Goal: Contribute content: Contribute content

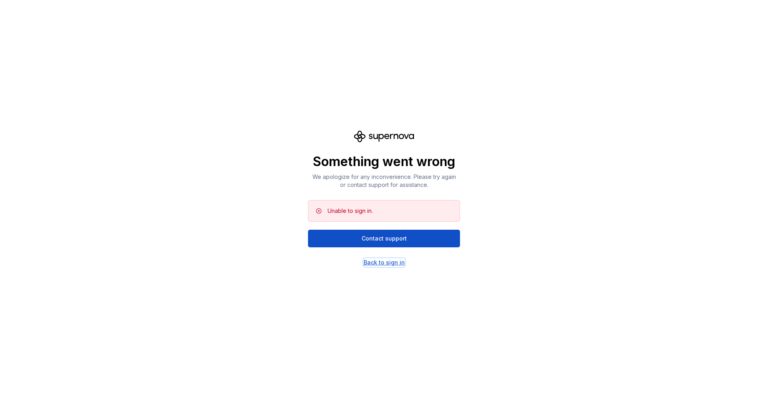
click at [379, 265] on div "Back to sign in" at bounding box center [384, 262] width 41 height 8
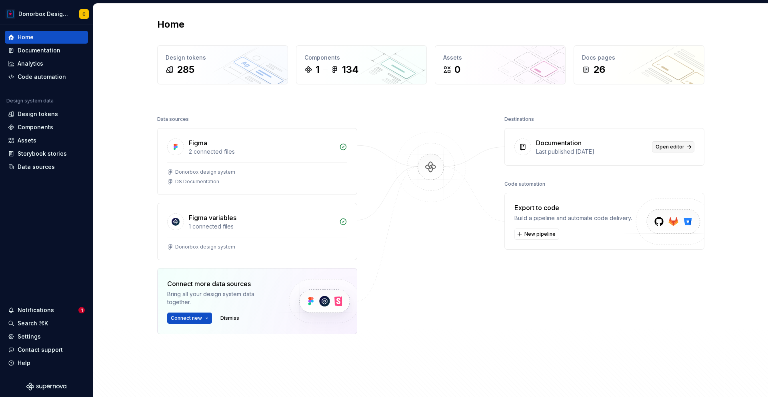
click at [681, 148] on span "Open editor" at bounding box center [670, 147] width 29 height 6
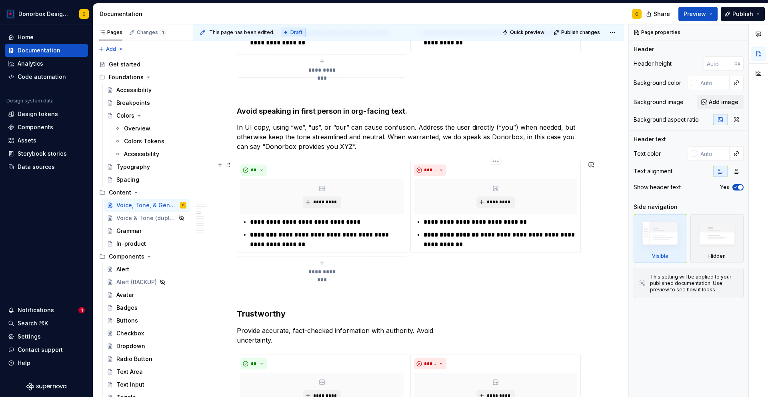
scroll to position [645, 0]
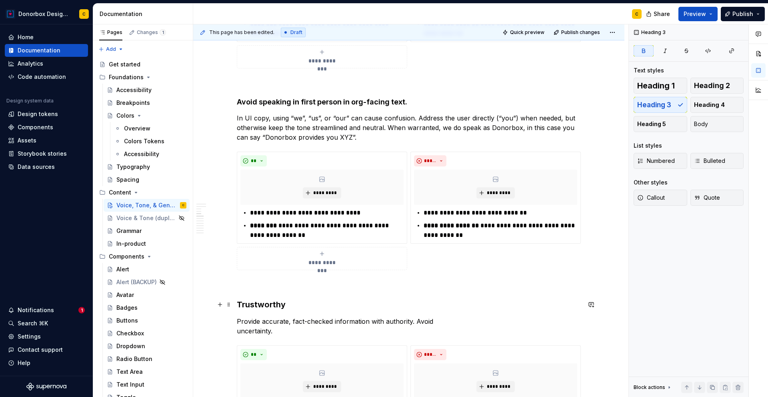
click at [246, 306] on strong "Trustworthy" at bounding box center [261, 305] width 49 height 10
click at [292, 102] on strong "Avoid speaking in first person in org-facing text." at bounding box center [322, 102] width 170 height 8
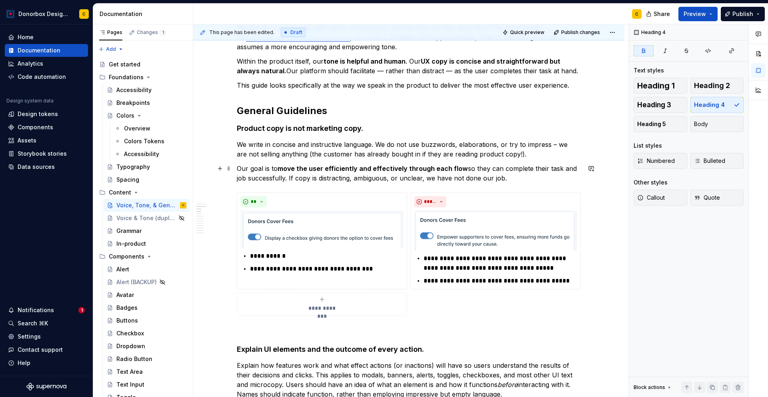
scroll to position [174, 0]
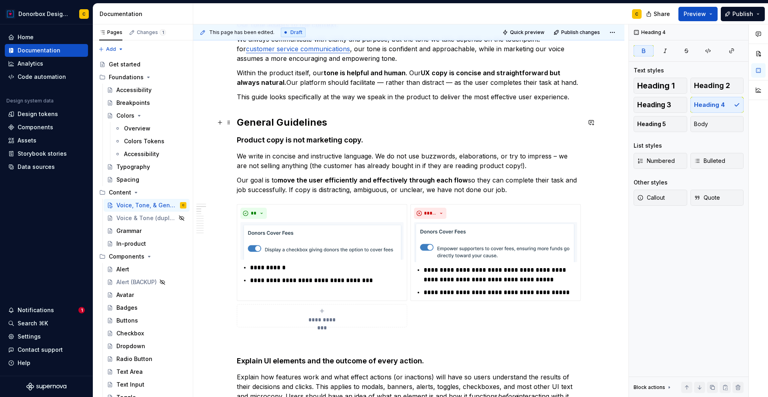
click at [276, 122] on h2 "General Guidelines" at bounding box center [409, 122] width 344 height 13
click at [277, 144] on h4 "Product copy is not marketing copy ." at bounding box center [409, 140] width 344 height 10
click at [669, 104] on span "Heading 3" at bounding box center [654, 105] width 34 height 8
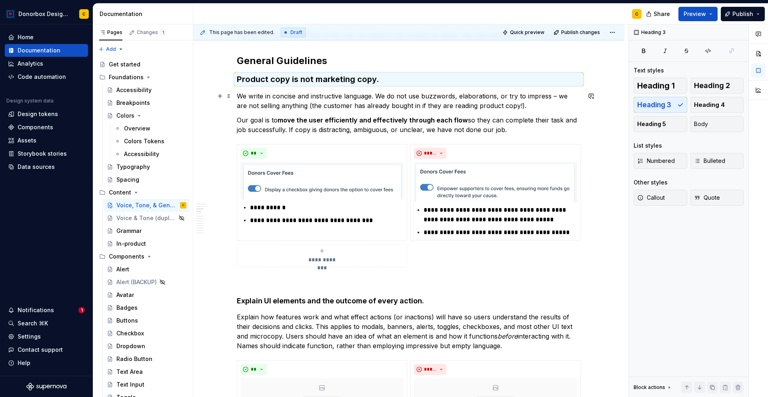
scroll to position [315, 0]
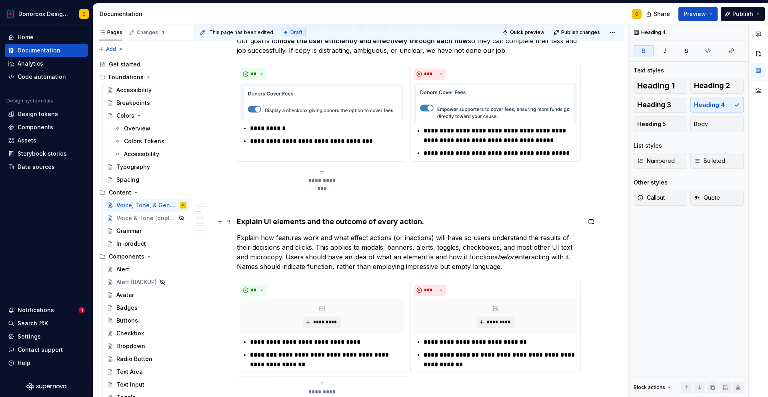
click at [313, 220] on strong "xplain UI elements and the outcome of every action." at bounding box center [332, 221] width 183 height 8
click at [655, 100] on button "Heading 3" at bounding box center [661, 105] width 54 height 16
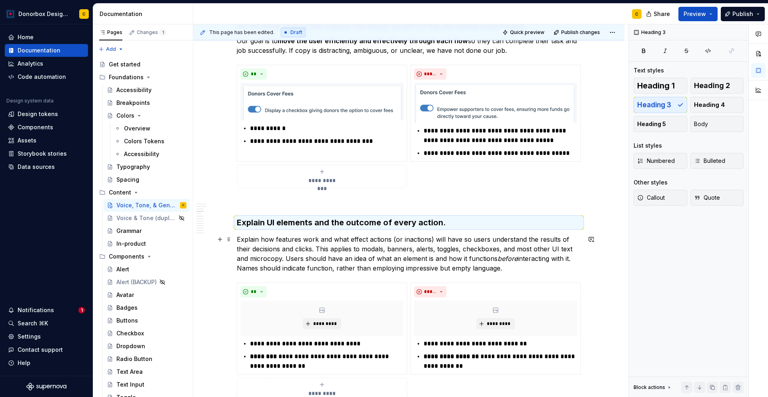
click at [531, 248] on p "Explain how features work and what effect actions (or inactions) will have so u…" at bounding box center [409, 253] width 344 height 38
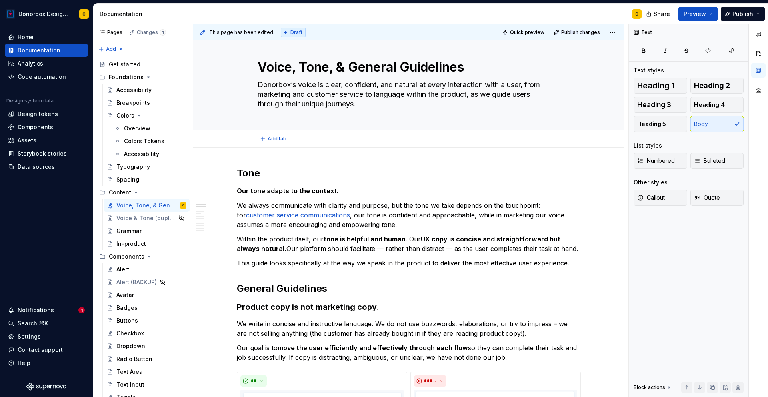
scroll to position [0, 0]
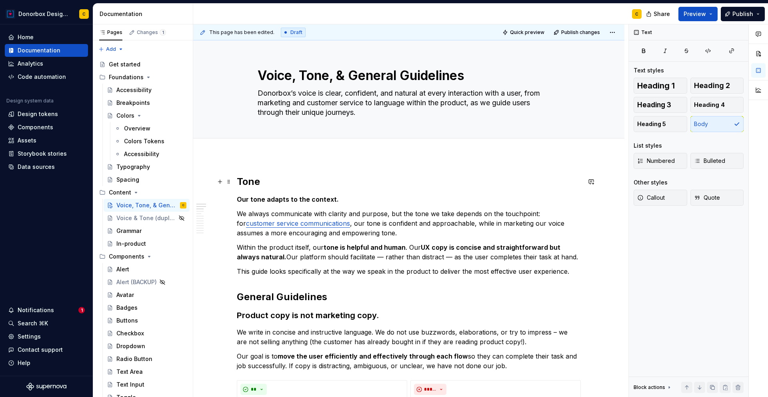
click at [253, 181] on h2 "Tone" at bounding box center [409, 181] width 344 height 13
click at [275, 296] on h2 "General Guidelines" at bounding box center [409, 296] width 344 height 13
click at [288, 200] on strong "Our tone adapts to the context." at bounding box center [288, 199] width 102 height 8
click at [305, 316] on strong "Product copy is not marketing copy" at bounding box center [307, 315] width 140 height 10
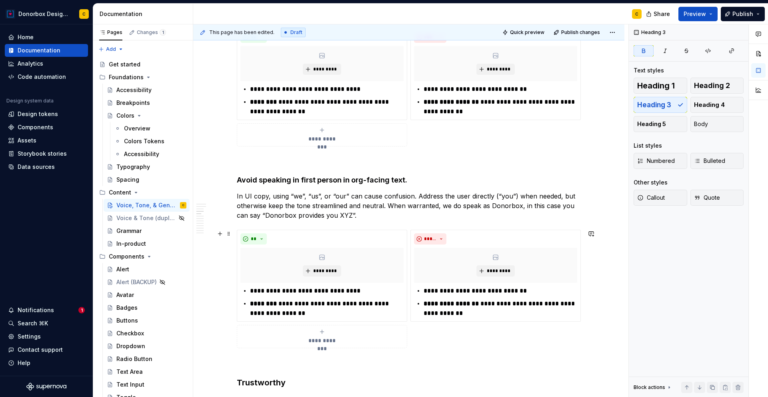
scroll to position [306, 0]
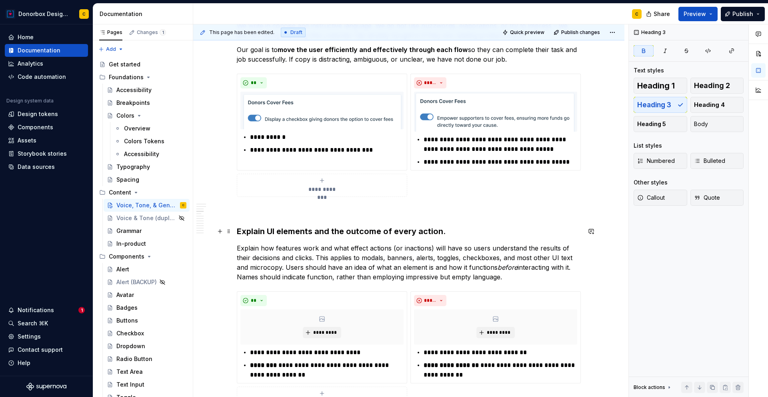
click at [327, 229] on strong "xplain UI elements and the outcome of every action." at bounding box center [344, 231] width 204 height 10
click at [707, 105] on span "Heading 4" at bounding box center [709, 105] width 31 height 8
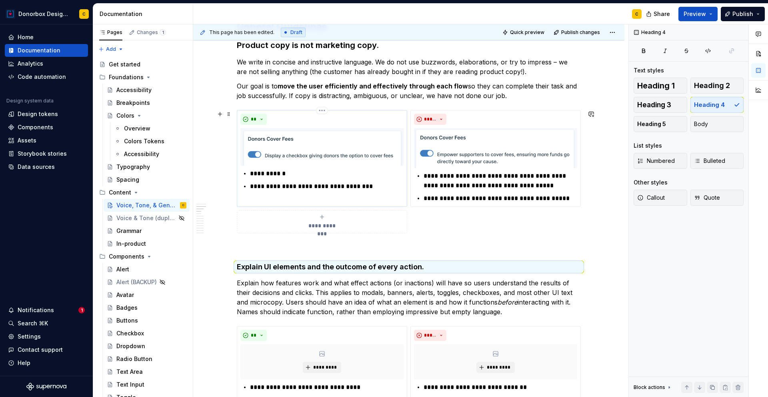
scroll to position [225, 0]
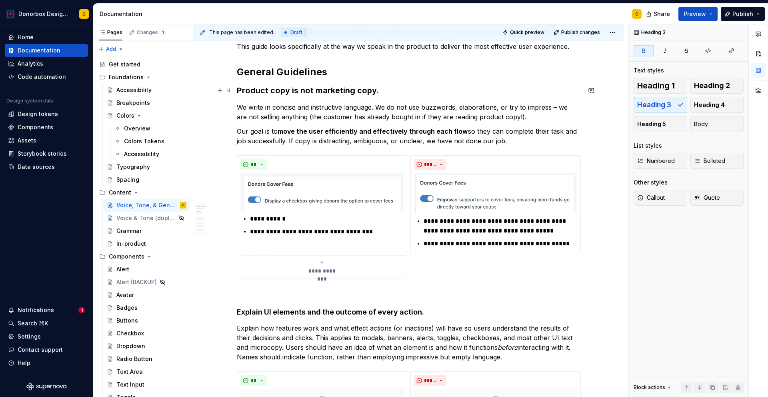
click at [306, 93] on strong "Product copy is not marketing copy" at bounding box center [307, 91] width 140 height 10
click at [730, 104] on button "Heading 4" at bounding box center [718, 105] width 54 height 16
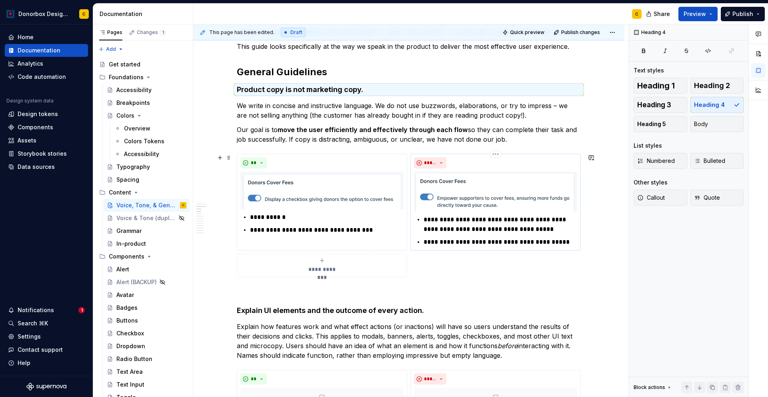
click at [479, 215] on p "**********" at bounding box center [501, 224] width 154 height 19
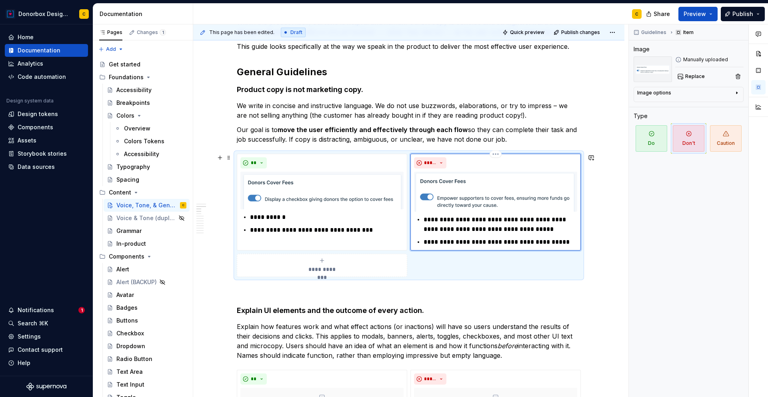
click at [481, 220] on p "**********" at bounding box center [501, 224] width 154 height 19
type textarea "*"
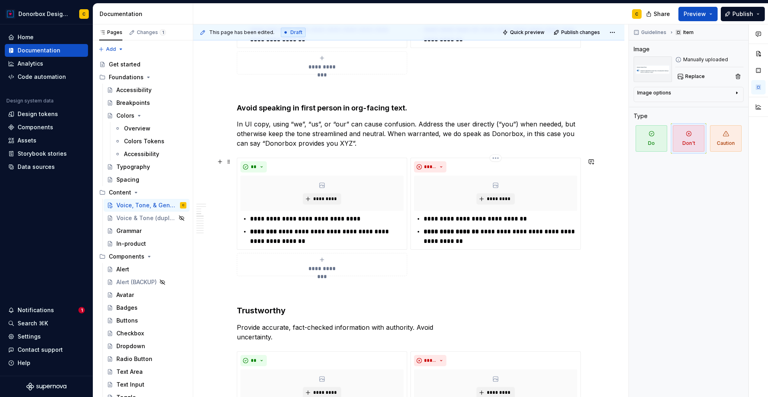
scroll to position [639, 0]
click at [336, 146] on p "In UI copy, using “we”, “us”, or “our” can cause confusion. Address the user di…" at bounding box center [409, 133] width 344 height 29
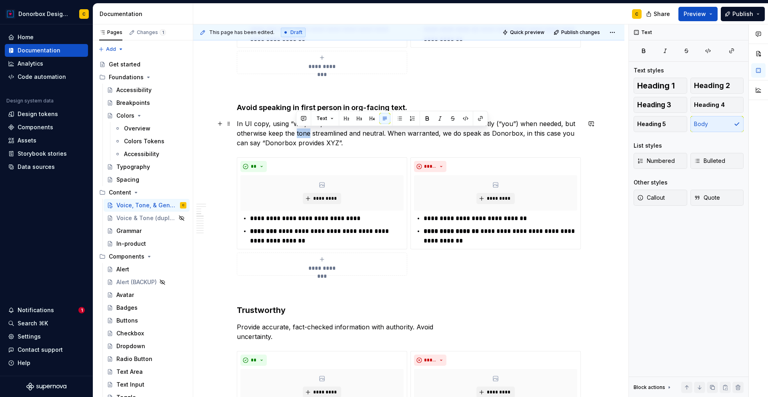
drag, startPoint x: 296, startPoint y: 134, endPoint x: 310, endPoint y: 131, distance: 14.0
click at [310, 131] on p "In UI copy, using “we”, “us”, or “our” can cause confusion. Address the user di…" at bounding box center [409, 133] width 344 height 29
drag, startPoint x: 537, startPoint y: 132, endPoint x: 273, endPoint y: 140, distance: 264.6
click at [273, 140] on p "In UI copy, using “we”, “us”, or “our” can cause confusion. Address the user di…" at bounding box center [409, 133] width 344 height 29
click at [318, 145] on p "In UI copy, using “we”, “us”, or “our” can cause confusion. Address the user di…" at bounding box center [409, 133] width 344 height 29
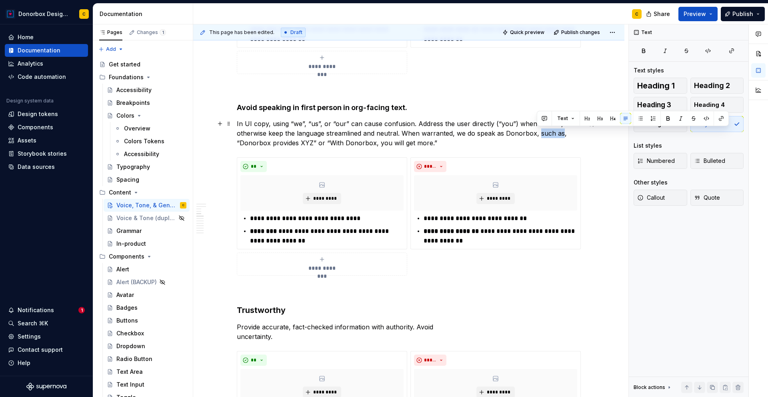
drag, startPoint x: 537, startPoint y: 134, endPoint x: 560, endPoint y: 134, distance: 22.8
click at [560, 134] on p "In UI copy, using “we”, “us”, or “our” can cause confusion. Address the user di…" at bounding box center [409, 133] width 344 height 29
click at [429, 142] on p "In UI copy, using “we”, “us”, or “our” can cause confusion. Address the user di…" at bounding box center [409, 133] width 344 height 29
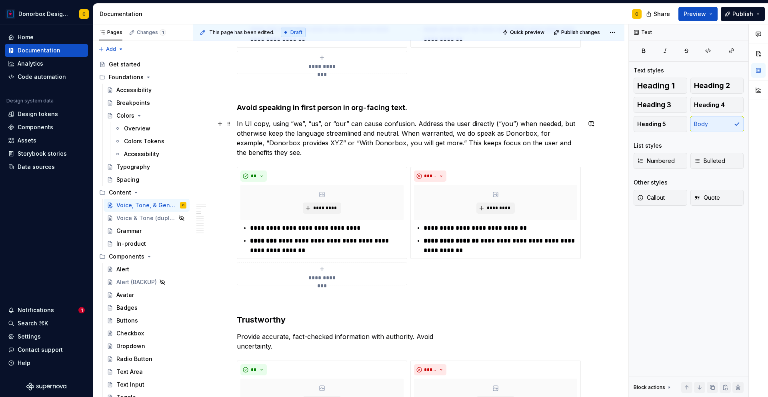
click at [299, 140] on p "In UI copy, using “we”, “us”, or “our” can cause confusion. Address the user di…" at bounding box center [409, 138] width 344 height 38
click at [298, 150] on p "In UI copy, using “we”, “us”, or “our” can cause confusion. Address the user di…" at bounding box center [409, 138] width 344 height 38
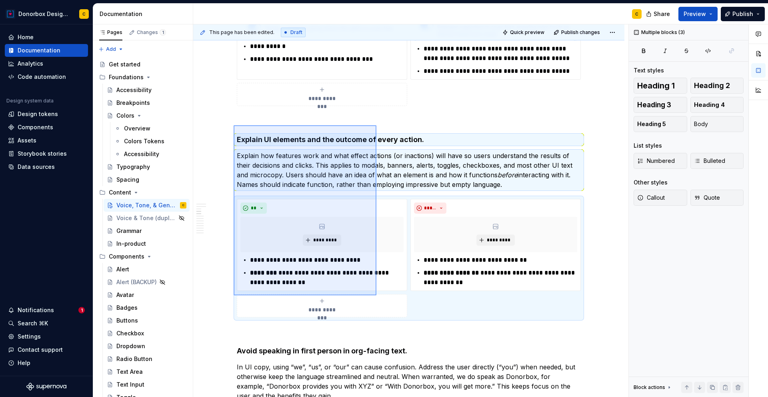
scroll to position [366, 0]
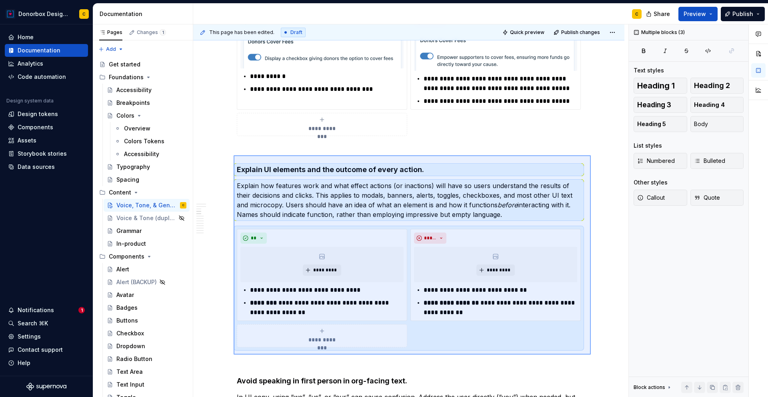
drag, startPoint x: 234, startPoint y: 215, endPoint x: 591, endPoint y: 355, distance: 383.5
click at [591, 355] on div "This page has been edited. Draft Quick preview Publish changes Voice, Tone, & G…" at bounding box center [410, 210] width 435 height 373
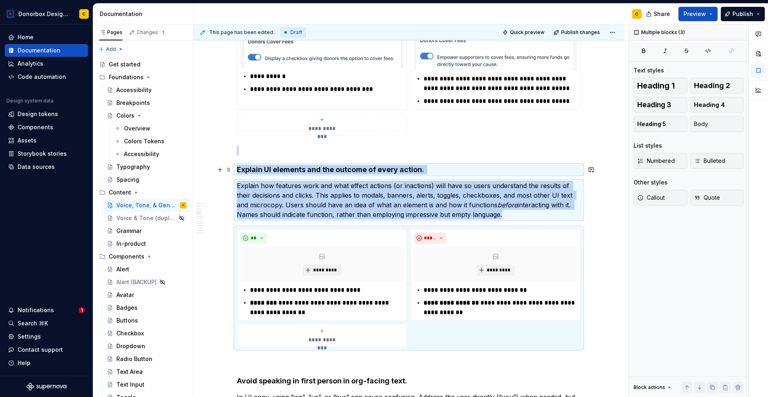
copy div "E xplain UI elements and the outcome of every action. Explain how features work…"
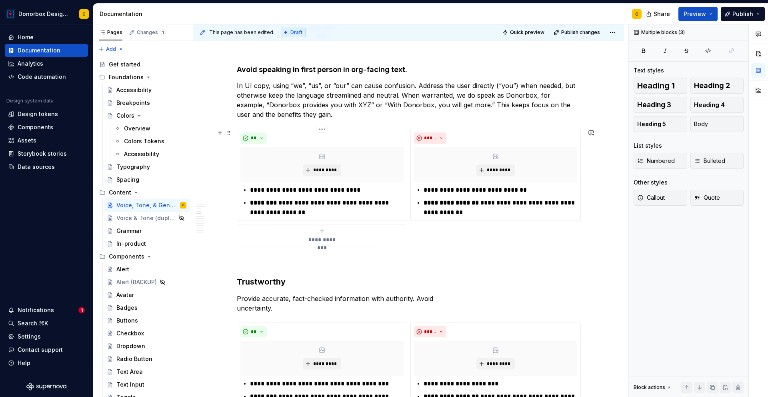
scroll to position [703, 0]
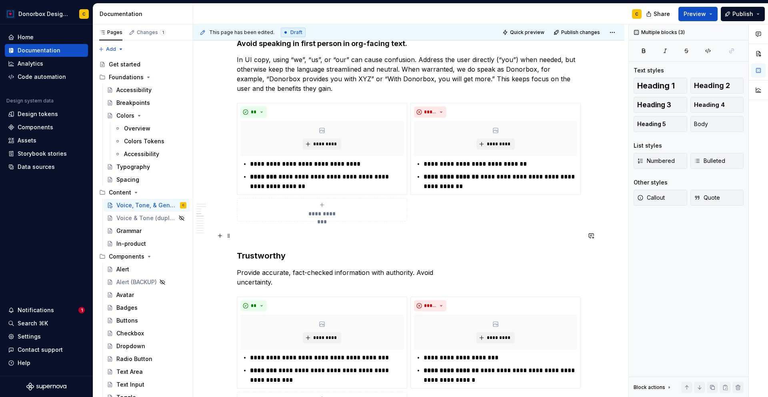
click at [257, 240] on p at bounding box center [409, 236] width 344 height 10
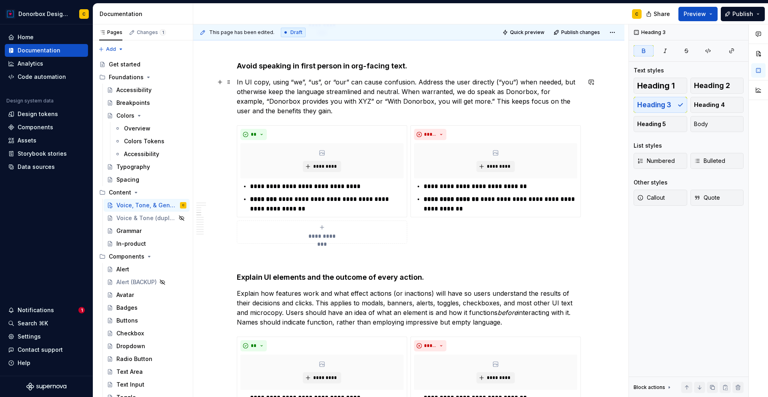
scroll to position [696, 0]
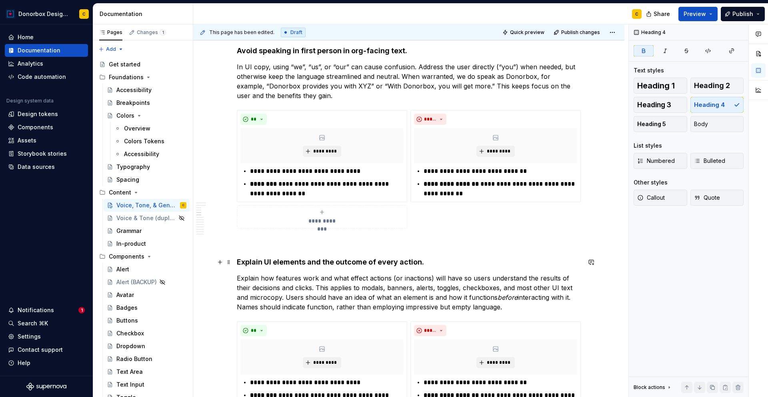
click at [274, 264] on strong "xplain UI elements and the outcome of every action." at bounding box center [332, 262] width 183 height 8
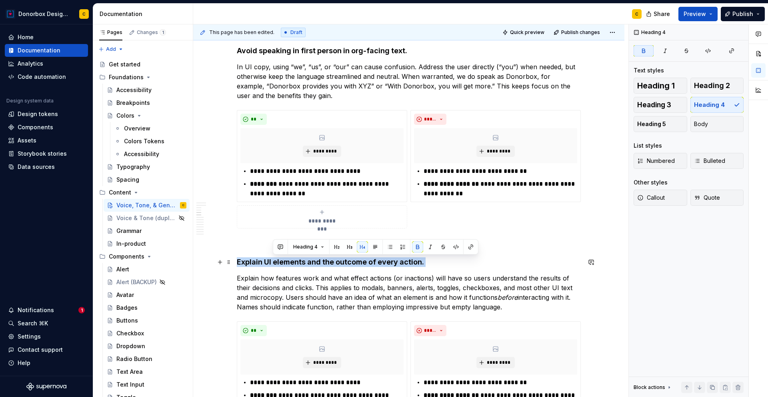
click at [274, 264] on strong "xplain UI elements and the outcome of every action." at bounding box center [332, 262] width 183 height 8
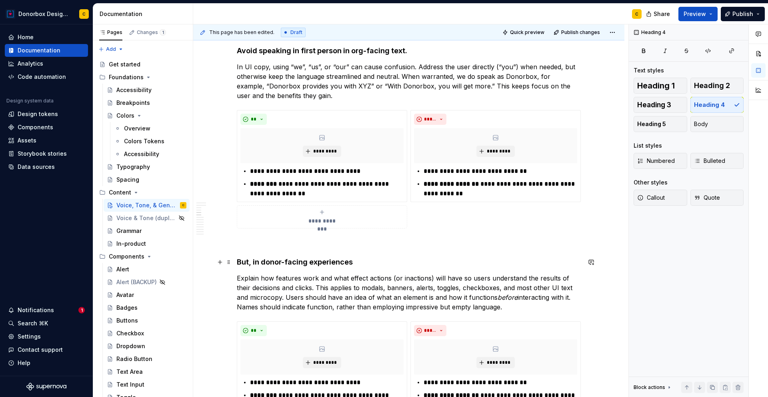
click at [238, 259] on h4 "But, in donor-facing experiences" at bounding box center [409, 262] width 344 height 10
click at [704, 165] on button "Bulleted" at bounding box center [718, 161] width 54 height 16
click at [709, 164] on span "Bulleted" at bounding box center [709, 161] width 31 height 8
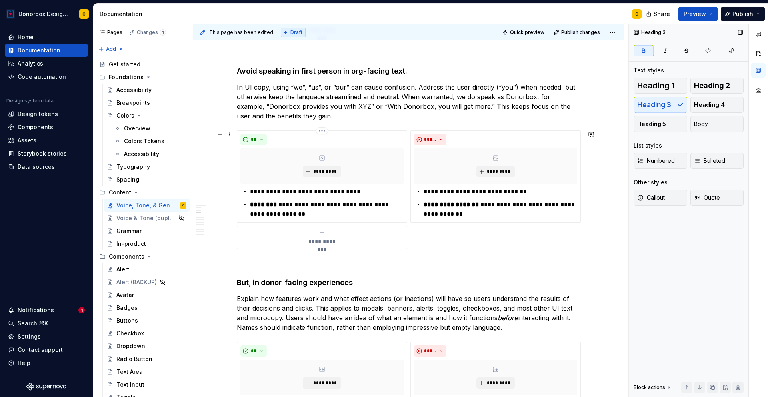
scroll to position [675, 0]
click at [237, 281] on h4 "But, in donor-facing experiences" at bounding box center [409, 283] width 344 height 10
click at [716, 162] on span "Bulleted" at bounding box center [709, 161] width 31 height 8
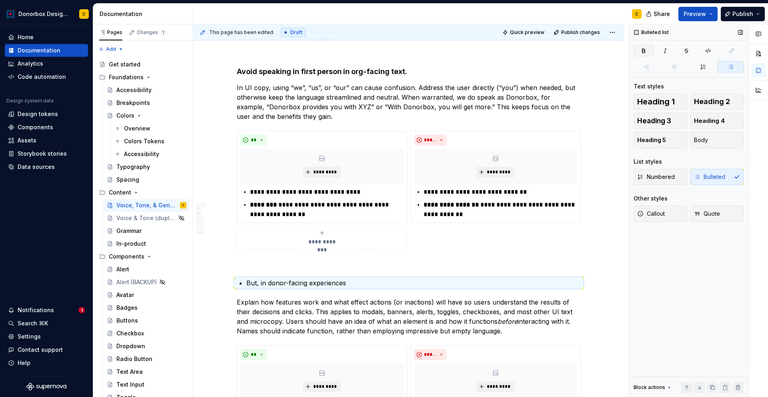
click at [645, 51] on icon "button" at bounding box center [644, 51] width 3 height 4
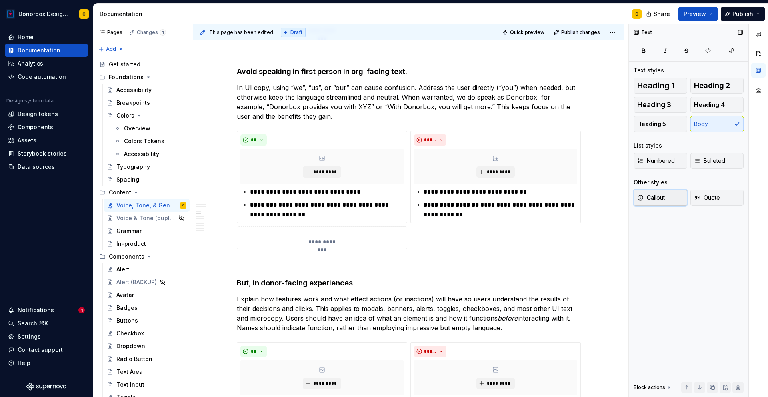
click at [655, 200] on span "Callout" at bounding box center [651, 198] width 28 height 8
click at [238, 282] on h4 "But, in donor-facing experiences" at bounding box center [409, 283] width 344 height 10
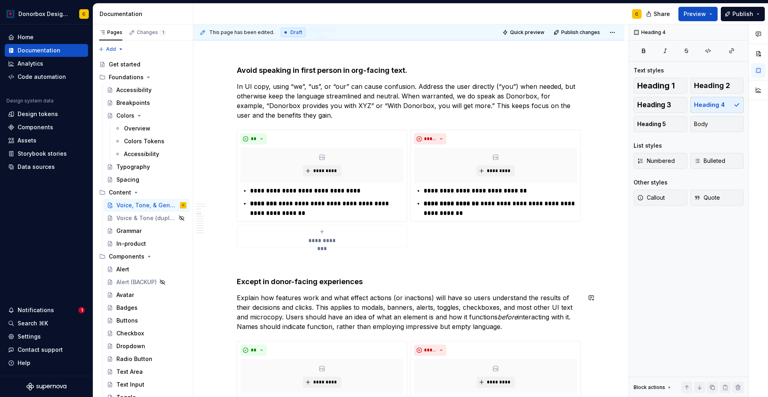
scroll to position [677, 0]
click at [371, 282] on h4 "Except in donor-facing experiences" at bounding box center [409, 281] width 344 height 10
click at [405, 70] on h4 "Avoid speaking in first person in org-facing text." at bounding box center [409, 70] width 344 height 10
click at [237, 281] on h4 "Except in donor-facing experiences," at bounding box center [409, 281] width 344 height 10
click at [373, 280] on h4 "…Except in donor-facing experiences," at bounding box center [409, 281] width 344 height 10
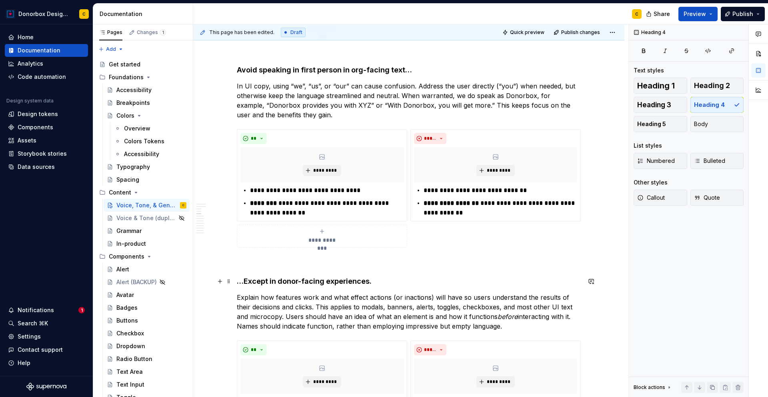
click at [245, 279] on h4 "…Except in donor-facing experiences." at bounding box center [409, 281] width 344 height 10
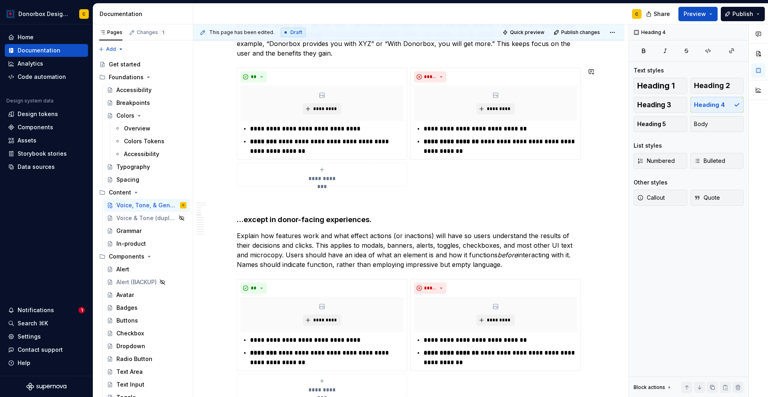
scroll to position [739, 0]
click at [253, 219] on h4 "…except in donor-facing experiences." at bounding box center [409, 219] width 344 height 10
click at [304, 243] on p "Explain how features work and what effect actions (or inactions) will have so u…" at bounding box center [409, 249] width 344 height 38
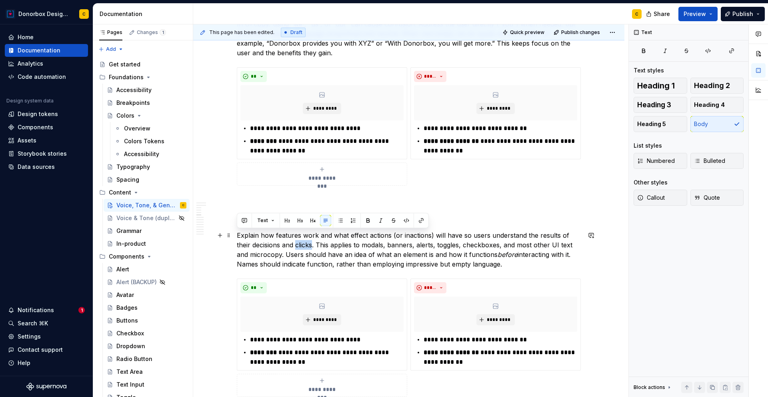
click at [304, 243] on p "Explain how features work and what effect actions (or inactions) will have so u…" at bounding box center [409, 249] width 344 height 38
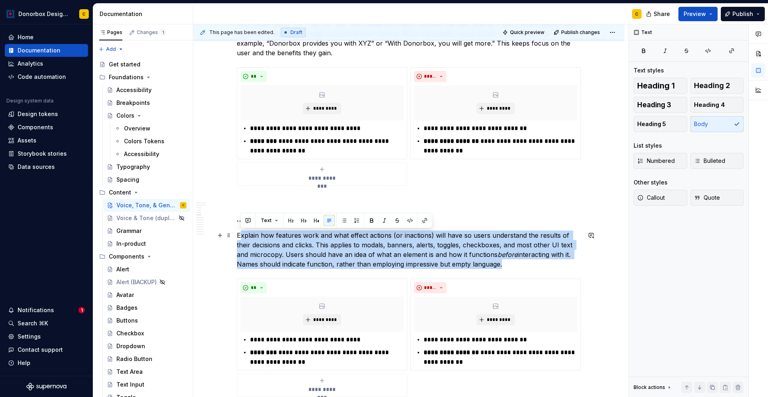
drag, startPoint x: 239, startPoint y: 235, endPoint x: 498, endPoint y: 260, distance: 260.0
click at [498, 260] on p "Explain how features work and what effect actions (or inactions) will have so u…" at bounding box center [409, 249] width 344 height 38
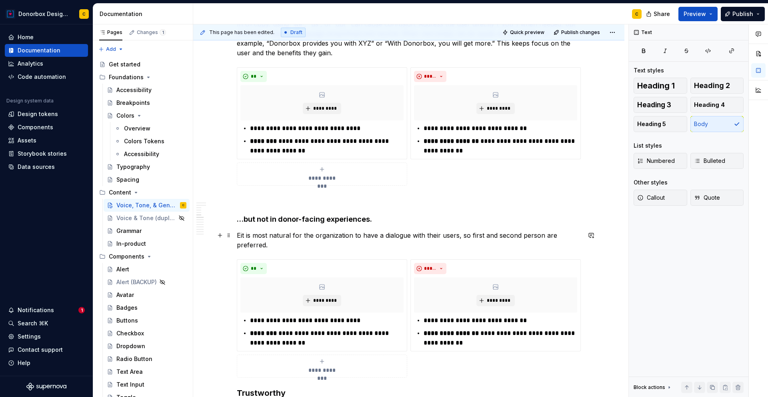
click at [242, 235] on p "Eit is most natural for the organization to have a dialogue with their users, s…" at bounding box center [409, 239] width 344 height 19
click at [380, 233] on p "It is most natural for the organization to have a dialogue with their users, so…" at bounding box center [409, 239] width 344 height 19
drag, startPoint x: 537, startPoint y: 233, endPoint x: 265, endPoint y: 242, distance: 271.8
click at [265, 242] on p "It is most natural for the organization to have a direct dialogue with their us…" at bounding box center [409, 239] width 344 height 19
click at [469, 235] on p "It is most natural for the organization to have a direct dialogue with their us…" at bounding box center [409, 239] width 344 height 19
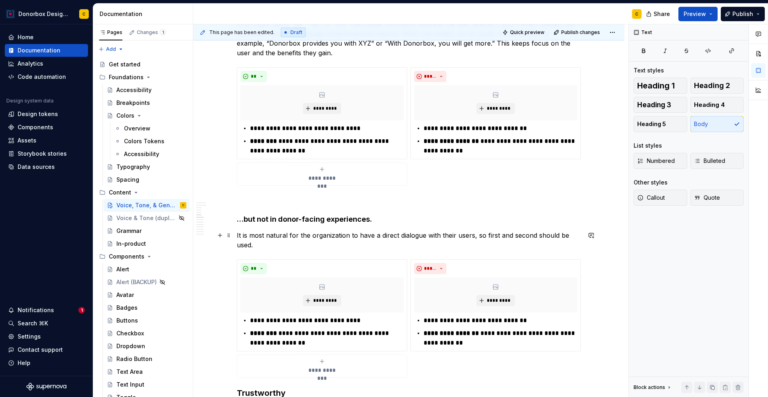
click at [256, 243] on p "It is most natural for the organization to have a direct dialogue with their us…" at bounding box center [409, 239] width 344 height 19
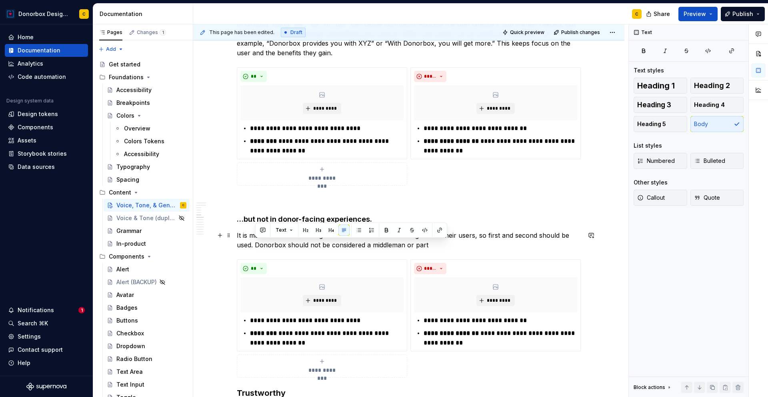
drag, startPoint x: 434, startPoint y: 247, endPoint x: 256, endPoint y: 246, distance: 178.1
click at [256, 246] on p "It is most natural for the organization to have a direct dialogue with their us…" at bounding box center [409, 239] width 344 height 19
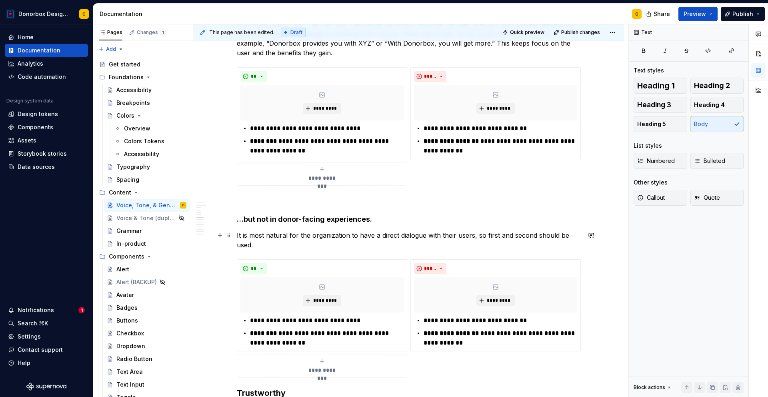
click at [409, 235] on p "It is most natural for the organization to have a direct dialogue with their us…" at bounding box center [409, 239] width 344 height 19
drag, startPoint x: 380, startPoint y: 234, endPoint x: 425, endPoint y: 234, distance: 44.8
click at [425, 234] on p "It is most natural for the organization to have a direct dialogue with their us…" at bounding box center [409, 239] width 344 height 19
click at [276, 247] on p "It is most natural for the organization to have a conversation directly with th…" at bounding box center [409, 239] width 344 height 19
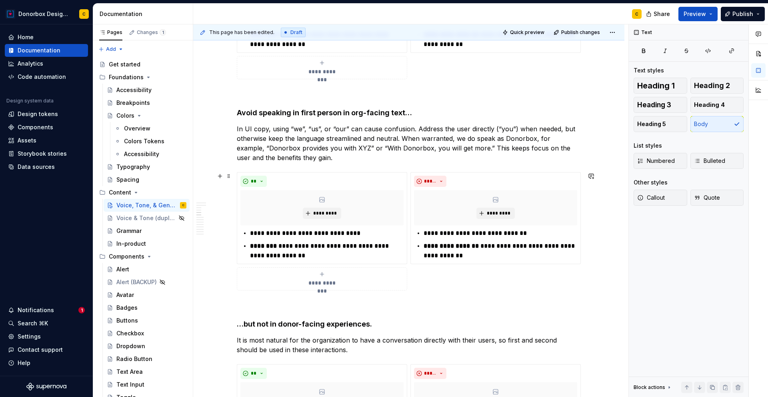
scroll to position [633, 0]
click at [457, 150] on p "In UI copy, using “we”, “us”, or “our” can cause confusion. Address the user di…" at bounding box center [409, 144] width 344 height 38
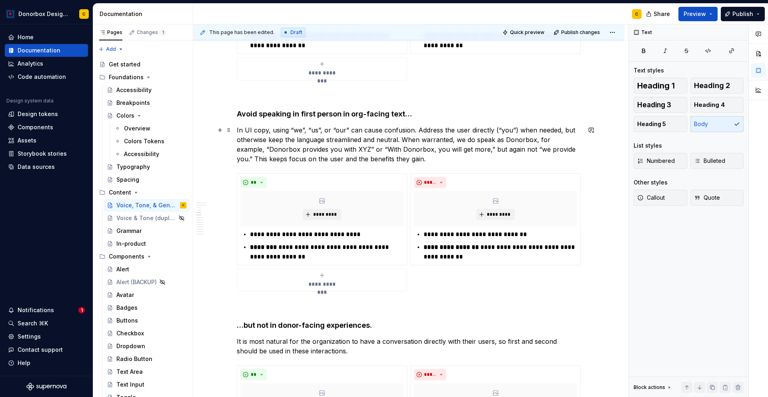
click at [388, 161] on p "In UI copy, using “we”, “us”, or “our” can cause confusion. Address the user di…" at bounding box center [409, 144] width 344 height 38
click at [519, 150] on p "In UI copy, using “we”, “us”, or “our” can cause confusion. Address the user di…" at bounding box center [409, 144] width 344 height 38
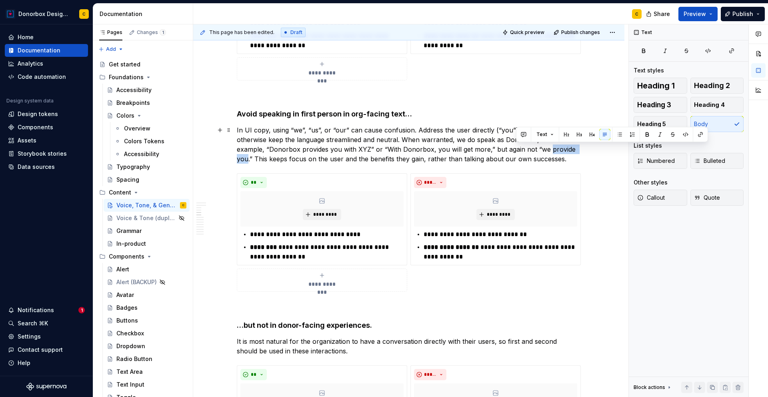
drag, startPoint x: 517, startPoint y: 149, endPoint x: 551, endPoint y: 150, distance: 33.6
click at [551, 150] on p "In UI copy, using “we”, “us”, or “our” can cause confusion. Address the user di…" at bounding box center [409, 144] width 344 height 38
click at [474, 148] on p "In UI copy, using “we”, “us”, or “our” can cause confusion. Address the user di…" at bounding box center [409, 144] width 344 height 38
click at [499, 149] on p "In UI copy, using “we”, “us”, or “our” can cause confusion. Address the user di…" at bounding box center [409, 144] width 344 height 38
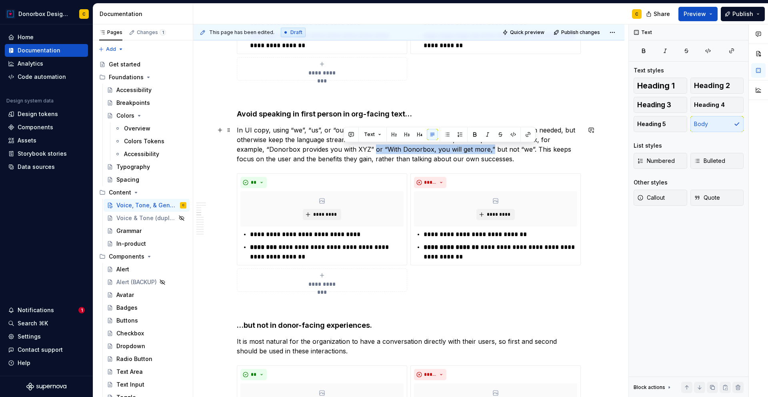
drag, startPoint x: 343, startPoint y: 149, endPoint x: 459, endPoint y: 153, distance: 116.1
click at [459, 153] on p "In UI copy, using “we”, “us”, or “our” can cause confusion. Address the user di…" at bounding box center [409, 144] width 344 height 38
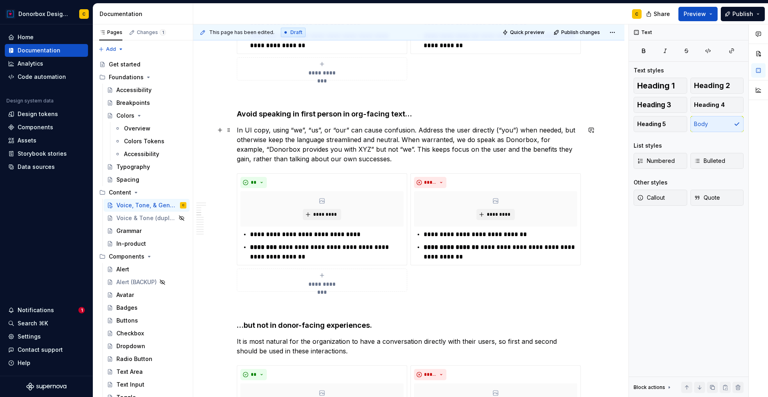
click at [379, 147] on p "In UI copy, using “we”, “us”, or “our” can cause confusion. Address the user di…" at bounding box center [409, 144] width 344 height 38
click at [374, 149] on p "In UI copy, using “we”, “us”, or “our” can cause confusion. Address the user di…" at bounding box center [409, 144] width 344 height 38
drag, startPoint x: 306, startPoint y: 161, endPoint x: 350, endPoint y: 160, distance: 44.0
click at [350, 160] on p "In UI copy, using “we”, “us”, or “our” can cause confusion. Address the user di…" at bounding box center [409, 144] width 344 height 38
click at [542, 156] on p "In UI copy, using “we”, “us”, or “our” can cause confusion. Address the user di…" at bounding box center [409, 144] width 344 height 38
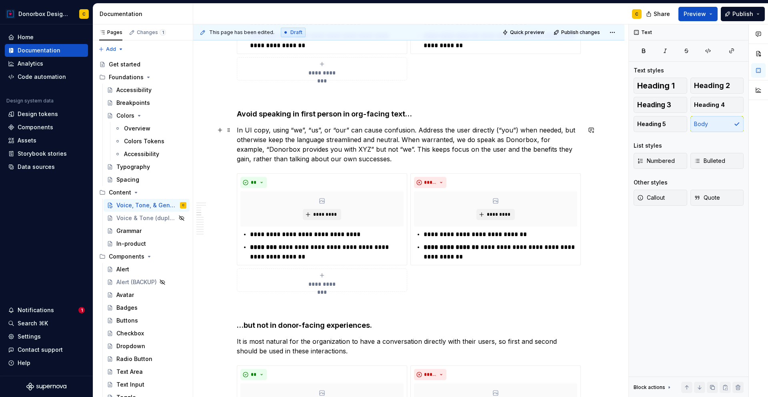
click at [252, 158] on p "In UI copy, using “we”, “us”, or “our” can cause confusion. Address the user di…" at bounding box center [409, 144] width 344 height 38
drag, startPoint x: 315, startPoint y: 160, endPoint x: 373, endPoint y: 155, distance: 58.2
click at [373, 155] on p "In UI copy, using “we”, “us”, or “our” can cause confusion. Address the user di…" at bounding box center [409, 144] width 344 height 38
click at [475, 345] on p "It is most natural for the organization to have a conversation directly with th…" at bounding box center [409, 346] width 344 height 19
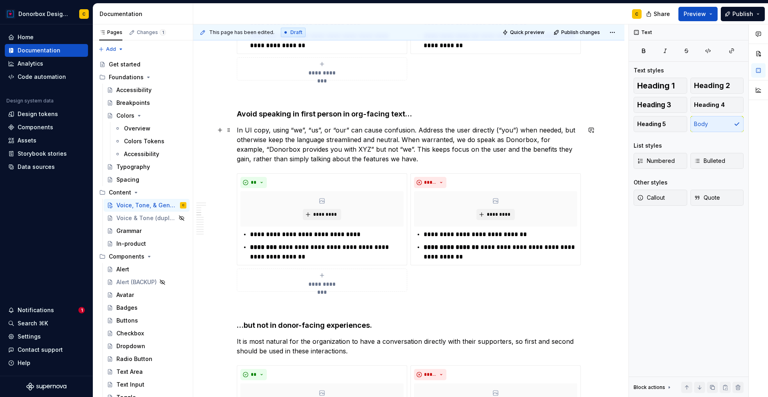
click at [387, 157] on p "In UI copy, using “we”, “us”, or “our” can cause confusion. Address the user di…" at bounding box center [409, 144] width 344 height 38
click at [353, 352] on p "It is most natural for the organization to have a conversation directly with th…" at bounding box center [409, 346] width 344 height 19
click at [482, 349] on p "It is most natural for the organization to have a conversation directly with th…" at bounding box center [409, 346] width 344 height 19
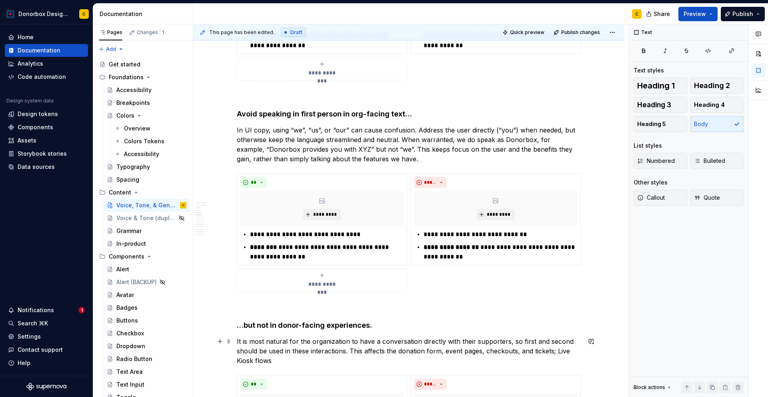
click at [441, 352] on p "It is most natural for the organization to have a conversation directly with th…" at bounding box center [409, 351] width 344 height 29
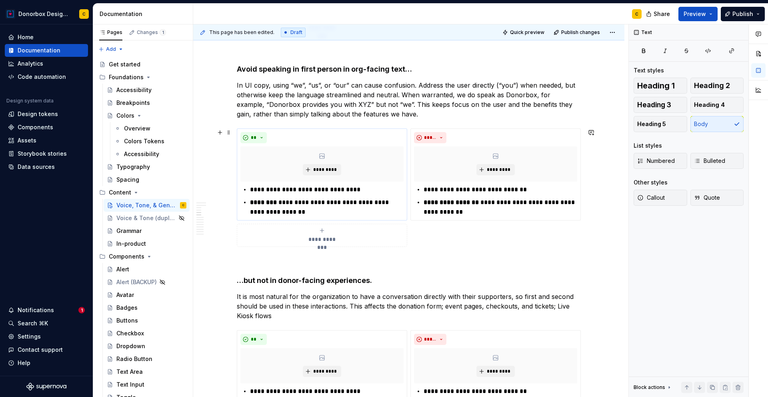
scroll to position [666, 0]
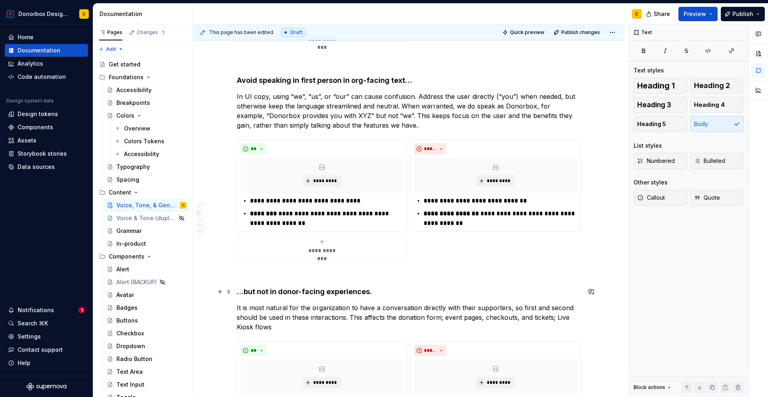
click at [247, 290] on h4 "…but not in donor-facing experiences." at bounding box center [409, 292] width 344 height 10
click at [377, 290] on h4 "…except in donor-facing experiences." at bounding box center [409, 292] width 344 height 10
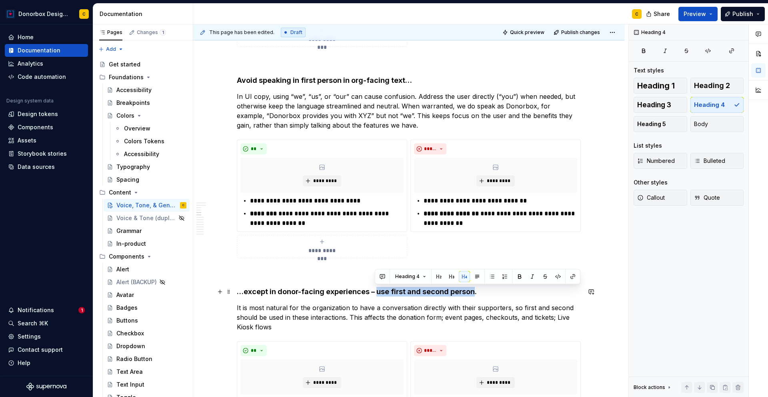
drag, startPoint x: 375, startPoint y: 293, endPoint x: 473, endPoint y: 291, distance: 97.6
click at [473, 291] on h4 "…except in donor-facing experiences – use first and second person." at bounding box center [409, 292] width 344 height 10
click at [391, 290] on h4 "…except in donor-facing experiences – use first and second person." at bounding box center [409, 292] width 344 height 10
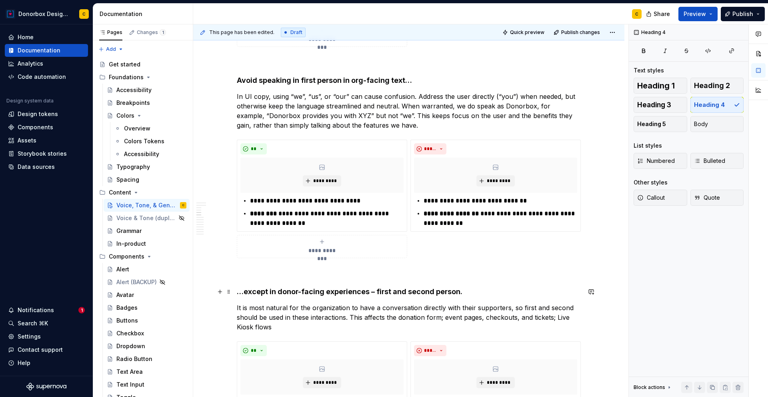
click at [457, 292] on h4 "…except in donor-facing experiences – first and second person." at bounding box center [409, 292] width 344 height 10
click at [375, 290] on h4 "…except in donor-facing experiences – first and second person is preferred." at bounding box center [409, 292] width 344 height 10
click at [410, 98] on p "In UI copy, using “we”, “us”, or “our” can cause confusion. Address the user di…" at bounding box center [409, 111] width 344 height 38
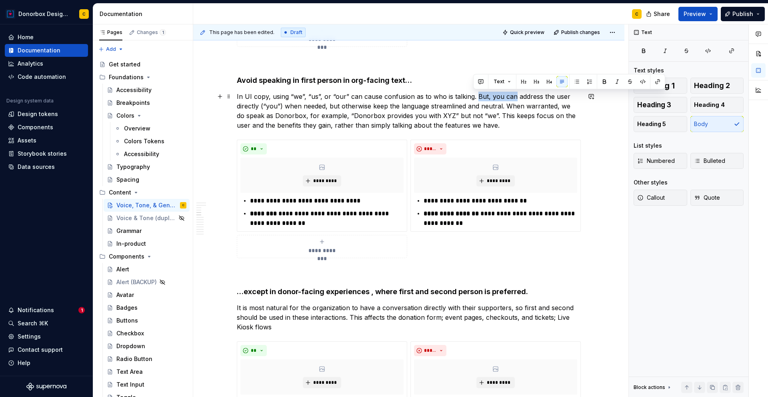
drag, startPoint x: 474, startPoint y: 94, endPoint x: 510, endPoint y: 95, distance: 35.6
click at [510, 95] on p "In UI copy, using “we”, “us”, or “our” can cause confusion as to who is talking…" at bounding box center [409, 111] width 344 height 38
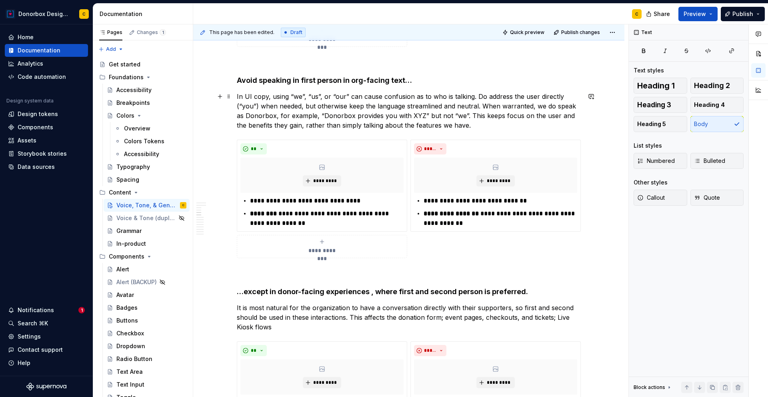
click at [441, 126] on p "In UI copy, using “we”, “us”, or “our” can cause confusion as to who is talking…" at bounding box center [409, 111] width 344 height 38
drag, startPoint x: 535, startPoint y: 107, endPoint x: 555, endPoint y: 102, distance: 20.7
click at [555, 102] on p "In UI copy, using “we”, “us”, or “our” can cause confusion as to who is talking…" at bounding box center [409, 111] width 344 height 38
click at [494, 124] on p "In UI copy, using “we”, “us”, or “our” can cause confusion as to who is talking…" at bounding box center [409, 111] width 344 height 38
click at [499, 126] on p "In UI copy, using “we”, “us”, or “our” can cause confusion as to who is talking…" at bounding box center [409, 111] width 344 height 38
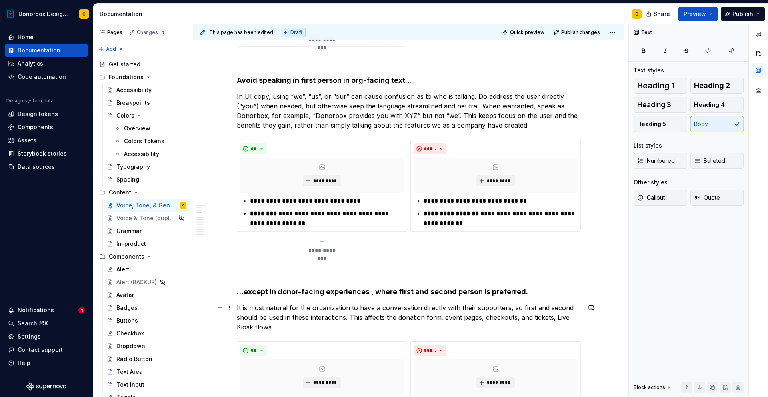
click at [237, 316] on p "It is most natural for the organization to have a conversation directly with th…" at bounding box center [409, 317] width 344 height 29
click at [264, 317] on p "It is most natural for the organization to have a conversation directly with th…" at bounding box center [409, 317] width 344 height 29
click at [296, 317] on p "It is most natural for the organization to have a conversation directly with th…" at bounding box center [409, 317] width 344 height 29
click at [345, 314] on p "It is most natural for the organization to have a conversation directly with th…" at bounding box center [409, 317] width 344 height 29
click at [497, 316] on p "It is most natural for the organization to have a conversation directly with th…" at bounding box center [409, 317] width 344 height 29
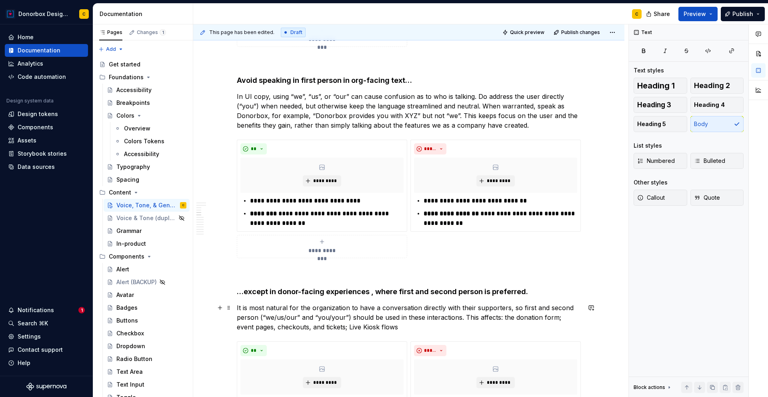
click at [379, 325] on p "It is most natural for the organization to have a conversation directly with th…" at bounding box center [409, 317] width 344 height 29
click at [497, 319] on p "It is most natural for the organization to have a conversation directly with th…" at bounding box center [409, 317] width 344 height 29
click at [457, 327] on p "It is most natural for the organization to have a conversation directly with th…" at bounding box center [409, 317] width 344 height 29
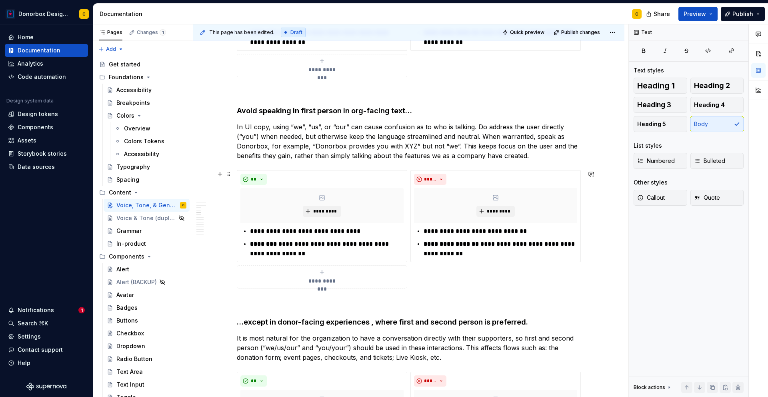
scroll to position [635, 0]
click at [468, 128] on p "In UI copy, using “we”, “us”, or “our” can cause confusion as to who is talking…" at bounding box center [409, 141] width 344 height 38
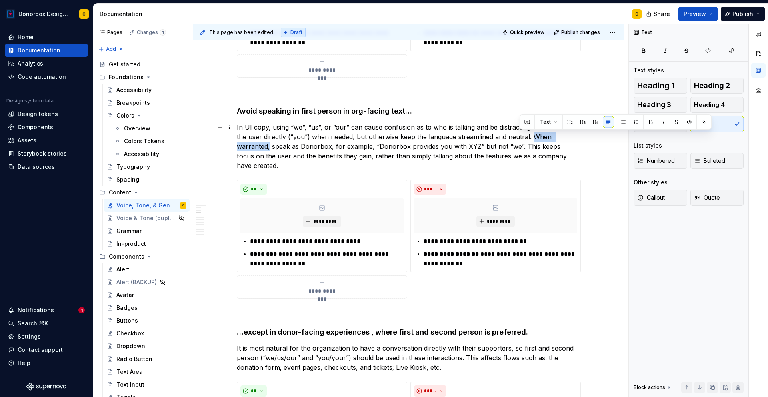
drag, startPoint x: 521, startPoint y: 136, endPoint x: 573, endPoint y: 138, distance: 52.1
click at [573, 138] on p "In UI copy, using “we”, “us”, or “our” can cause confusion as to who is talking…" at bounding box center [409, 146] width 344 height 48
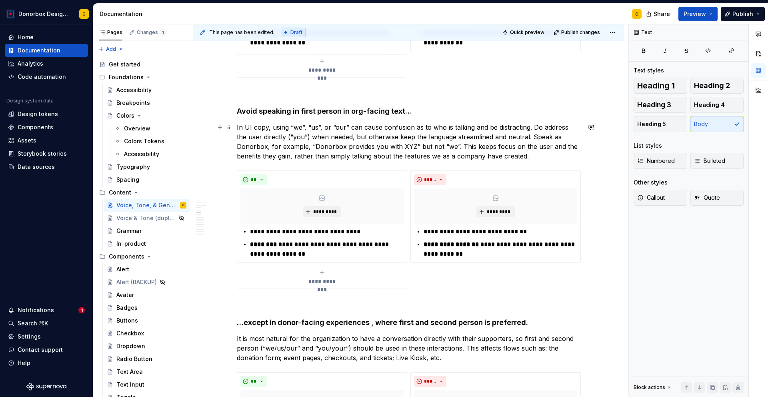
click at [265, 145] on p "In UI copy, using “we”, “us”, or “our” can cause confusion as to who is talking…" at bounding box center [409, 141] width 344 height 38
click at [489, 147] on p "In UI copy, using “we”, “us”, or “our” can cause confusion as to who is talking…" at bounding box center [409, 141] width 344 height 38
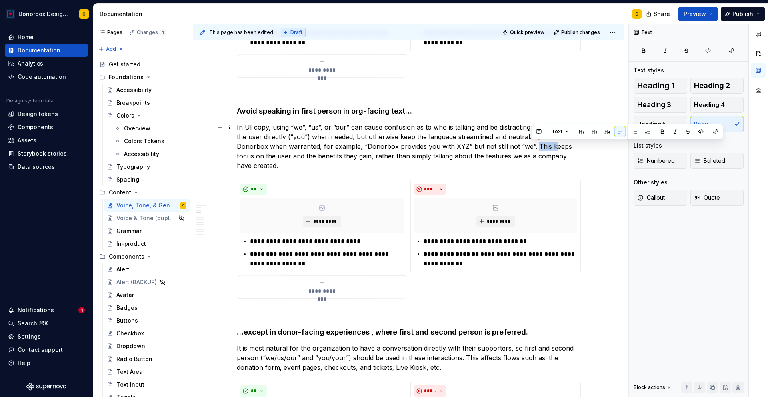
drag, startPoint x: 531, startPoint y: 144, endPoint x: 550, endPoint y: 145, distance: 18.8
click at [550, 145] on p "In UI copy, using “we”, “us”, or “our” can cause confusion as to who is talking…" at bounding box center [409, 146] width 344 height 48
click at [547, 145] on p "In UI copy, using “we”, “us”, or “our” can cause confusion as to who is talking…" at bounding box center [409, 146] width 344 height 48
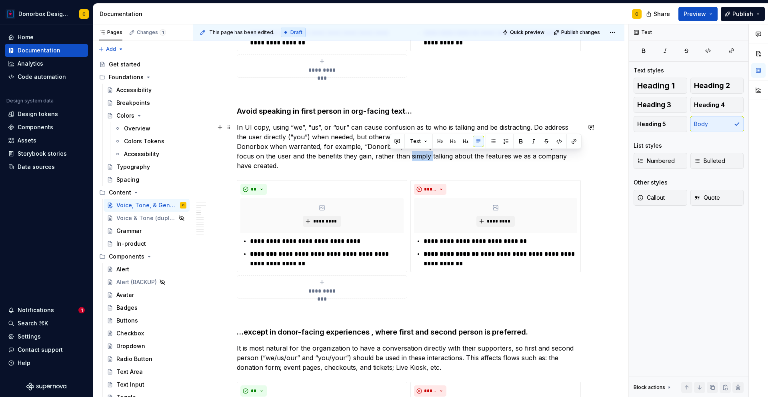
drag, startPoint x: 389, startPoint y: 156, endPoint x: 411, endPoint y: 155, distance: 22.4
click at [411, 155] on p "In UI copy, using “we”, “us”, or “our” can cause confusion as to who is talking…" at bounding box center [409, 146] width 344 height 48
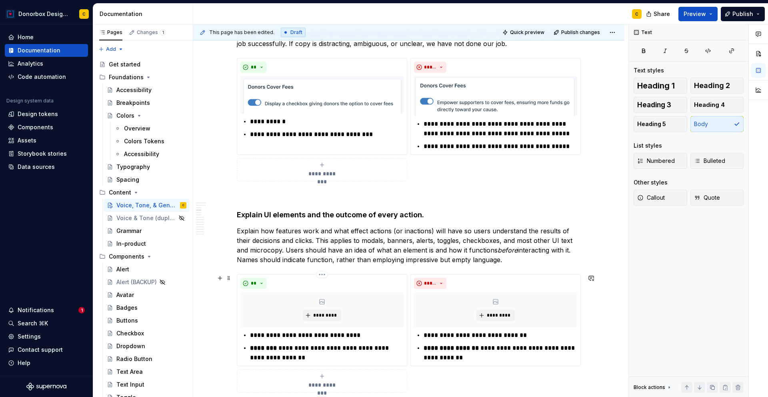
scroll to position [335, 0]
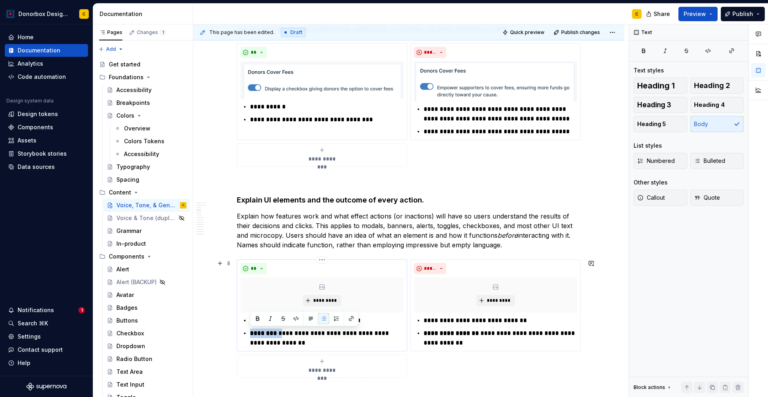
drag, startPoint x: 251, startPoint y: 333, endPoint x: 282, endPoint y: 334, distance: 31.2
click at [282, 334] on p "**********" at bounding box center [327, 338] width 154 height 19
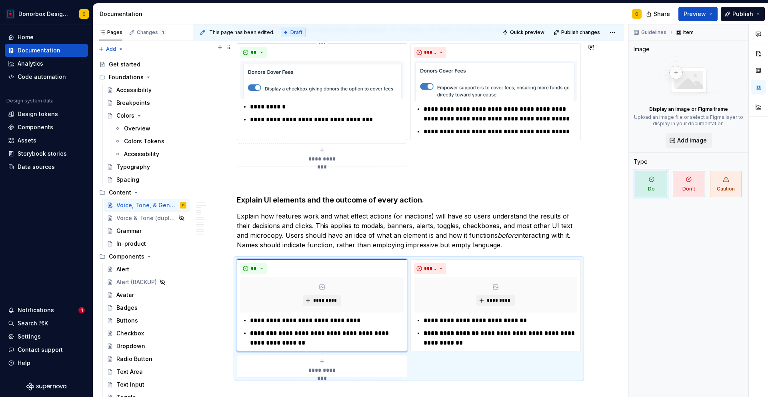
click at [377, 118] on p "**********" at bounding box center [327, 120] width 154 height 10
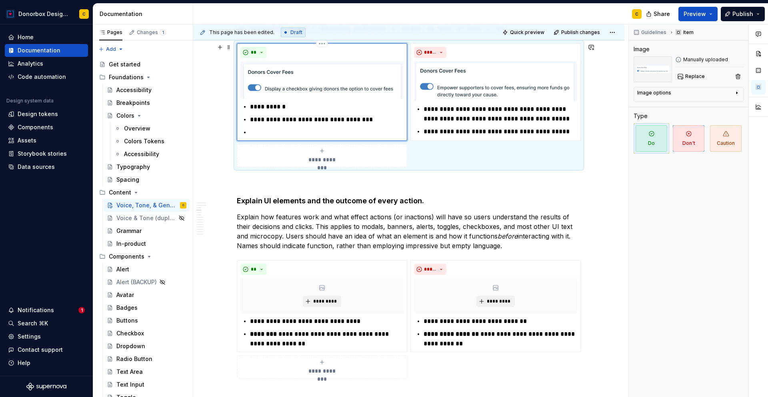
paste div
type textarea "*"
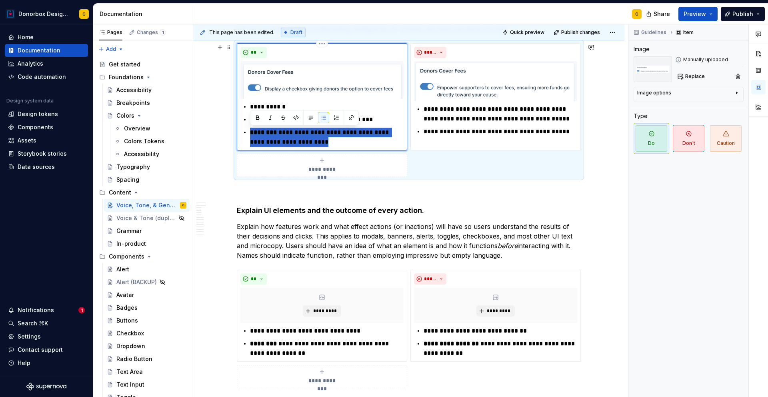
drag, startPoint x: 249, startPoint y: 132, endPoint x: 343, endPoint y: 147, distance: 94.5
click at [343, 147] on div "**********" at bounding box center [322, 96] width 170 height 107
click at [571, 132] on p "**********" at bounding box center [501, 132] width 154 height 10
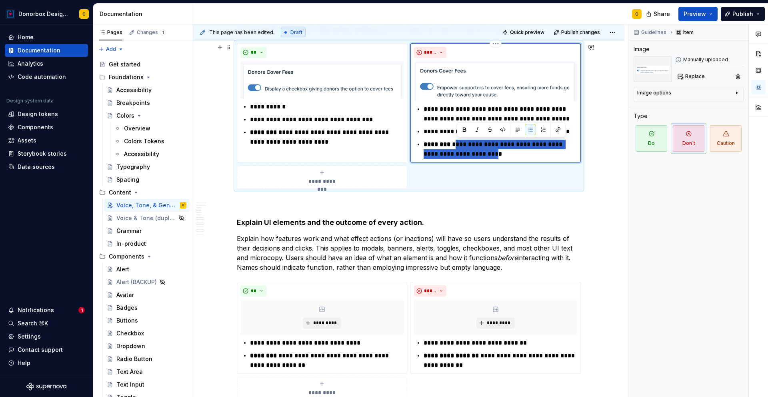
drag, startPoint x: 459, startPoint y: 145, endPoint x: 483, endPoint y: 153, distance: 26.1
click at [483, 153] on p "**********" at bounding box center [501, 149] width 154 height 19
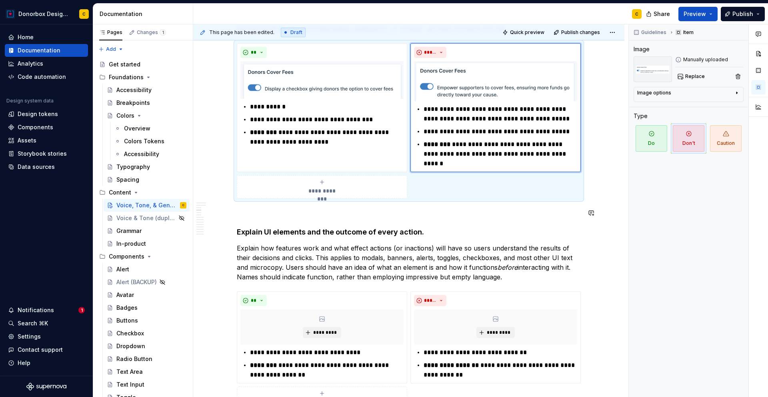
click at [550, 270] on p "Explain how features work and what effect actions (or inactions) will have so u…" at bounding box center [409, 262] width 344 height 38
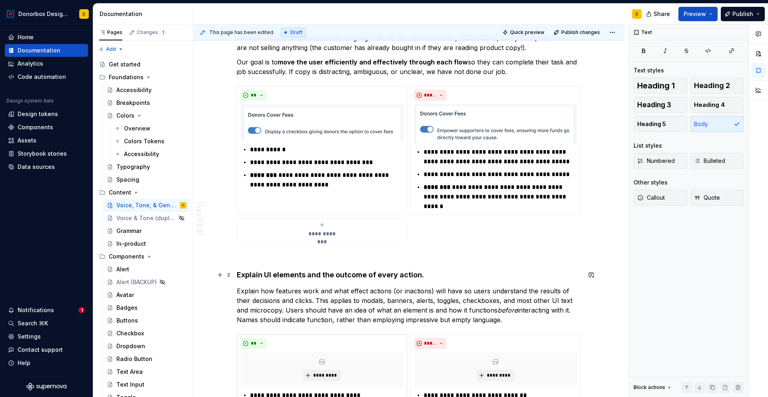
scroll to position [287, 0]
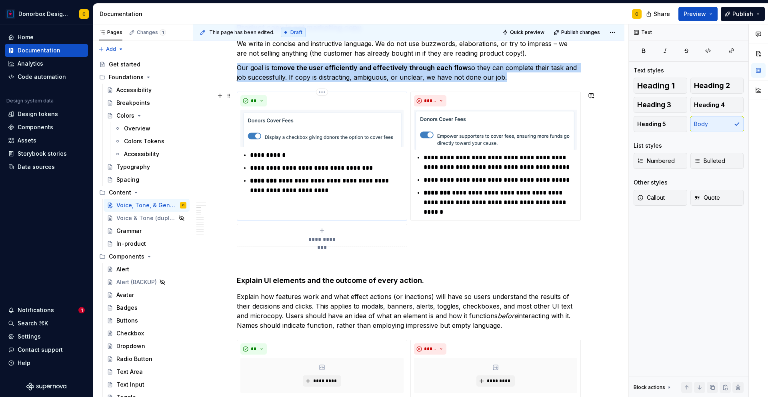
click at [327, 123] on img at bounding box center [321, 129] width 163 height 38
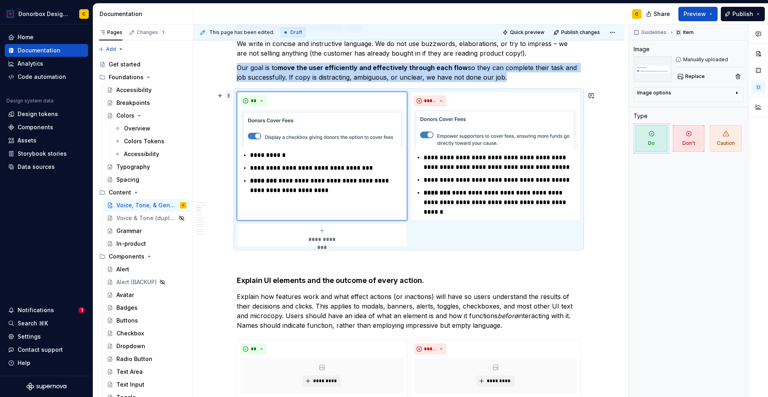
click at [228, 98] on span at bounding box center [229, 95] width 6 height 11
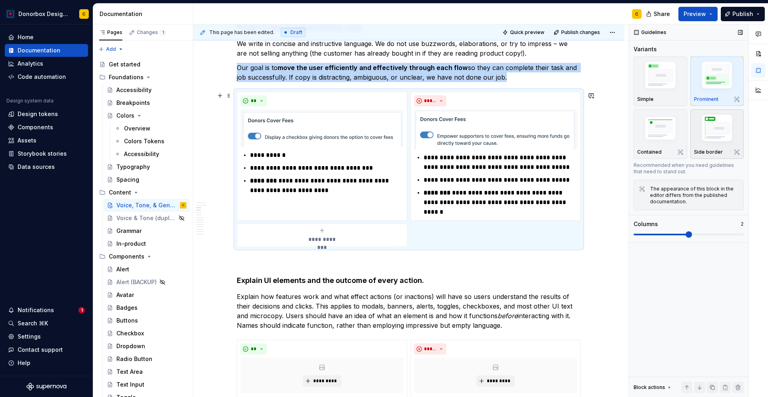
click at [719, 130] on img "button" at bounding box center [717, 129] width 46 height 35
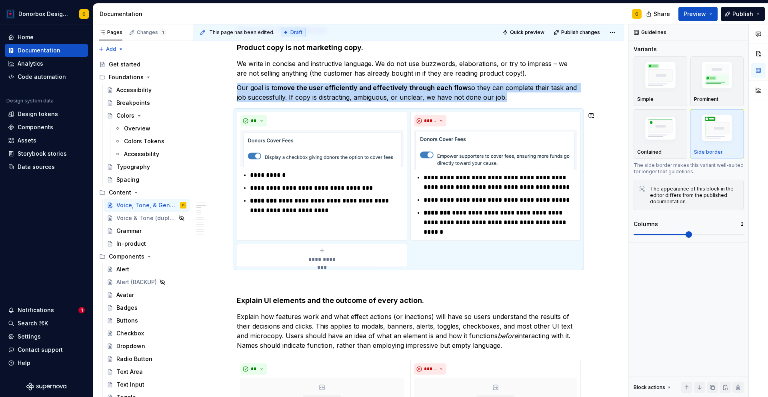
scroll to position [255, 0]
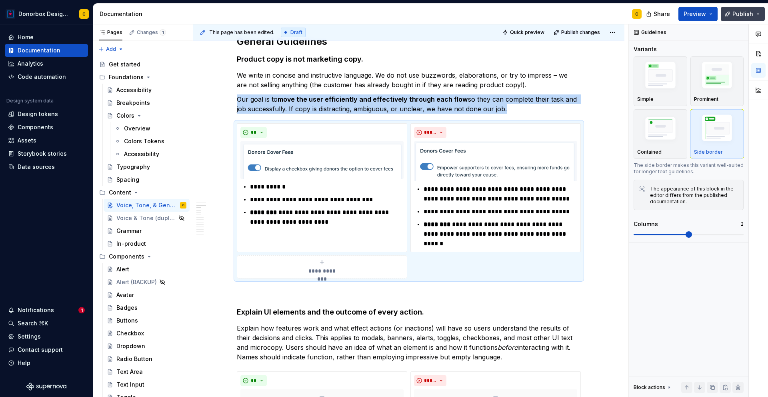
click at [748, 10] on span "Publish" at bounding box center [743, 14] width 21 height 8
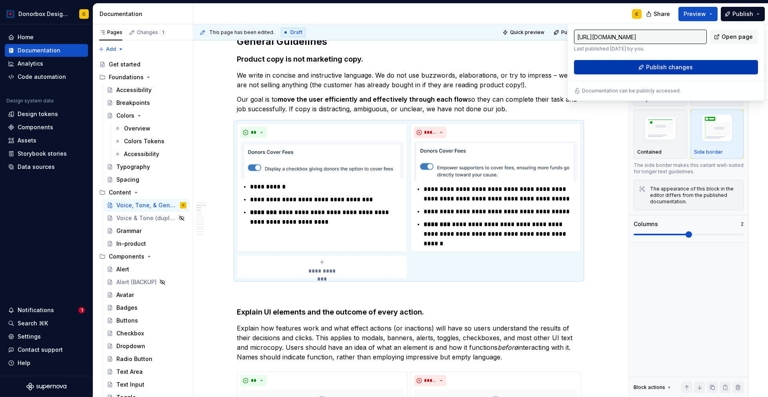
click at [699, 69] on button "Publish changes" at bounding box center [666, 67] width 184 height 14
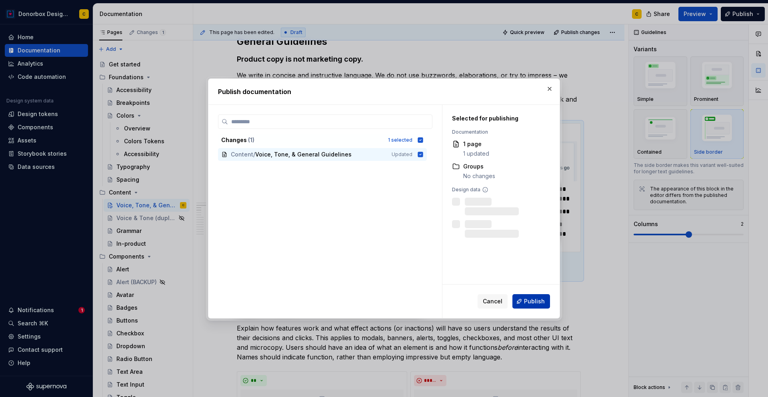
click at [537, 301] on span "Publish" at bounding box center [534, 301] width 21 height 8
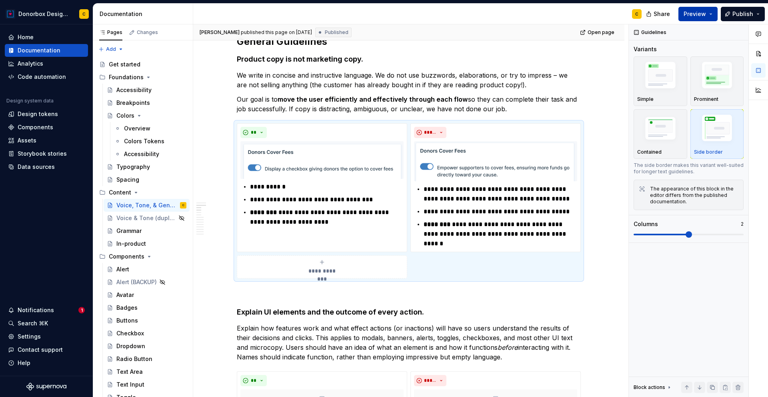
click at [700, 16] on span "Preview" at bounding box center [695, 14] width 22 height 8
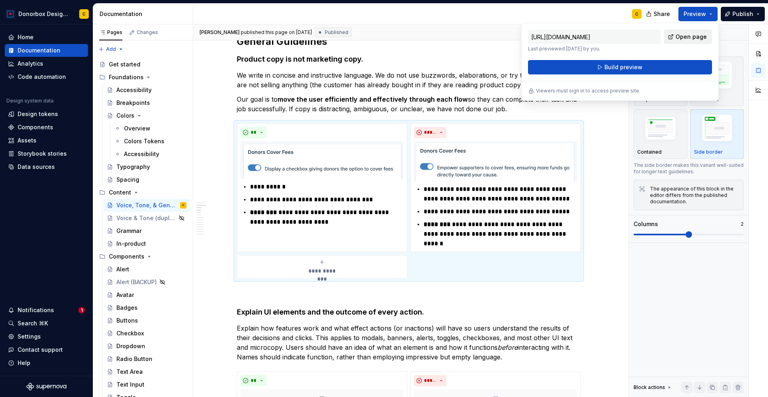
click at [679, 43] on link "Open page" at bounding box center [688, 37] width 48 height 14
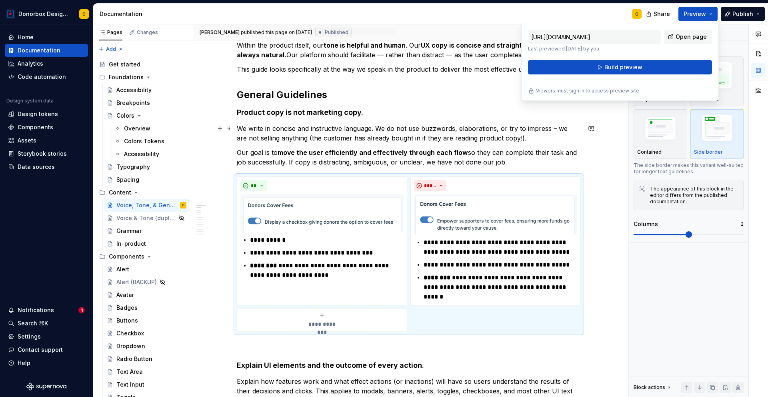
scroll to position [191, 0]
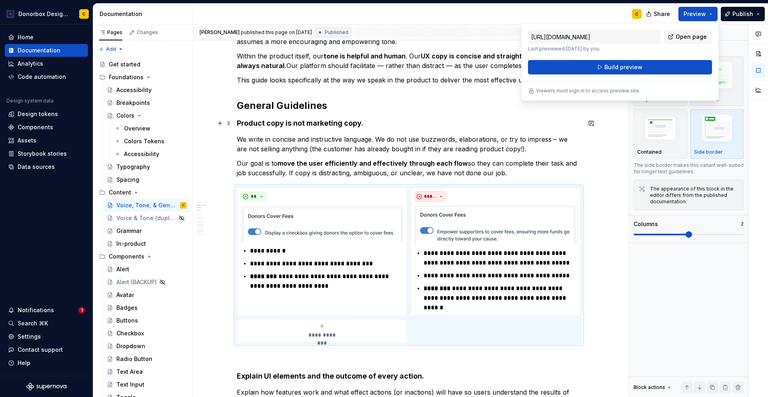
click at [265, 124] on strong "Product copy is not marketing copy" at bounding box center [299, 123] width 124 height 8
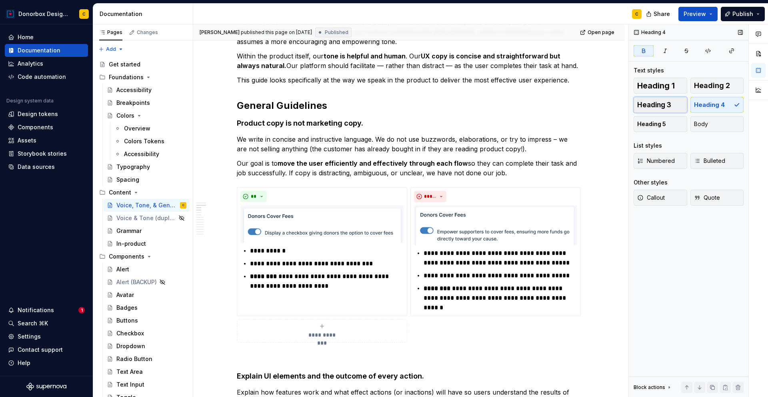
click at [669, 104] on span "Heading 3" at bounding box center [654, 105] width 34 height 8
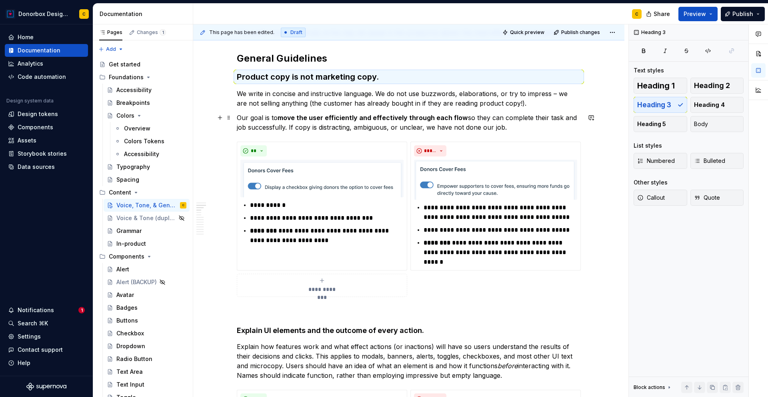
scroll to position [282, 0]
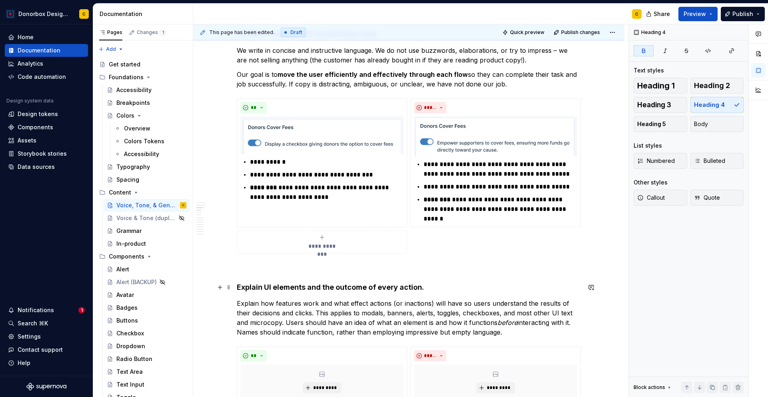
click at [292, 284] on strong "xplain UI elements and the outcome of every action." at bounding box center [332, 287] width 183 height 8
click at [647, 109] on button "Heading 3" at bounding box center [661, 105] width 54 height 16
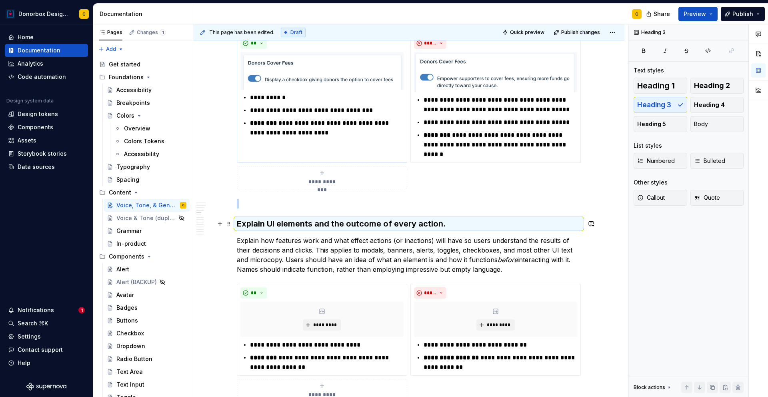
scroll to position [443, 0]
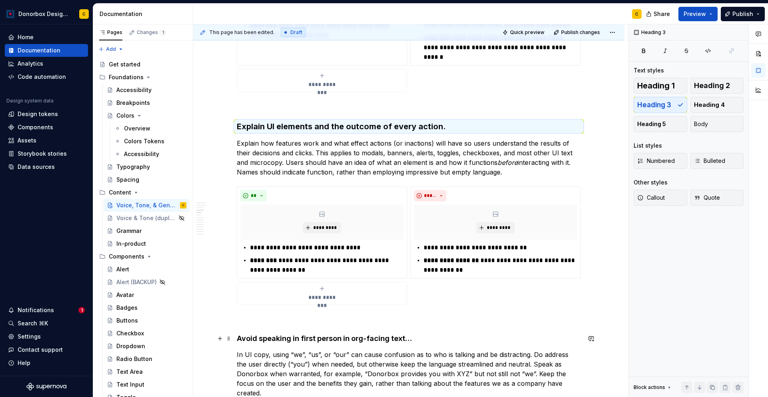
click at [275, 340] on strong "Avoid speaking in first person in org-facing text…" at bounding box center [324, 338] width 175 height 8
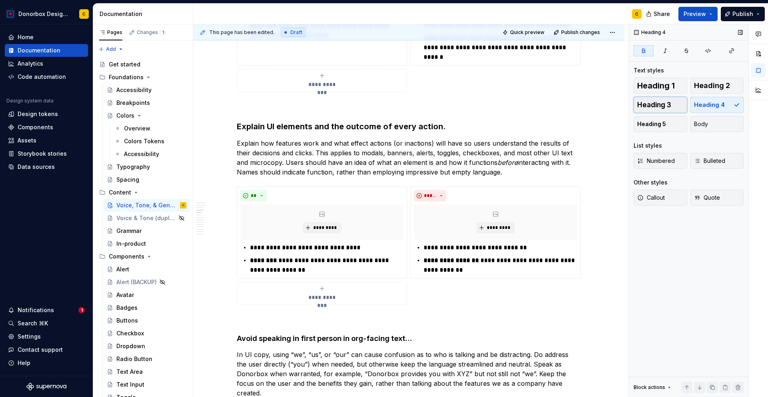
click at [644, 107] on span "Heading 3" at bounding box center [654, 105] width 34 height 8
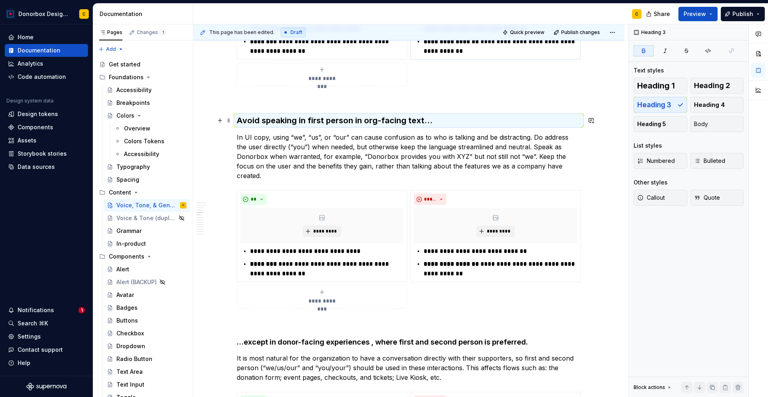
scroll to position [689, 0]
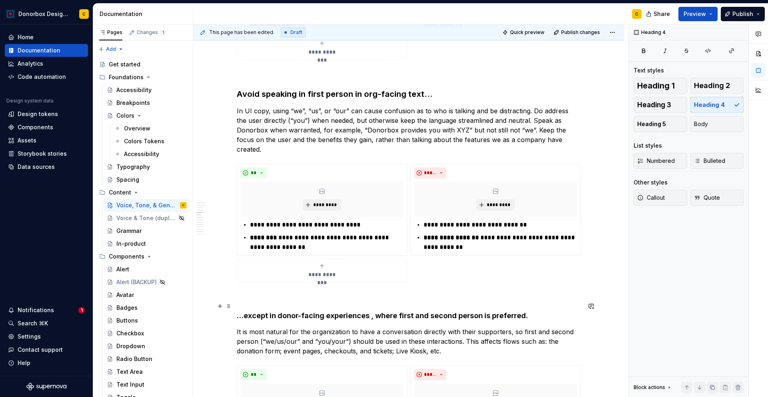
click at [272, 311] on h4 "…except in donor-facing experiences , where first and second person is preferre…" at bounding box center [409, 316] width 344 height 10
click at [663, 110] on button "Heading 3" at bounding box center [661, 105] width 54 height 16
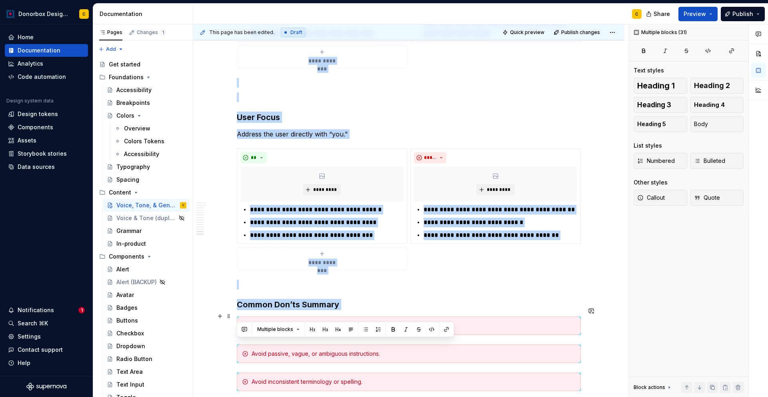
scroll to position [2387, 0]
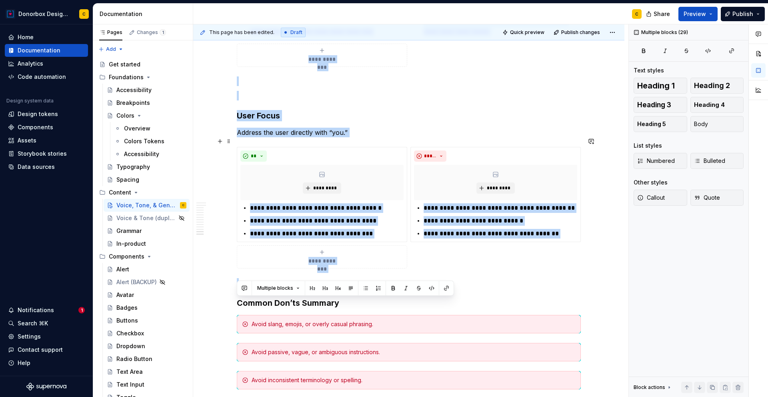
drag, startPoint x: 237, startPoint y: 110, endPoint x: 485, endPoint y: 258, distance: 289.4
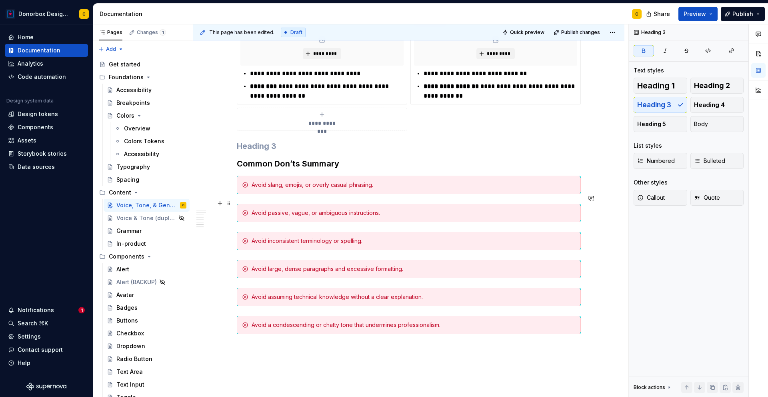
scroll to position [1044, 0]
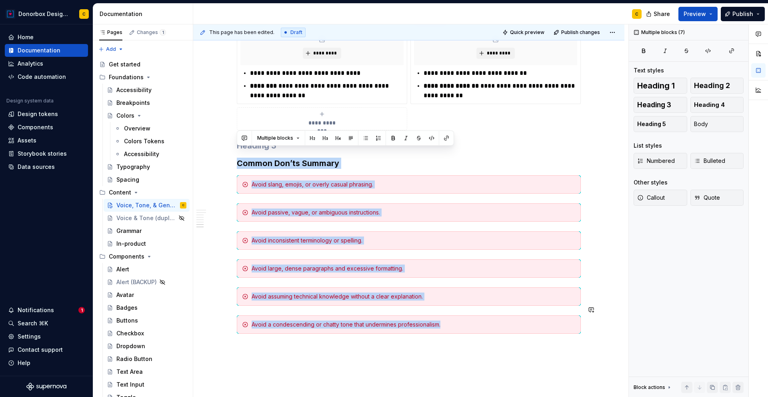
drag, startPoint x: 236, startPoint y: 148, endPoint x: 602, endPoint y: 337, distance: 411.2
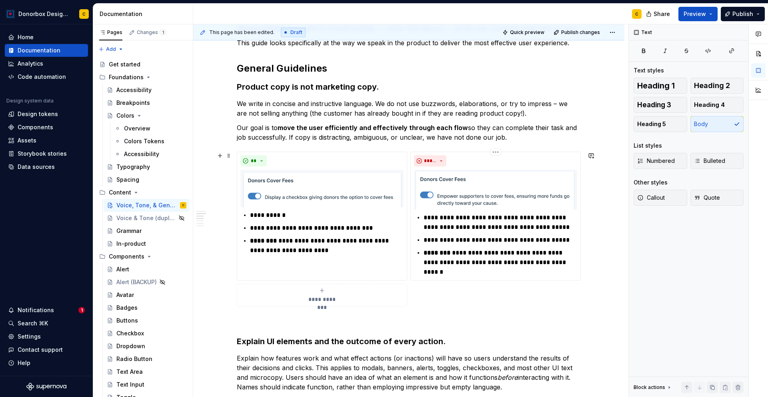
scroll to position [227, 0]
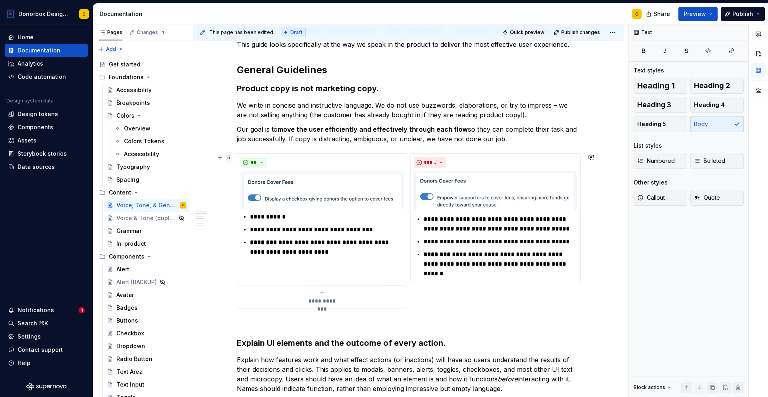
click at [231, 160] on span at bounding box center [229, 157] width 6 height 11
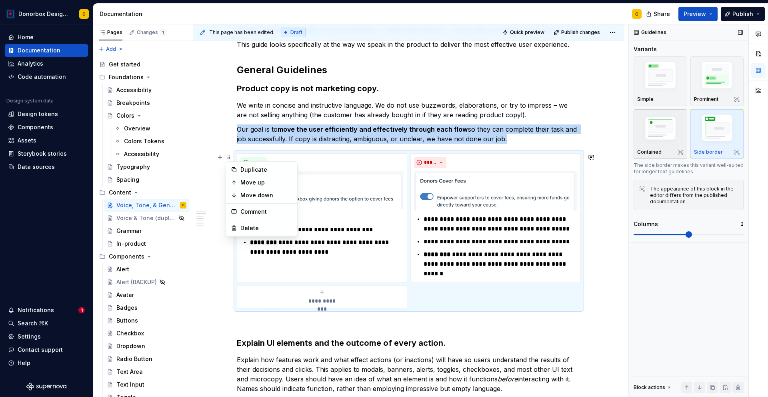
click at [655, 137] on img "button" at bounding box center [660, 129] width 46 height 31
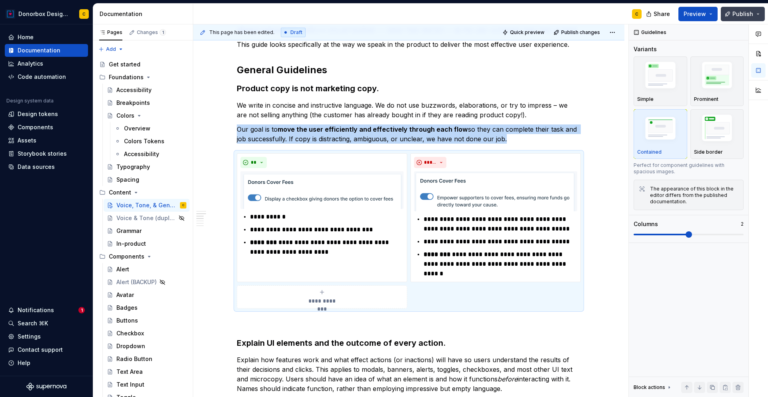
click at [739, 15] on span "Publish" at bounding box center [743, 14] width 21 height 8
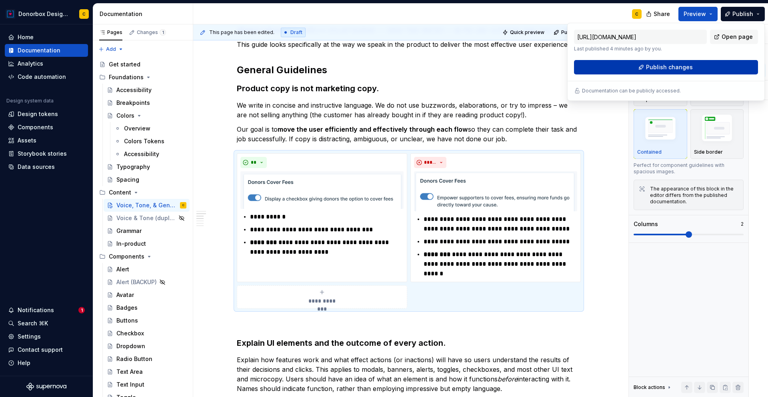
click at [687, 65] on span "Publish changes" at bounding box center [669, 67] width 47 height 8
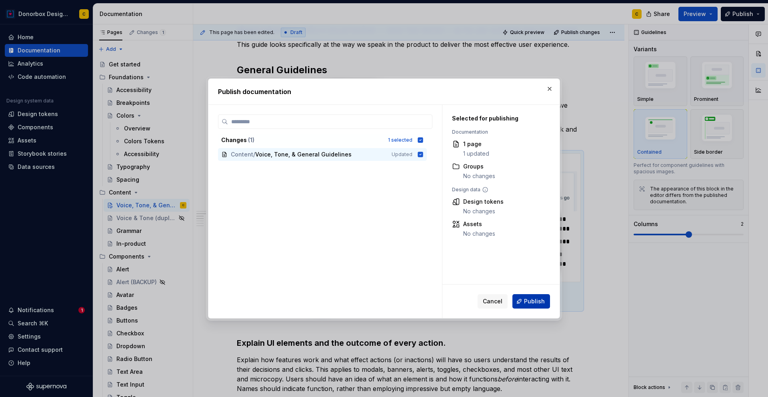
click at [538, 304] on span "Publish" at bounding box center [534, 301] width 21 height 8
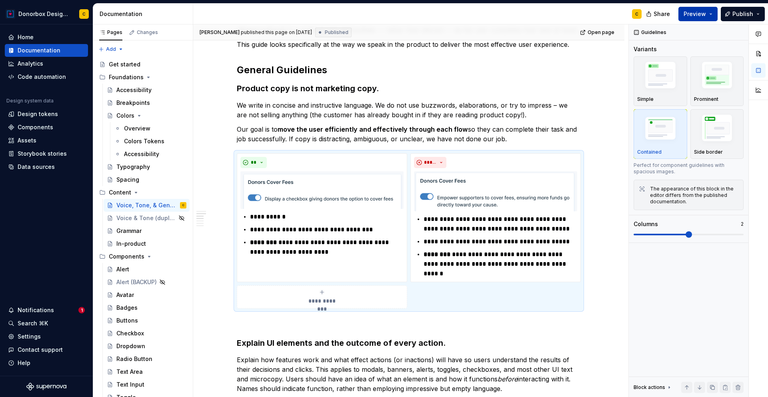
click at [697, 12] on span "Preview" at bounding box center [695, 14] width 22 height 8
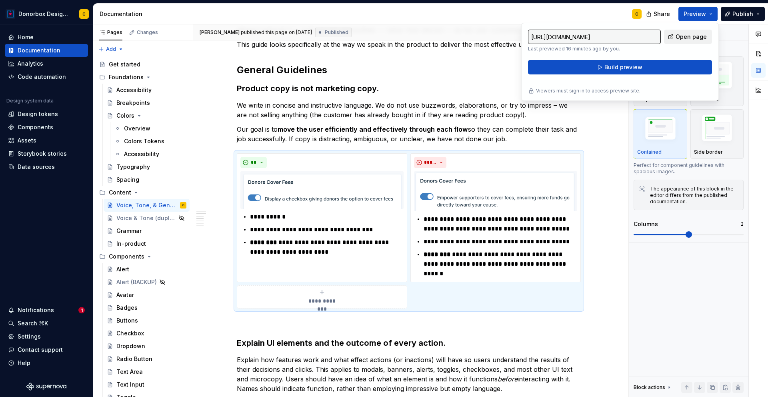
click at [682, 33] on span "Open page" at bounding box center [691, 37] width 31 height 8
click at [540, 237] on p "**********" at bounding box center [501, 242] width 154 height 10
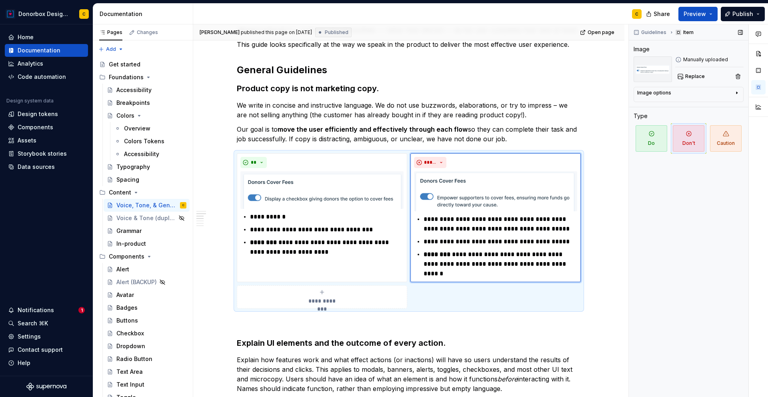
click at [715, 94] on div "Image options" at bounding box center [685, 95] width 96 height 10
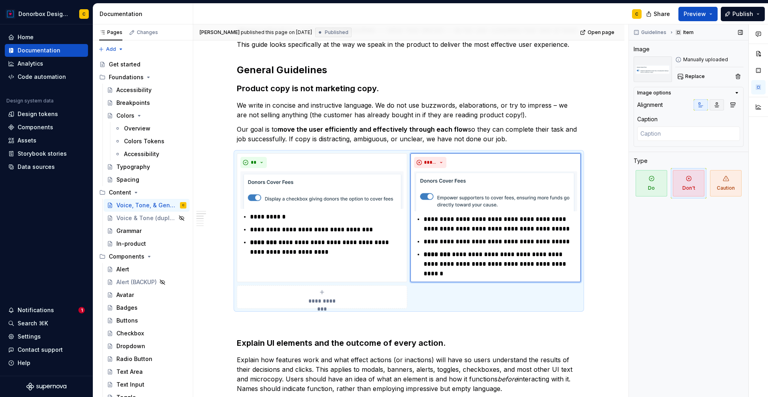
click at [717, 106] on icon "button" at bounding box center [717, 105] width 4 height 4
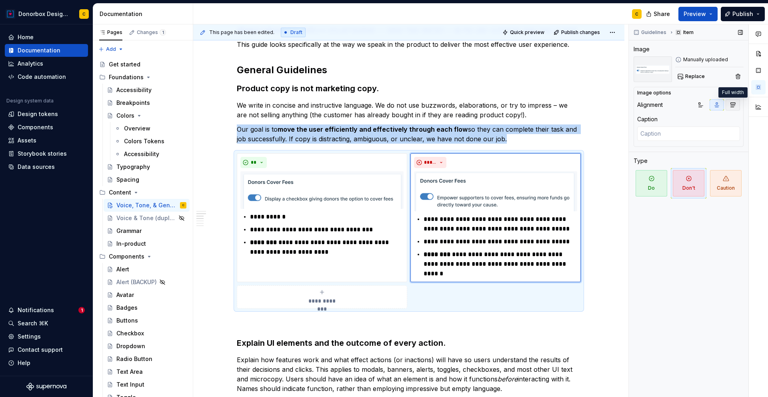
click at [729, 105] on button "button" at bounding box center [733, 104] width 14 height 11
click at [700, 104] on icon "button" at bounding box center [701, 105] width 4 height 4
click at [228, 158] on span at bounding box center [229, 157] width 6 height 11
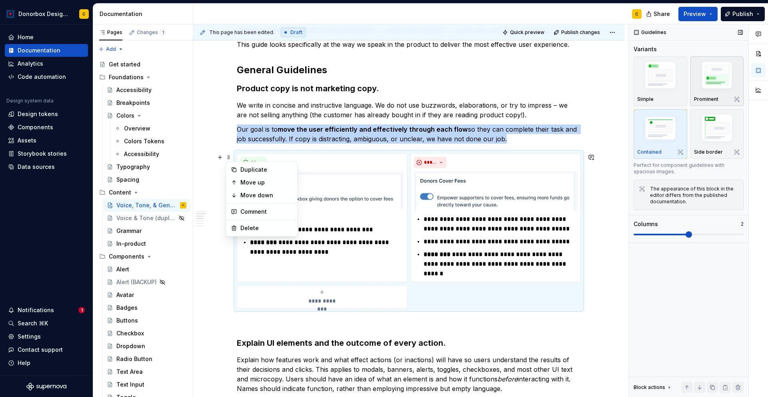
click at [723, 78] on img "button" at bounding box center [717, 76] width 46 height 35
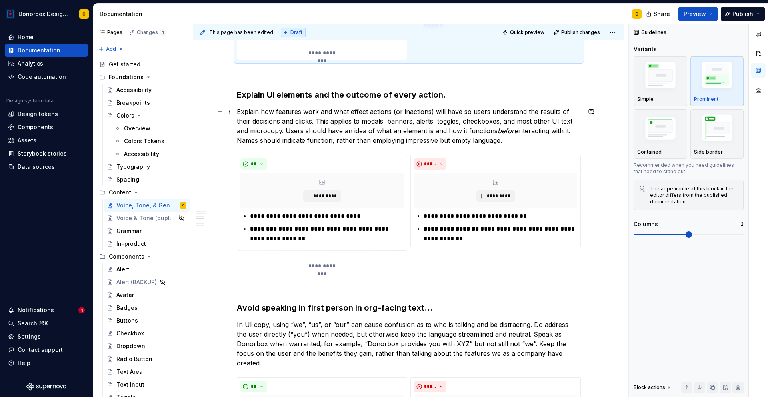
scroll to position [481, 0]
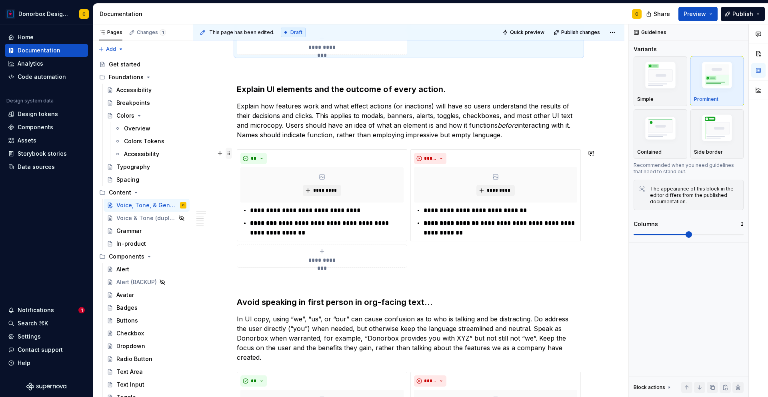
click at [226, 152] on span at bounding box center [229, 153] width 6 height 11
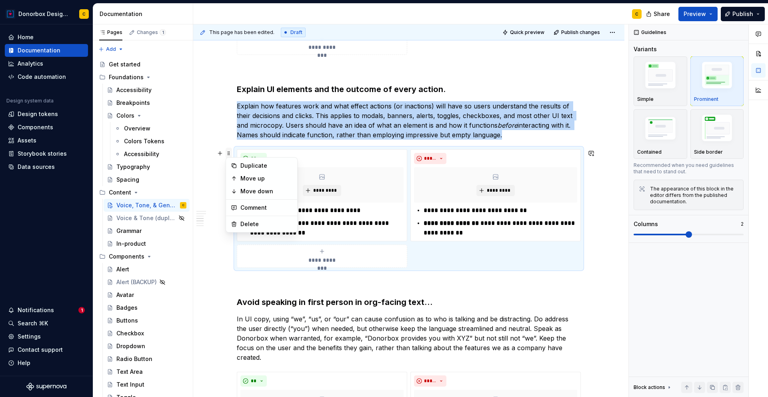
click at [230, 154] on span at bounding box center [229, 153] width 6 height 11
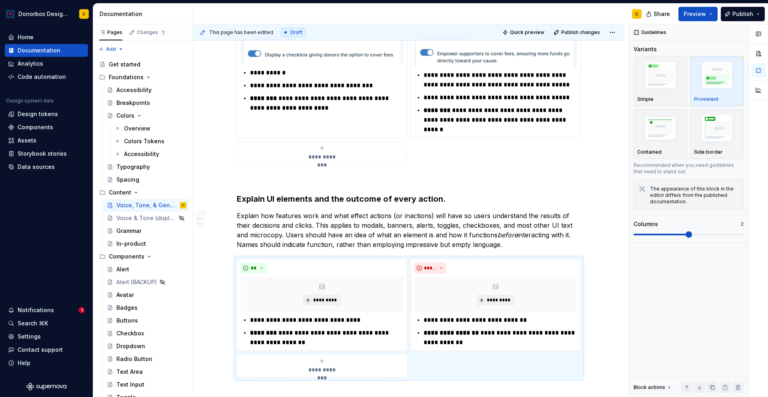
scroll to position [0, 0]
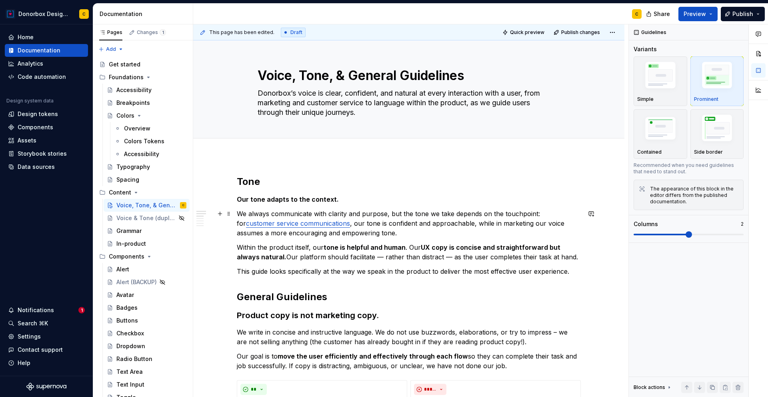
click at [301, 233] on p "We always communicate with clarity and purpose, but the tone we take depends on…" at bounding box center [409, 223] width 344 height 29
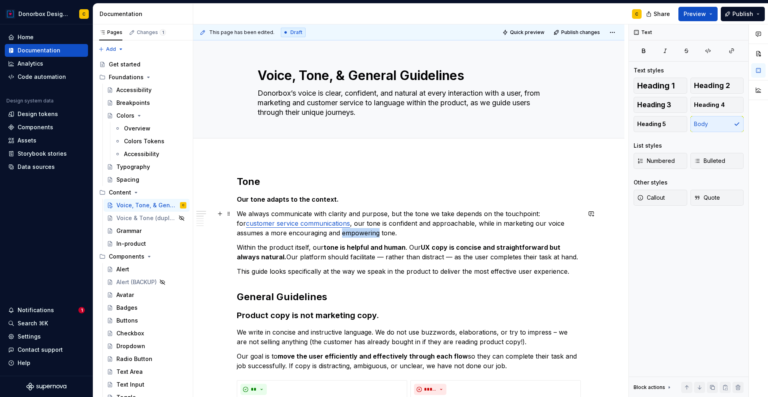
click at [301, 233] on p "We always communicate with clarity and purpose, but the tone we take depends on…" at bounding box center [409, 223] width 344 height 29
click at [306, 233] on p "We always communicate with clarity and purpose, but the tone we take depends on…" at bounding box center [409, 223] width 344 height 29
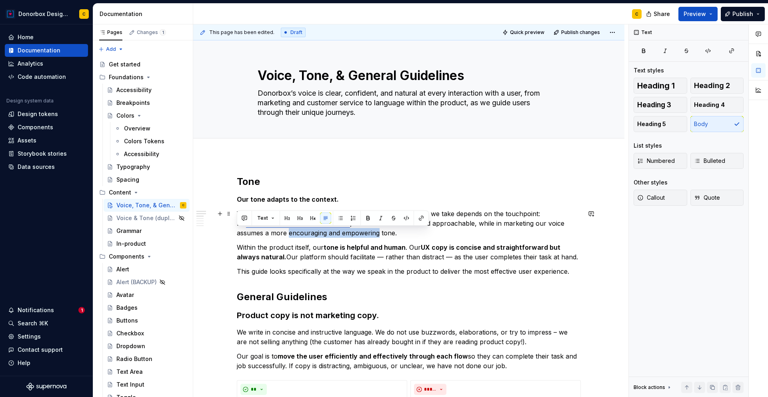
drag, startPoint x: 236, startPoint y: 232, endPoint x: 326, endPoint y: 234, distance: 89.7
click at [326, 234] on p "We always communicate with clarity and purpose, but the tone we take depends on…" at bounding box center [409, 223] width 344 height 29
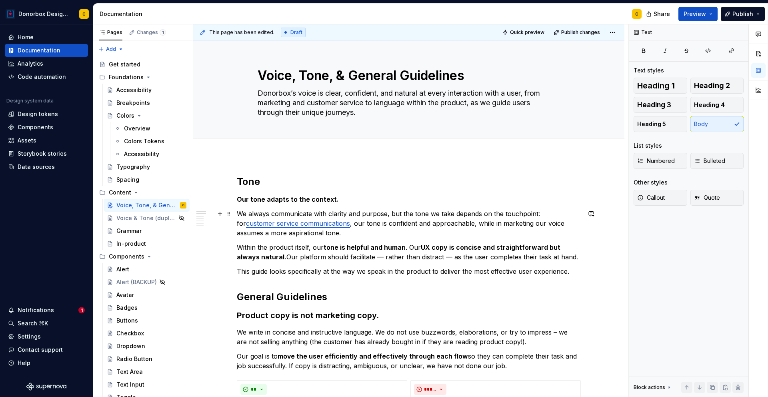
click at [392, 222] on p "We always communicate with clarity and purpose, but the tone we take depends on…" at bounding box center [409, 223] width 344 height 29
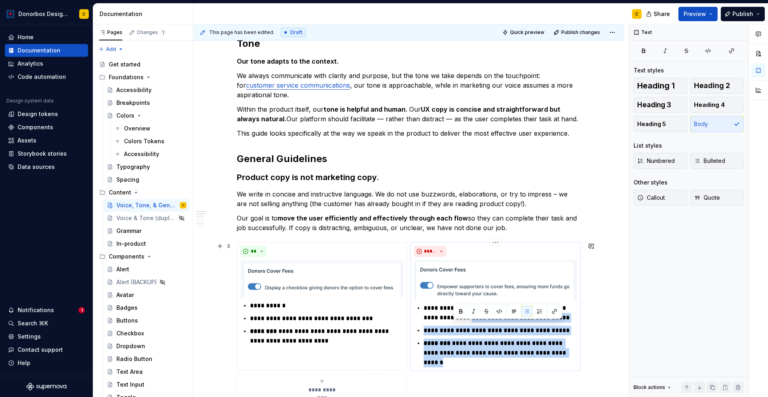
scroll to position [155, 0]
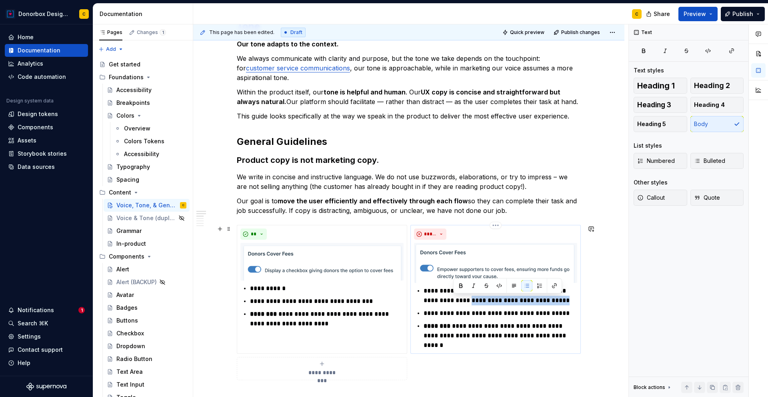
drag, startPoint x: 453, startPoint y: 357, endPoint x: 543, endPoint y: 299, distance: 106.9
click at [543, 299] on p "**********" at bounding box center [501, 295] width 154 height 19
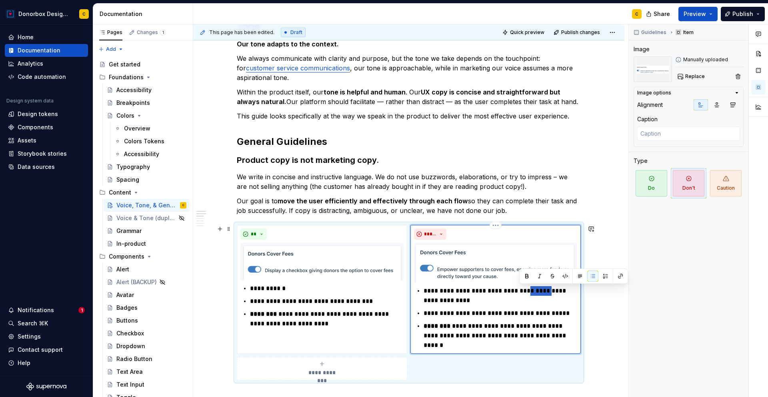
drag, startPoint x: 541, startPoint y: 292, endPoint x: 519, endPoint y: 292, distance: 22.4
click at [519, 292] on p "**********" at bounding box center [501, 295] width 154 height 19
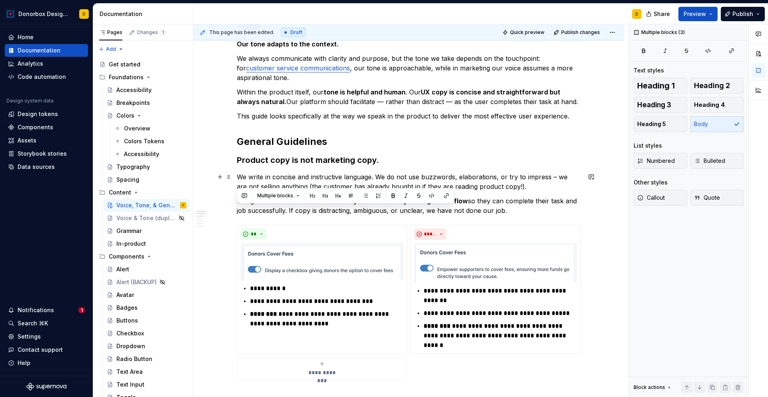
click at [476, 176] on p "We write in concise and instructive language. We do not use buzzwords, elaborat…" at bounding box center [409, 181] width 344 height 19
click at [470, 178] on p "We write in concise and instructive language. We do not use buzzwords, elaborat…" at bounding box center [409, 181] width 344 height 19
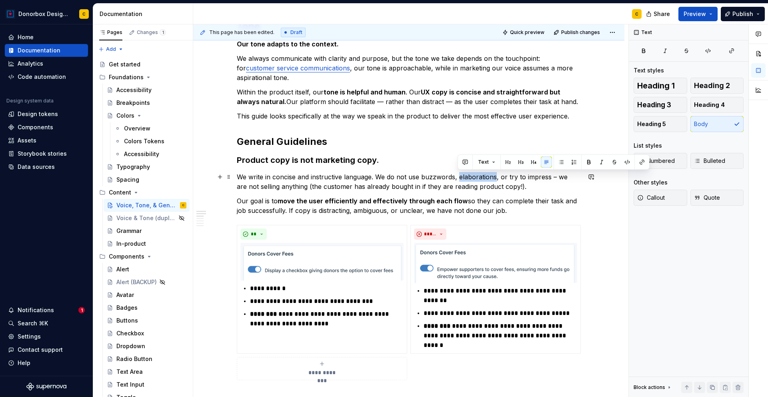
click at [470, 178] on p "We write in concise and instructive language. We do not use buzzwords, elaborat…" at bounding box center [409, 181] width 344 height 19
drag, startPoint x: 500, startPoint y: 174, endPoint x: 541, endPoint y: 174, distance: 41.2
click at [541, 174] on p "We write in concise and instructive language. We do not use buzzwords, hyperbol…" at bounding box center [409, 181] width 344 height 19
click at [522, 176] on p "We write in concise and instructive language. We do not use buzzwords, hyperbol…" at bounding box center [409, 181] width 344 height 19
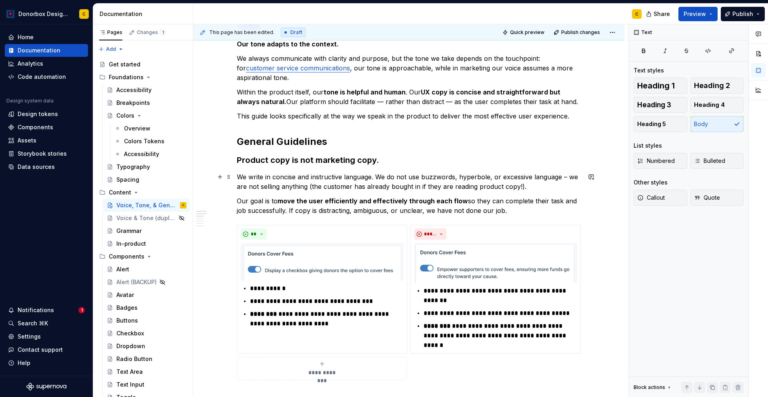
click at [546, 176] on p "We write in concise and instructive language. We do not use buzzwords, hyperbol…" at bounding box center [409, 181] width 344 height 19
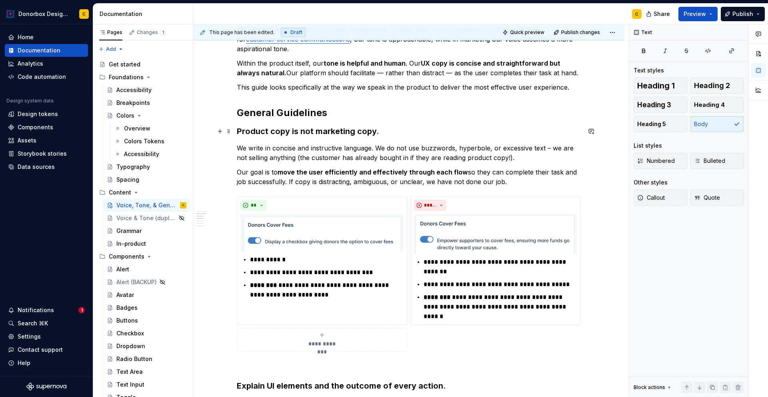
scroll to position [184, 0]
click at [371, 150] on p "We write in concise and instructive language. We do not use buzzwords, hyperbol…" at bounding box center [409, 153] width 344 height 19
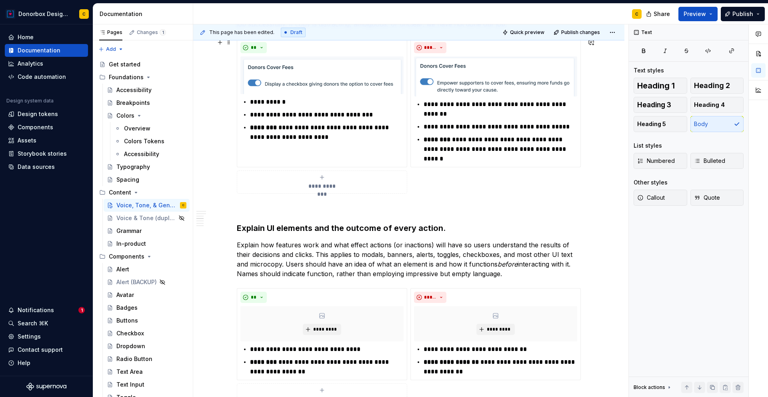
scroll to position [329, 0]
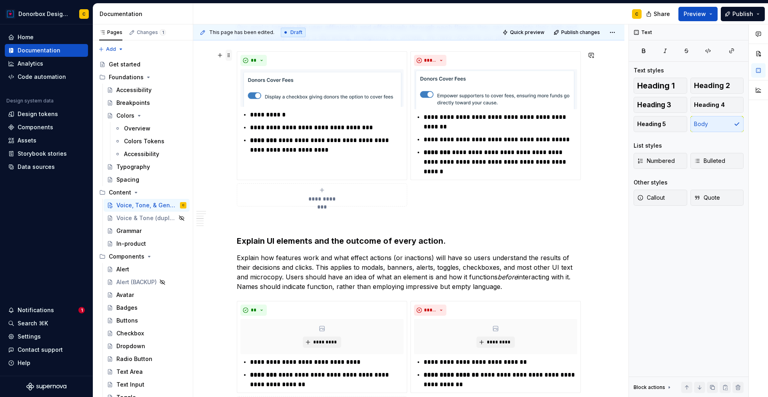
click at [228, 54] on span at bounding box center [229, 55] width 6 height 11
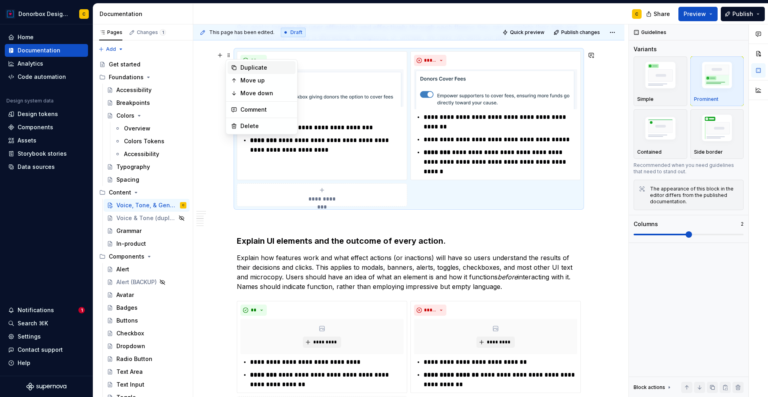
click at [244, 64] on div "Duplicate" at bounding box center [266, 68] width 52 height 8
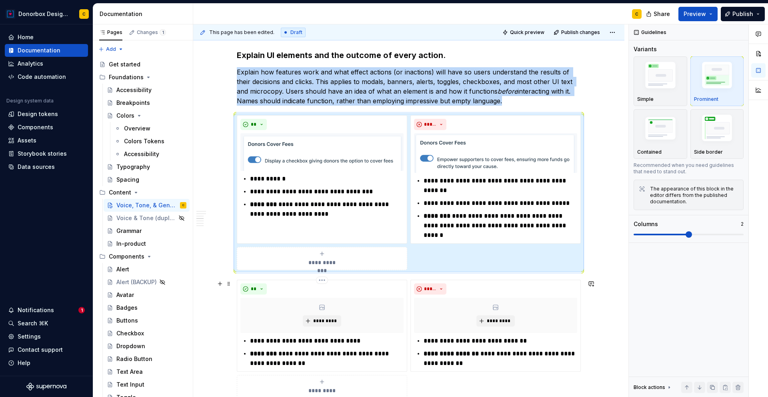
scroll to position [513, 0]
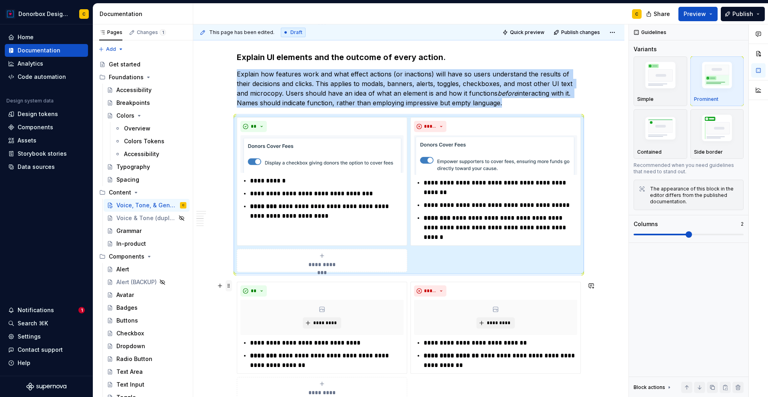
click at [230, 287] on span at bounding box center [229, 285] width 6 height 11
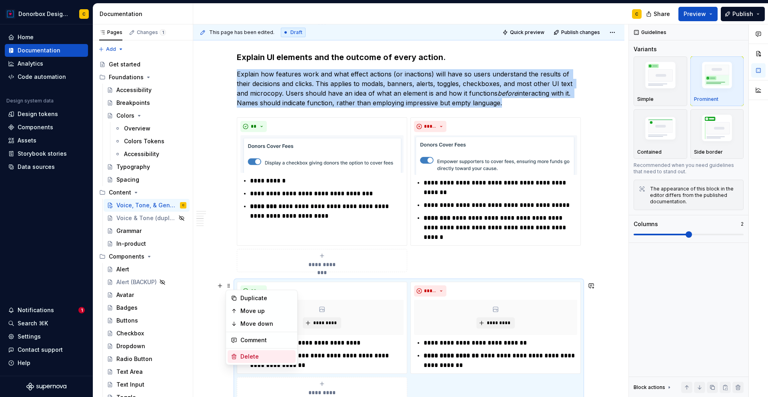
click at [241, 359] on div "Delete" at bounding box center [266, 357] width 52 height 8
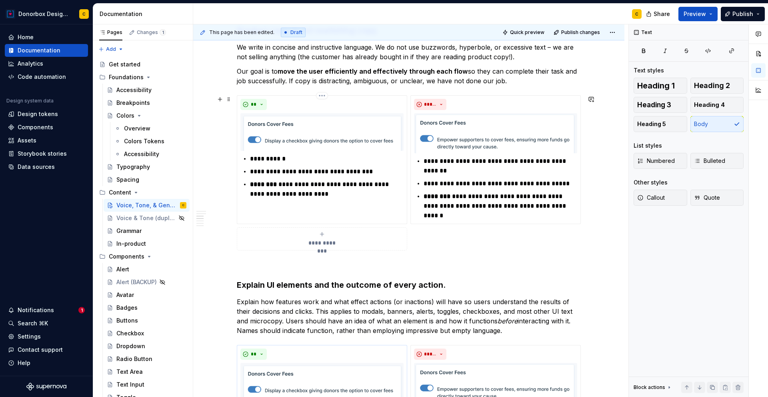
scroll to position [269, 0]
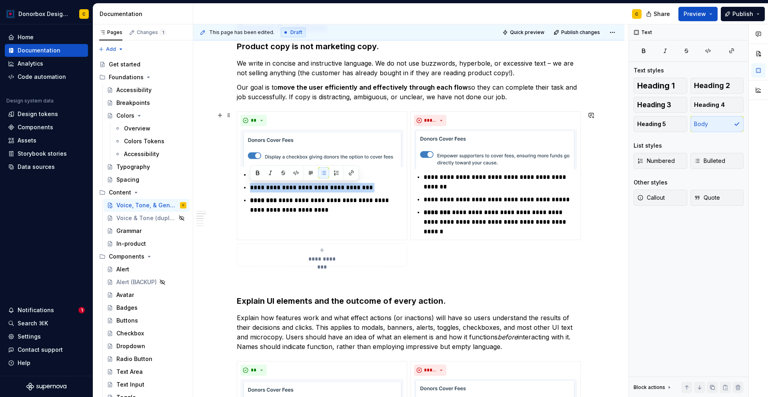
drag, startPoint x: 376, startPoint y: 186, endPoint x: 227, endPoint y: 188, distance: 149.3
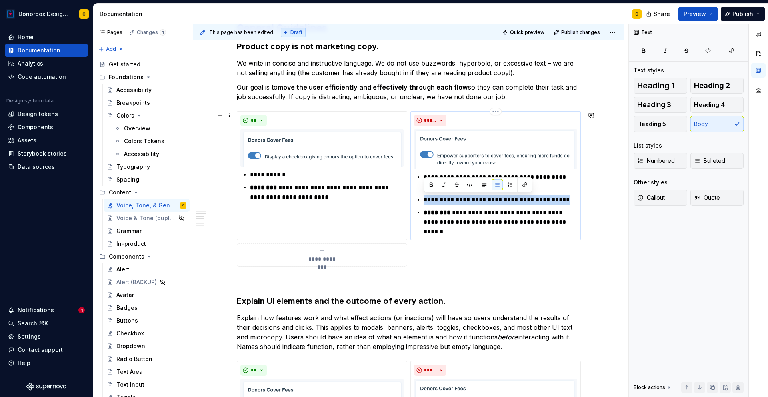
drag, startPoint x: 574, startPoint y: 201, endPoint x: 421, endPoint y: 204, distance: 152.5
click at [421, 204] on div "**********" at bounding box center [495, 204] width 163 height 64
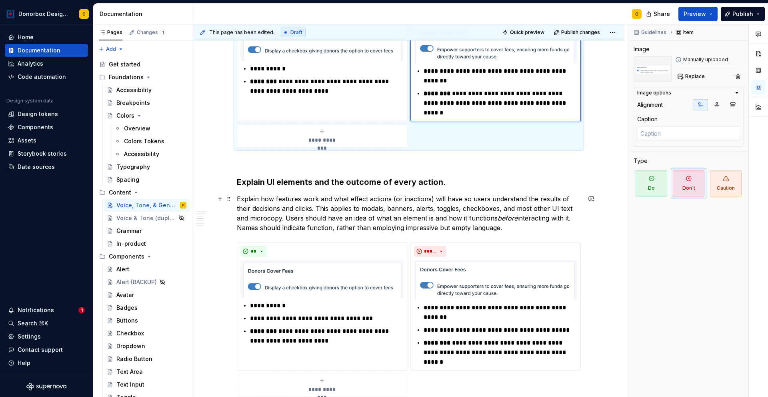
scroll to position [386, 0]
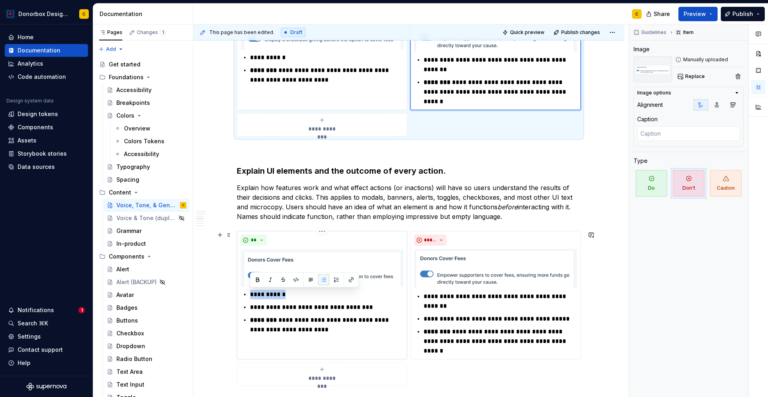
drag, startPoint x: 288, startPoint y: 293, endPoint x: 244, endPoint y: 292, distance: 44.0
click at [250, 292] on li "**********" at bounding box center [327, 295] width 154 height 10
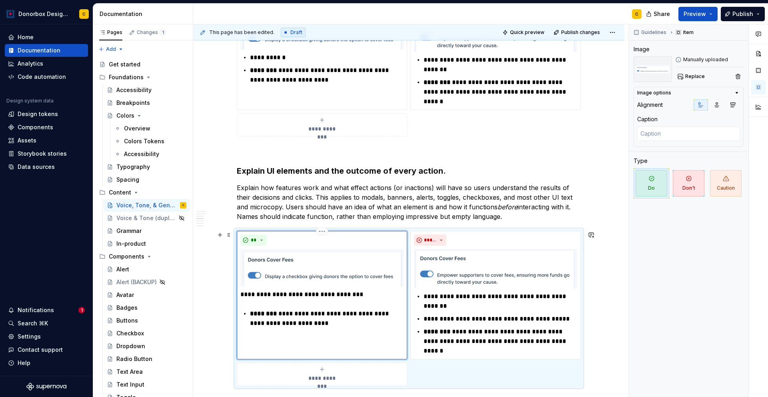
type textarea "*"
click at [248, 311] on div "**********" at bounding box center [321, 309] width 163 height 38
click at [373, 294] on p "**********" at bounding box center [327, 295] width 154 height 10
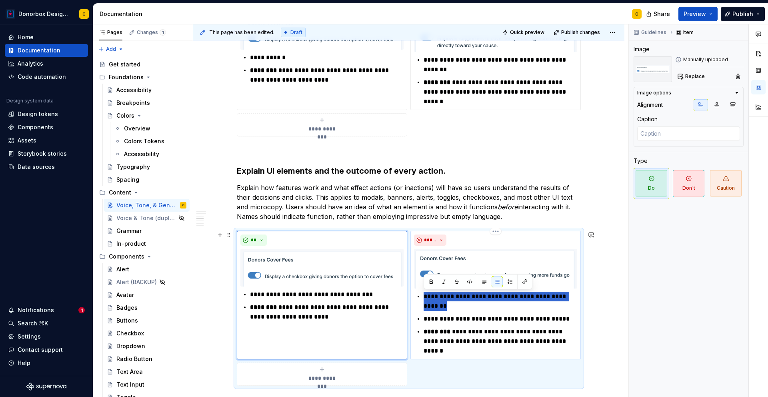
drag, startPoint x: 452, startPoint y: 310, endPoint x: 419, endPoint y: 294, distance: 36.3
click at [419, 294] on div "**********" at bounding box center [495, 324] width 163 height 64
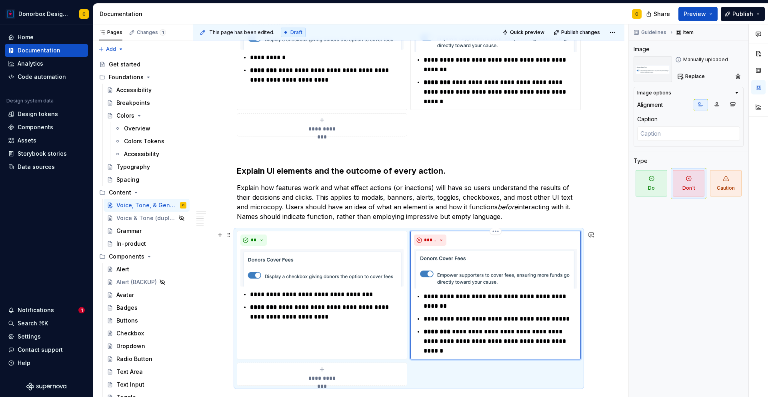
type textarea "*"
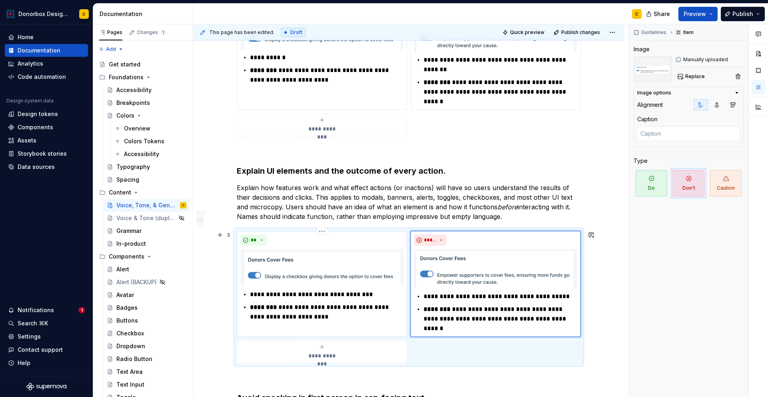
click at [306, 292] on p "**********" at bounding box center [327, 295] width 154 height 10
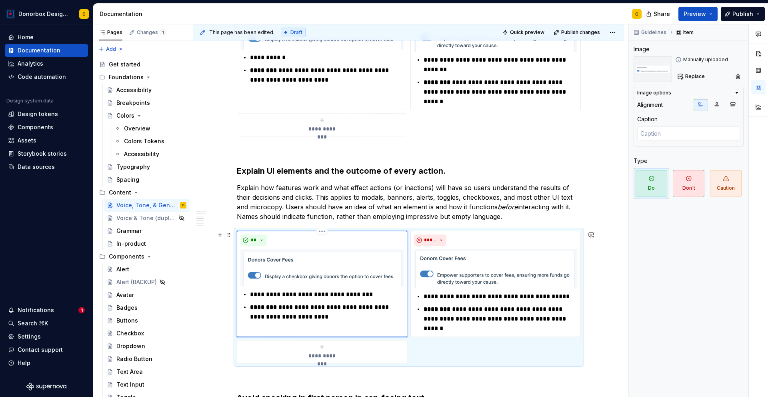
click at [387, 294] on p "**********" at bounding box center [327, 295] width 154 height 10
click at [573, 295] on p "**********" at bounding box center [501, 297] width 154 height 10
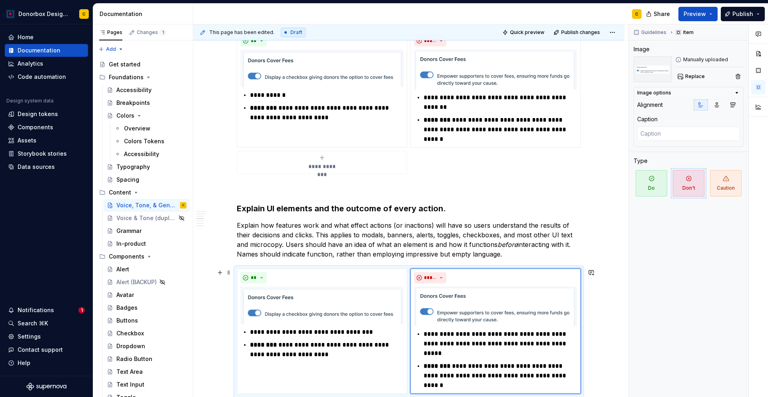
scroll to position [349, 0]
drag, startPoint x: 426, startPoint y: 341, endPoint x: 501, endPoint y: 342, distance: 74.8
click at [501, 342] on p "**********" at bounding box center [501, 343] width 154 height 29
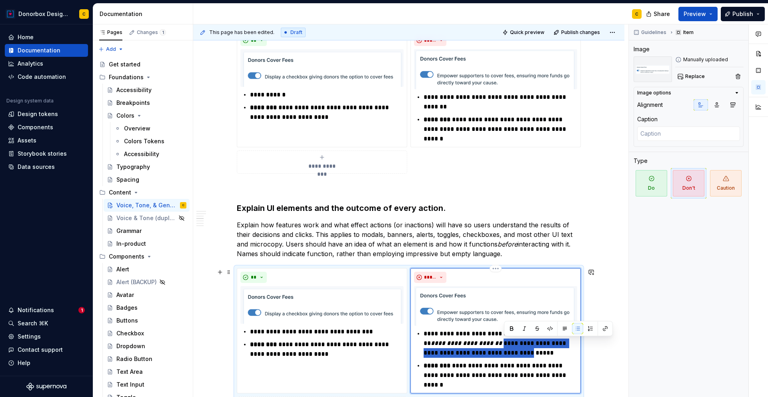
drag, startPoint x: 505, startPoint y: 345, endPoint x: 513, endPoint y: 353, distance: 10.2
click at [513, 353] on p "**********" at bounding box center [501, 343] width 154 height 29
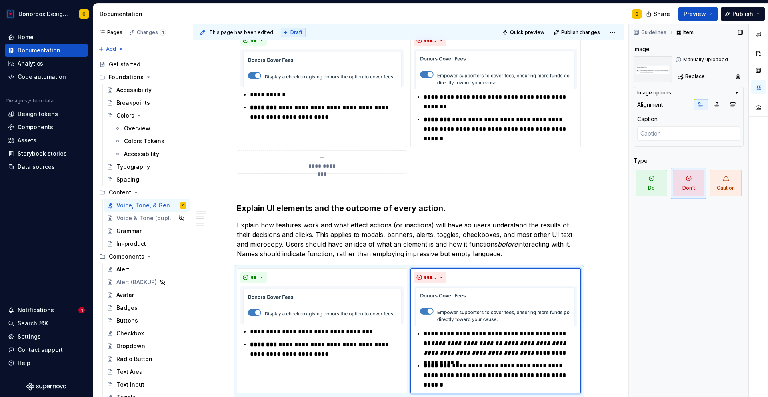
scroll to position [359, 0]
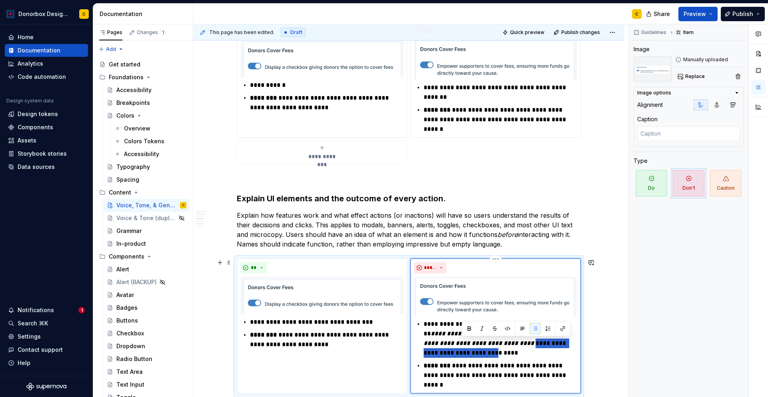
drag, startPoint x: 513, startPoint y: 345, endPoint x: 461, endPoint y: 353, distance: 53.0
click at [461, 353] on p "**********" at bounding box center [501, 338] width 154 height 38
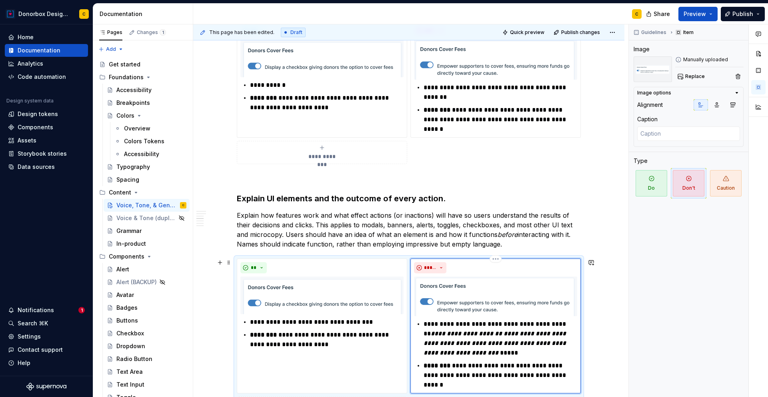
click at [513, 355] on p "**********" at bounding box center [501, 338] width 154 height 38
drag, startPoint x: 505, startPoint y: 333, endPoint x: 427, endPoint y: 335, distance: 77.3
click at [427, 335] on p "**********" at bounding box center [501, 338] width 154 height 38
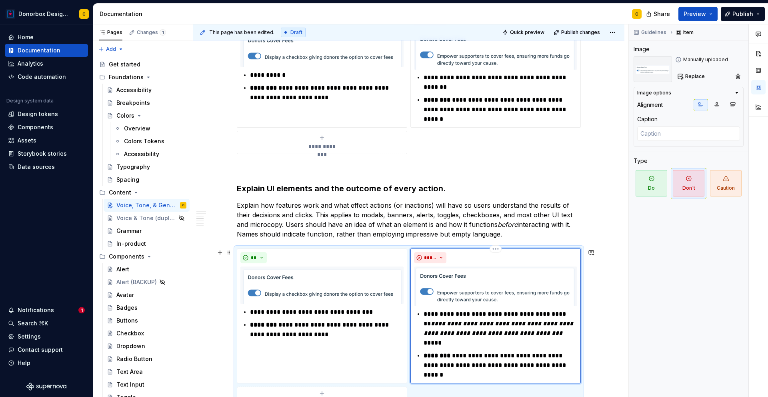
scroll to position [370, 0]
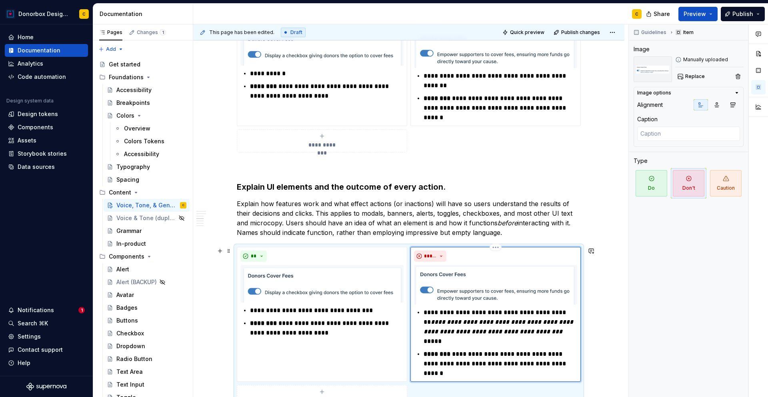
click at [434, 342] on p "**********" at bounding box center [501, 327] width 154 height 38
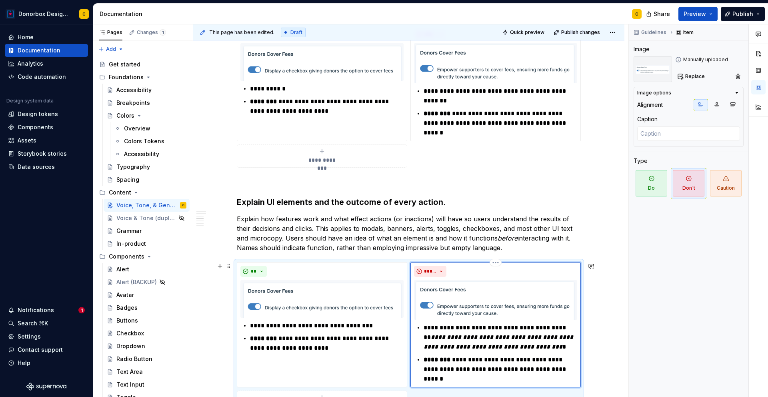
scroll to position [356, 0]
click at [378, 326] on p "**********" at bounding box center [327, 325] width 154 height 10
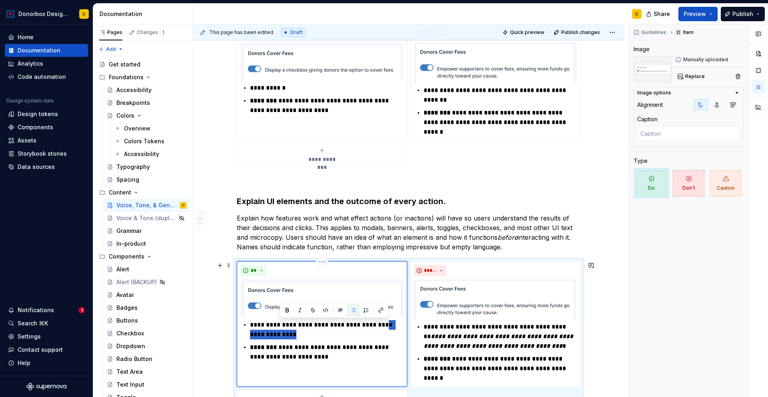
drag, startPoint x: 389, startPoint y: 324, endPoint x: 397, endPoint y: 334, distance: 12.6
click at [397, 334] on p "**********" at bounding box center [327, 329] width 154 height 19
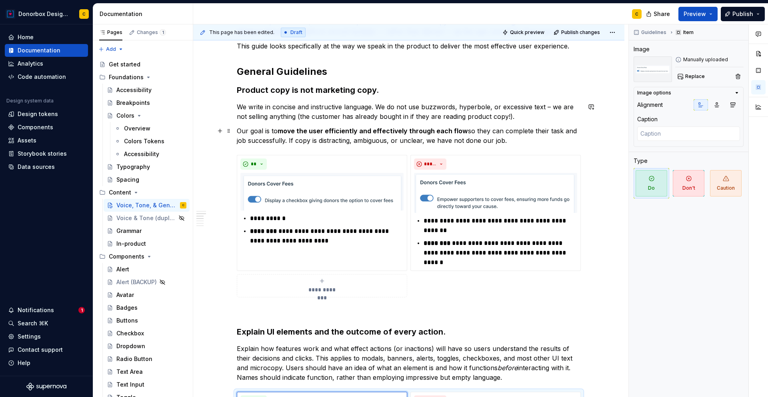
scroll to position [226, 0]
click at [741, 17] on span "Publish" at bounding box center [743, 14] width 21 height 8
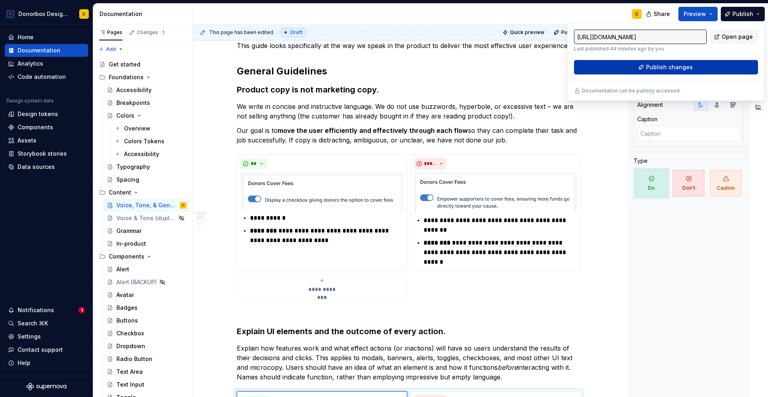
click at [660, 71] on span "Publish changes" at bounding box center [669, 67] width 47 height 8
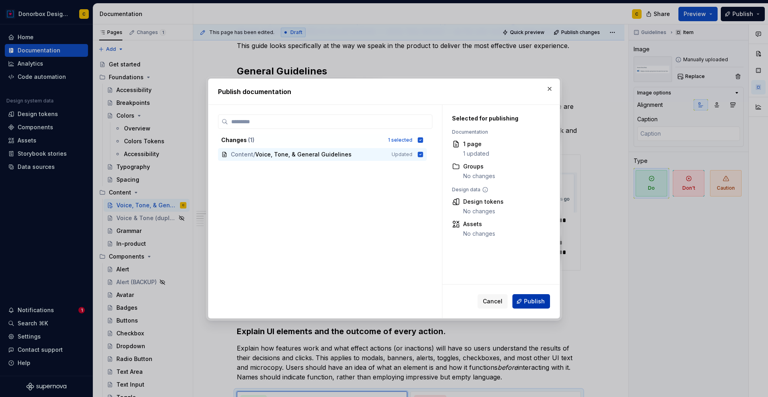
click at [530, 302] on span "Publish" at bounding box center [534, 301] width 21 height 8
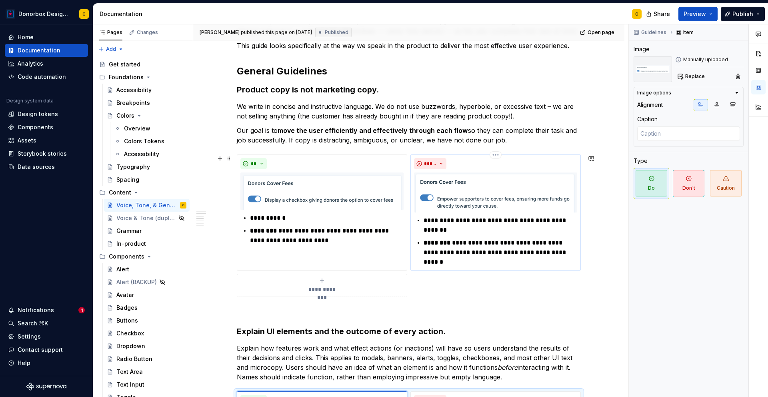
click at [482, 223] on p "**********" at bounding box center [501, 225] width 154 height 19
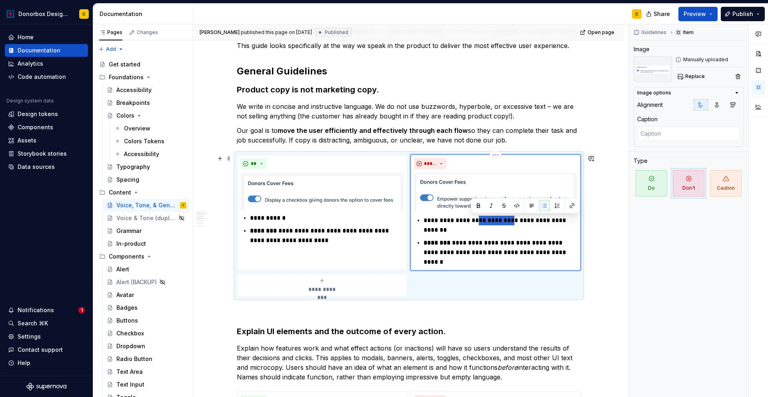
type textarea "*"
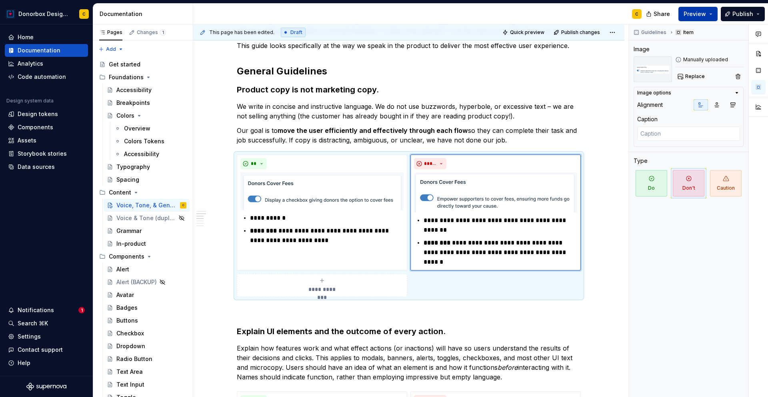
click at [705, 20] on button "Preview" at bounding box center [698, 14] width 39 height 14
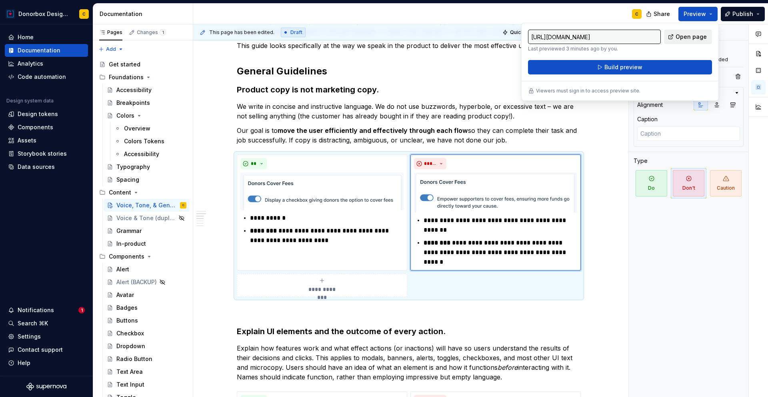
click at [689, 36] on span "Open page" at bounding box center [691, 37] width 31 height 8
click at [280, 219] on p "**********" at bounding box center [327, 218] width 154 height 10
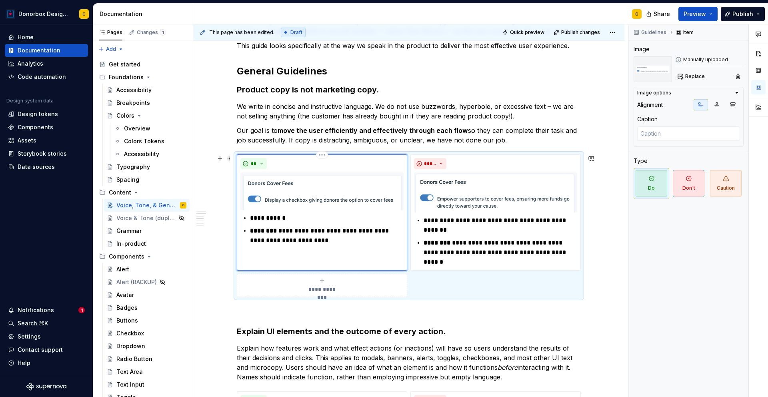
click at [285, 220] on p "**********" at bounding box center [327, 218] width 154 height 10
type textarea "*"
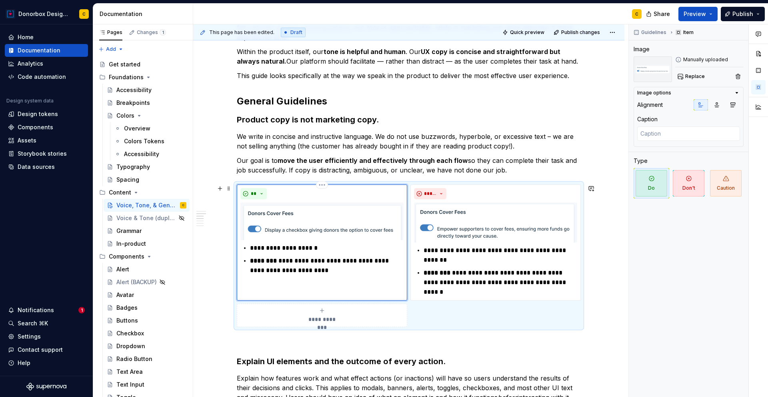
scroll to position [196, 0]
click at [302, 247] on p "**********" at bounding box center [327, 248] width 154 height 10
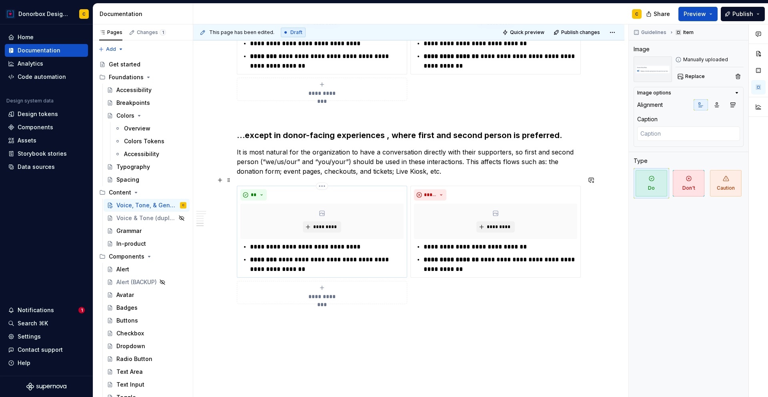
scroll to position [891, 0]
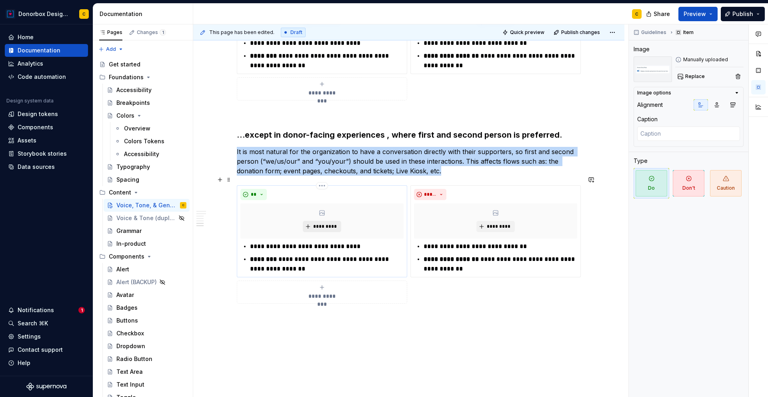
click at [314, 223] on span "*********" at bounding box center [325, 226] width 24 height 6
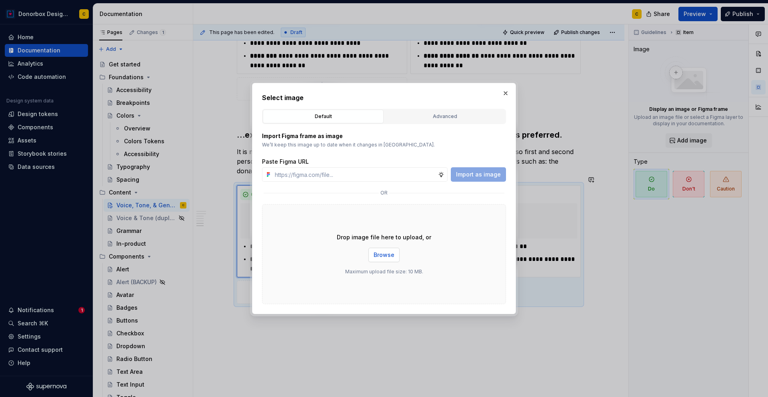
click at [383, 260] on button "Browse" at bounding box center [384, 255] width 31 height 14
click at [507, 91] on button "button" at bounding box center [505, 93] width 11 height 11
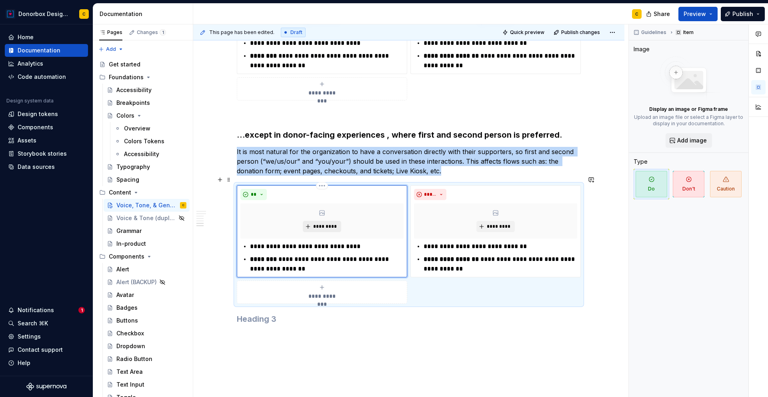
click at [320, 223] on span "*********" at bounding box center [325, 226] width 24 height 6
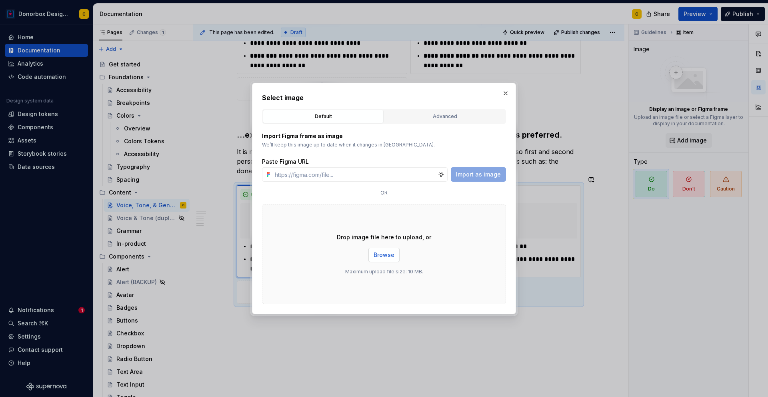
click at [392, 255] on span "Browse" at bounding box center [384, 255] width 21 height 8
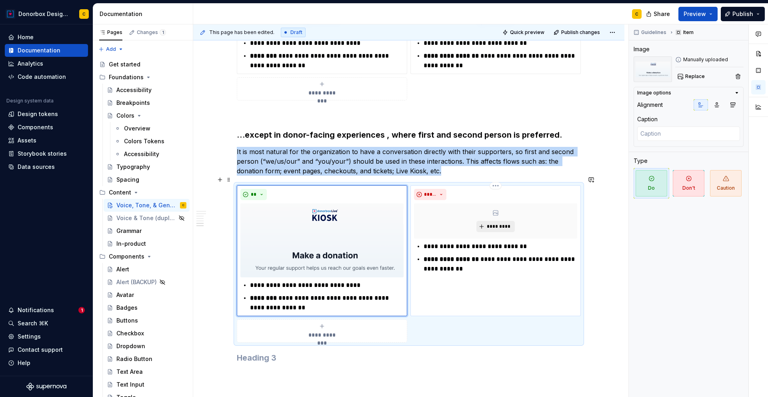
click at [509, 223] on span "*********" at bounding box center [499, 226] width 24 height 6
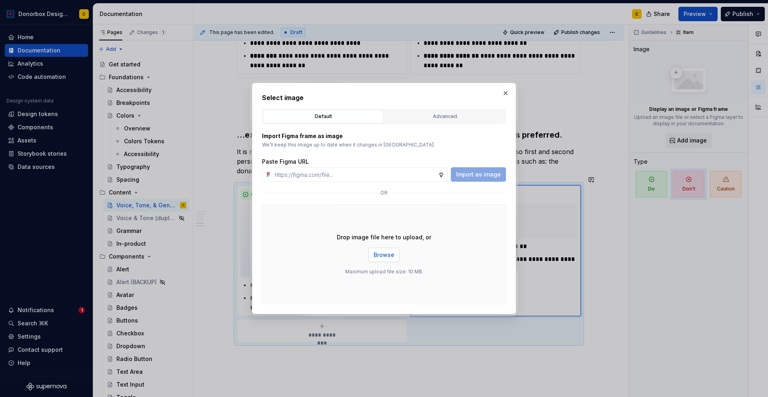
click at [378, 255] on span "Browse" at bounding box center [384, 255] width 21 height 8
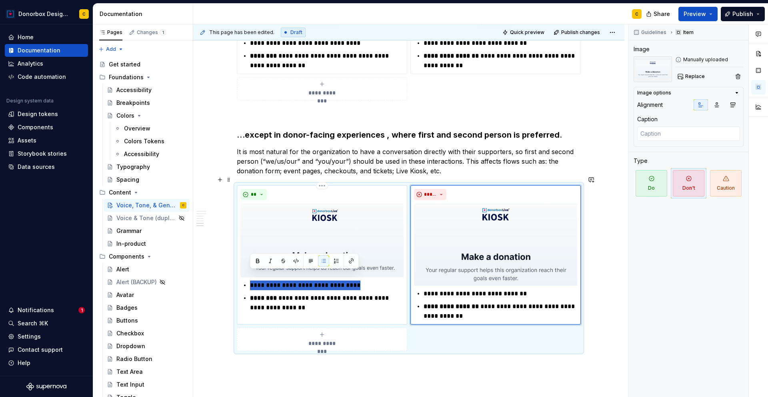
drag, startPoint x: 251, startPoint y: 276, endPoint x: 364, endPoint y: 274, distance: 112.5
click at [364, 280] on p "**********" at bounding box center [327, 285] width 154 height 10
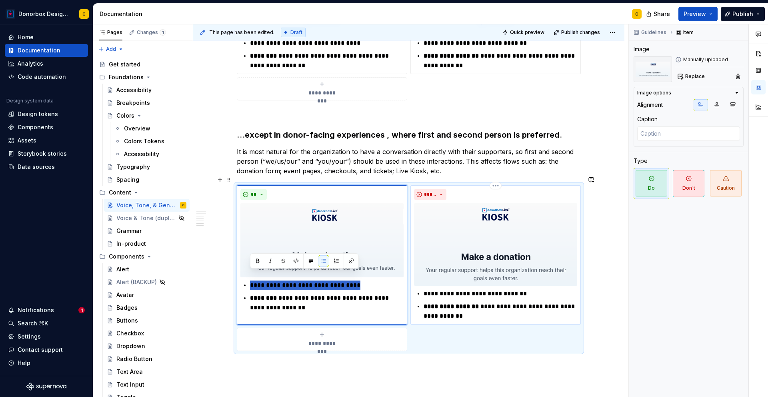
type textarea "*"
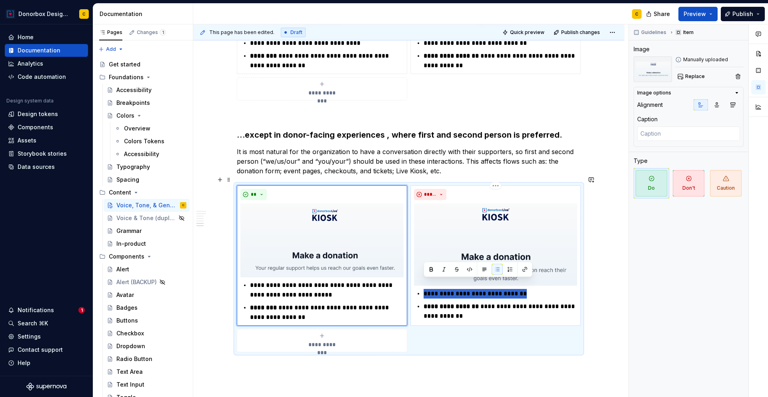
drag, startPoint x: 425, startPoint y: 284, endPoint x: 521, endPoint y: 287, distance: 95.7
click at [521, 289] on p "**********" at bounding box center [501, 294] width 154 height 10
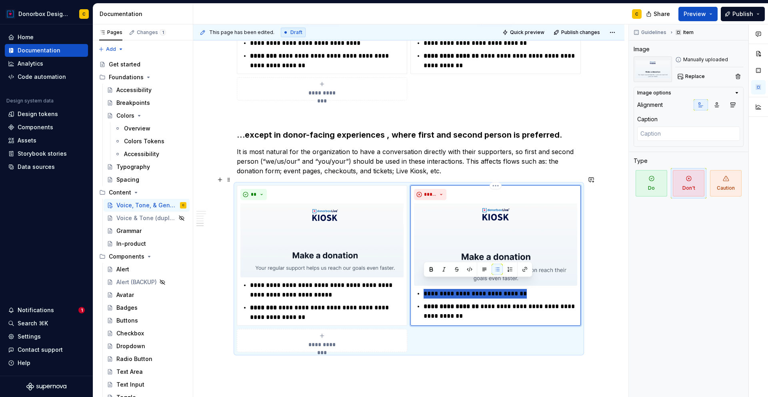
type textarea "*"
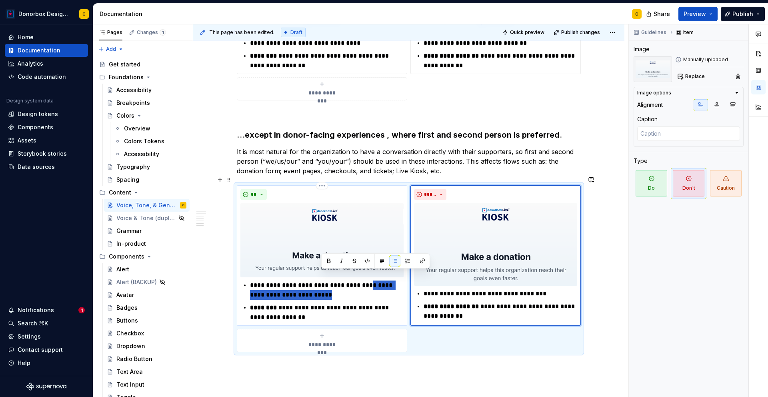
drag, startPoint x: 364, startPoint y: 277, endPoint x: 367, endPoint y: 286, distance: 9.6
click at [367, 286] on p "**********" at bounding box center [327, 289] width 154 height 19
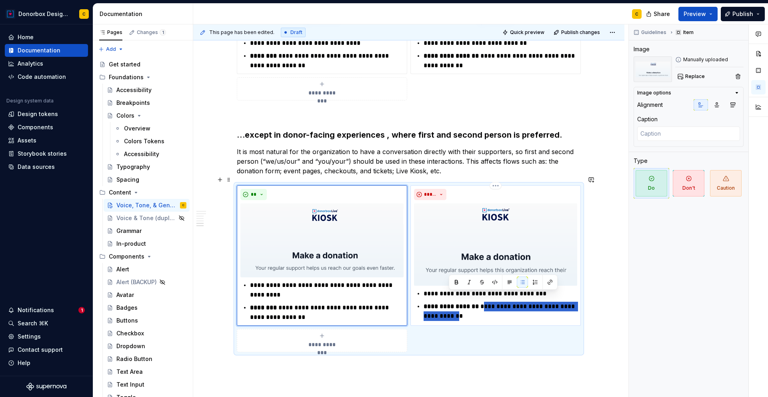
drag, startPoint x: 484, startPoint y: 296, endPoint x: 449, endPoint y: 305, distance: 36.0
click at [449, 305] on p "**********" at bounding box center [501, 311] width 154 height 19
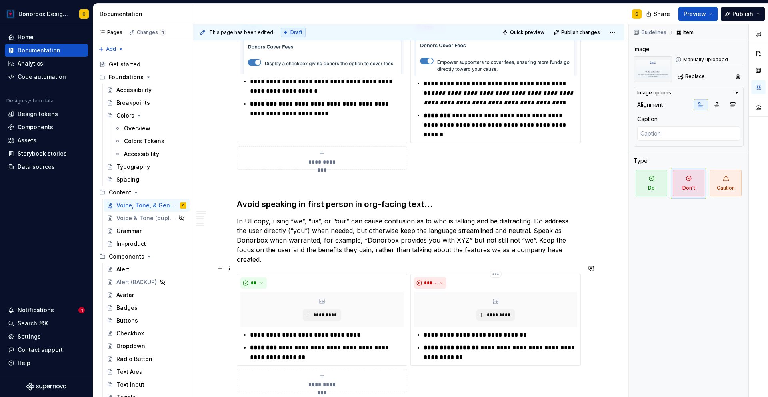
scroll to position [613, 0]
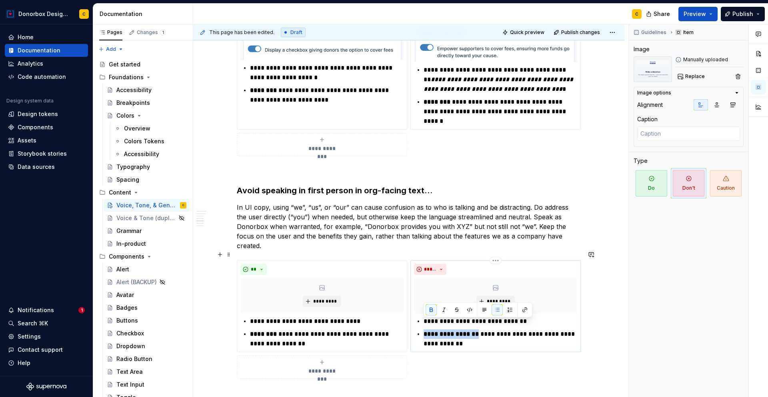
drag, startPoint x: 423, startPoint y: 323, endPoint x: 477, endPoint y: 325, distance: 54.1
click at [477, 331] on strong "**********" at bounding box center [451, 334] width 55 height 6
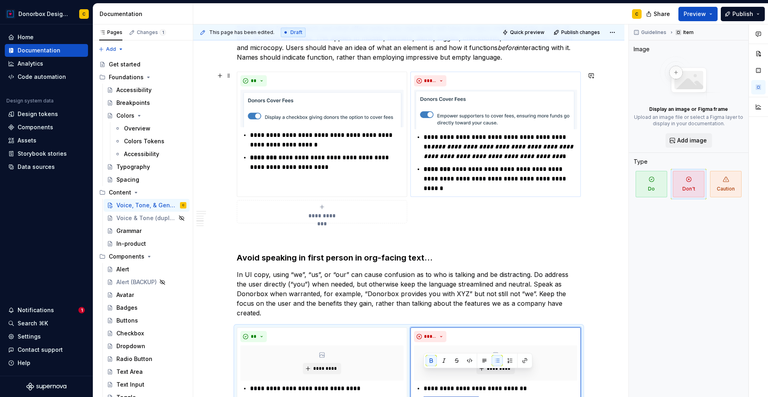
scroll to position [543, 0]
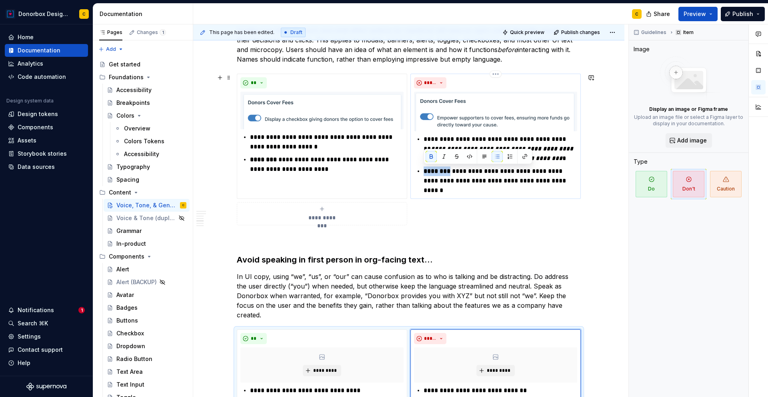
drag, startPoint x: 425, startPoint y: 170, endPoint x: 453, endPoint y: 168, distance: 28.5
click at [453, 168] on p "**********" at bounding box center [501, 180] width 154 height 29
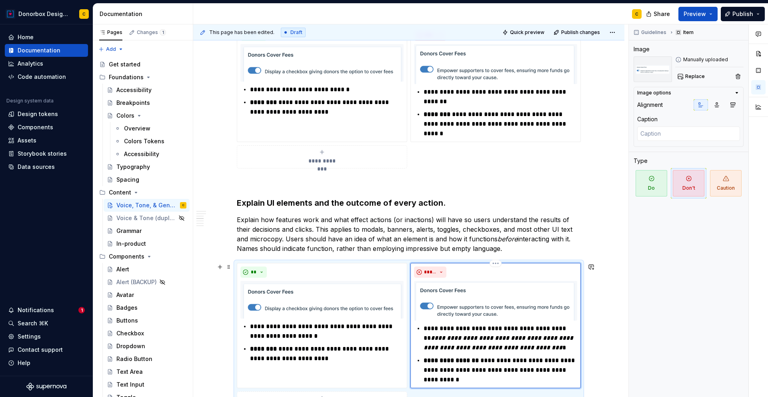
scroll to position [346, 0]
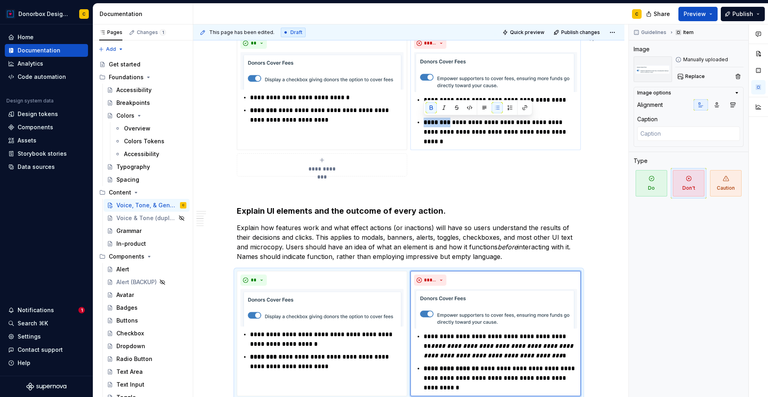
drag, startPoint x: 425, startPoint y: 121, endPoint x: 453, endPoint y: 120, distance: 28.4
click at [453, 120] on p "**********" at bounding box center [501, 132] width 154 height 29
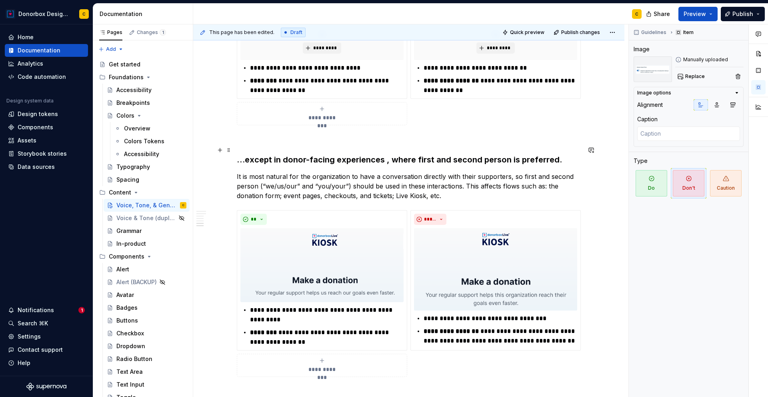
scroll to position [877, 0]
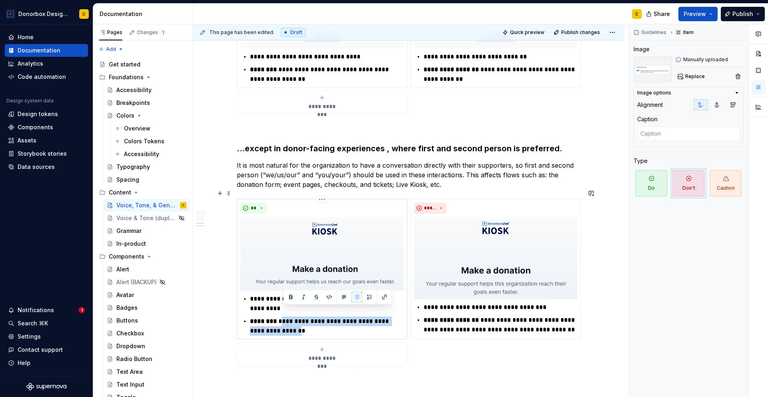
drag, startPoint x: 284, startPoint y: 312, endPoint x: 286, endPoint y: 319, distance: 7.1
click at [286, 319] on p "**********" at bounding box center [327, 325] width 154 height 19
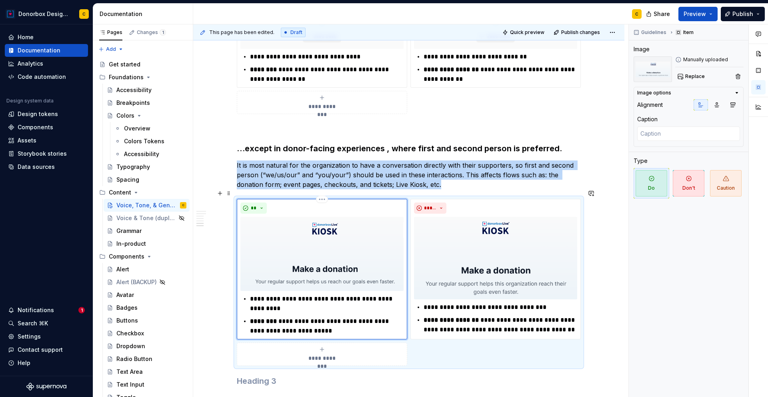
click at [330, 249] on img at bounding box center [321, 254] width 163 height 74
click at [704, 73] on button "Replace" at bounding box center [691, 76] width 33 height 11
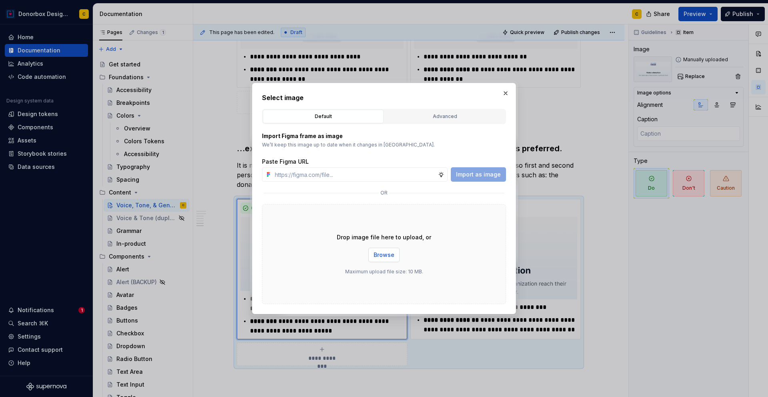
click at [393, 256] on span "Browse" at bounding box center [384, 255] width 21 height 8
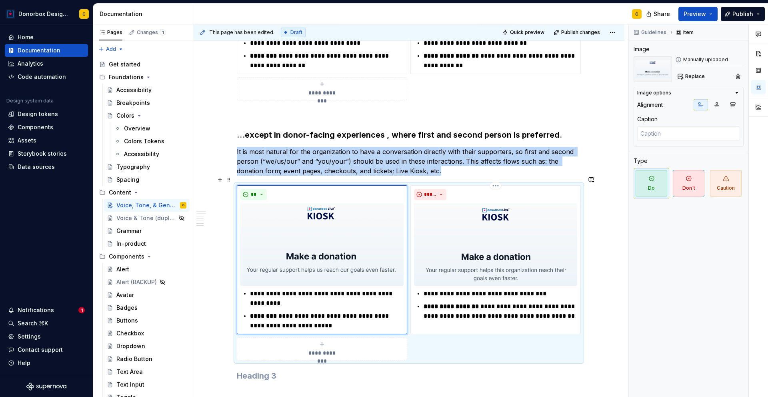
scroll to position [903, 0]
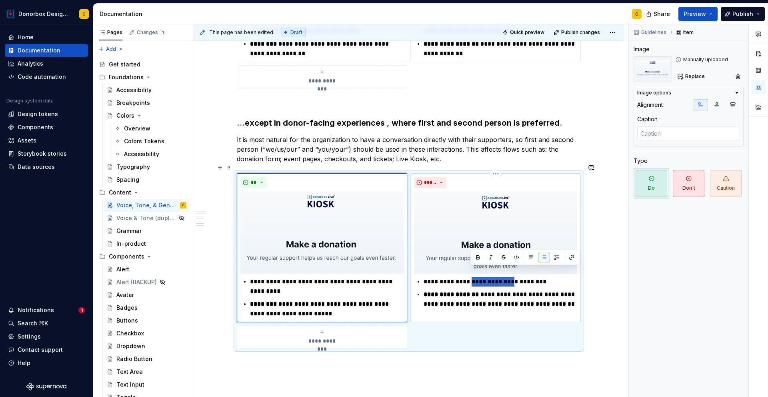
drag, startPoint x: 471, startPoint y: 272, endPoint x: 512, endPoint y: 272, distance: 40.8
click at [512, 277] on p "**********" at bounding box center [501, 282] width 154 height 10
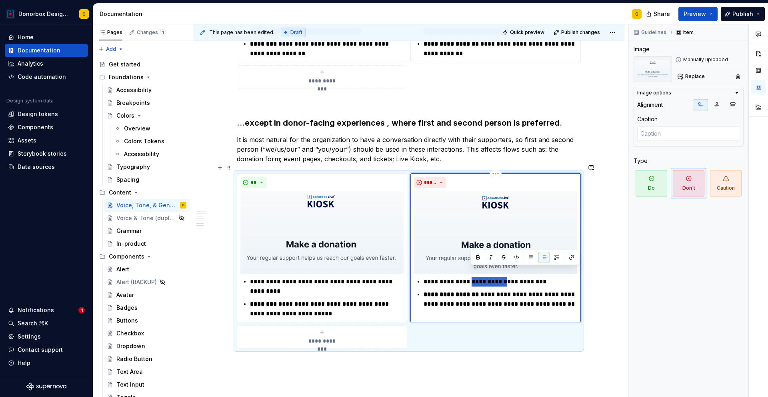
drag, startPoint x: 509, startPoint y: 273, endPoint x: 472, endPoint y: 272, distance: 37.2
click at [472, 277] on p "**********" at bounding box center [501, 282] width 154 height 10
click at [521, 277] on p "**********" at bounding box center [501, 282] width 154 height 10
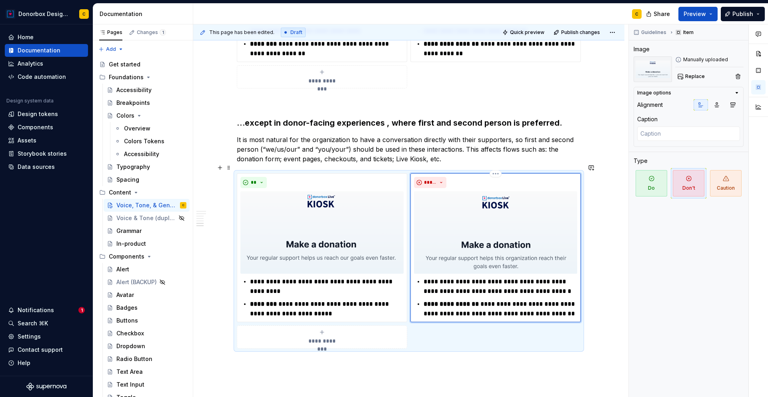
click at [500, 282] on p "**********" at bounding box center [501, 286] width 154 height 19
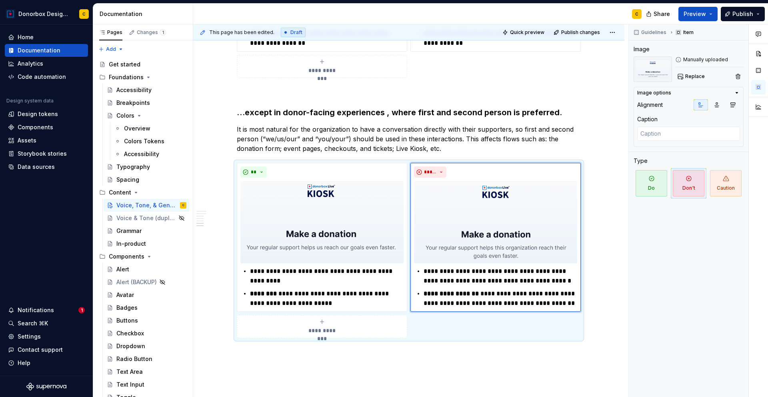
scroll to position [928, 0]
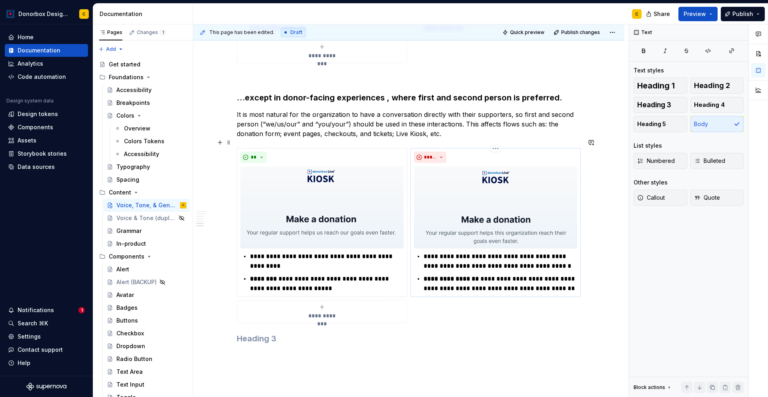
drag, startPoint x: 237, startPoint y: 88, endPoint x: 546, endPoint y: 285, distance: 366.8
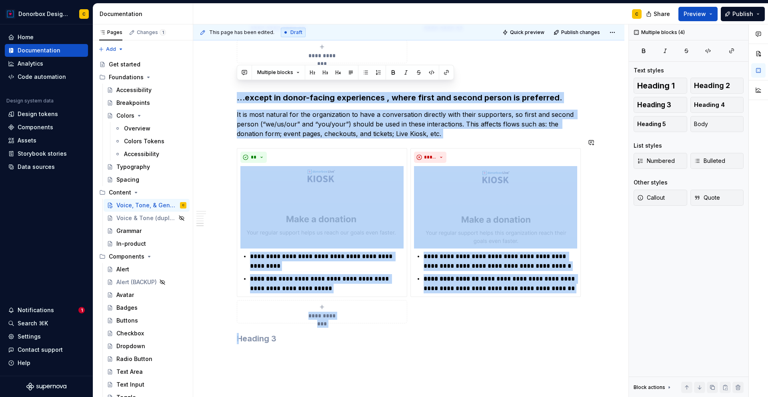
drag, startPoint x: 238, startPoint y: 87, endPoint x: 585, endPoint y: 318, distance: 416.7
copy div "**********"
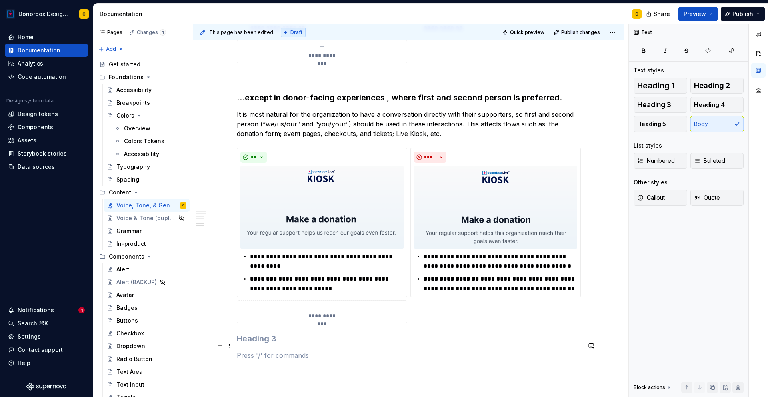
click at [255, 351] on p at bounding box center [409, 356] width 344 height 10
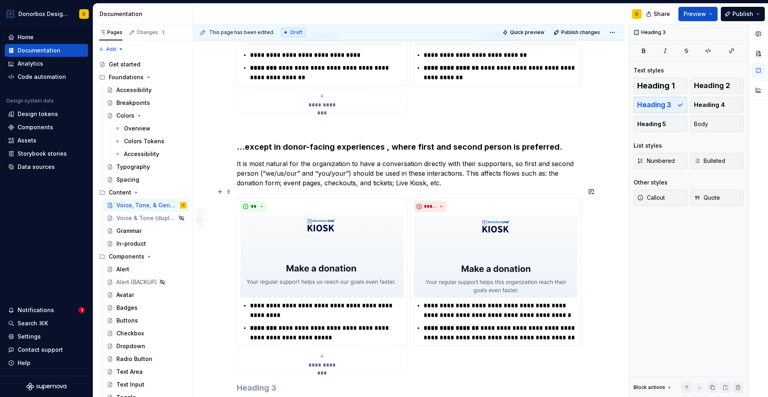
scroll to position [974, 0]
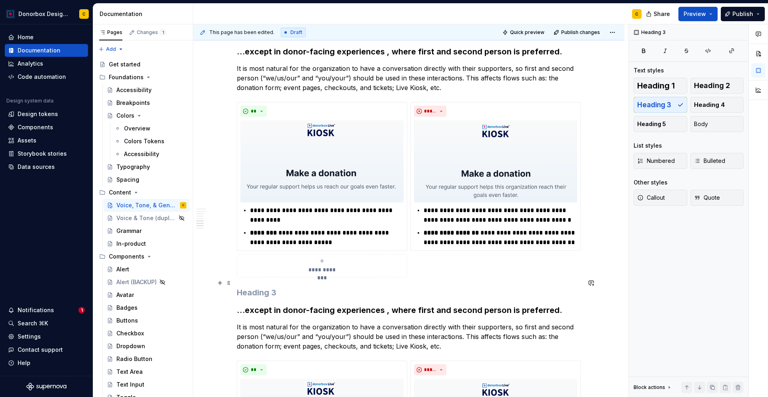
click at [238, 287] on h3 at bounding box center [409, 292] width 344 height 11
click at [726, 120] on button "Body" at bounding box center [718, 124] width 54 height 16
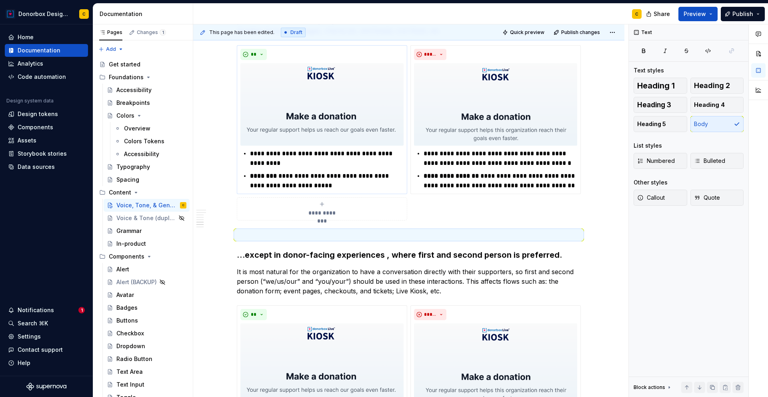
scroll to position [1126, 0]
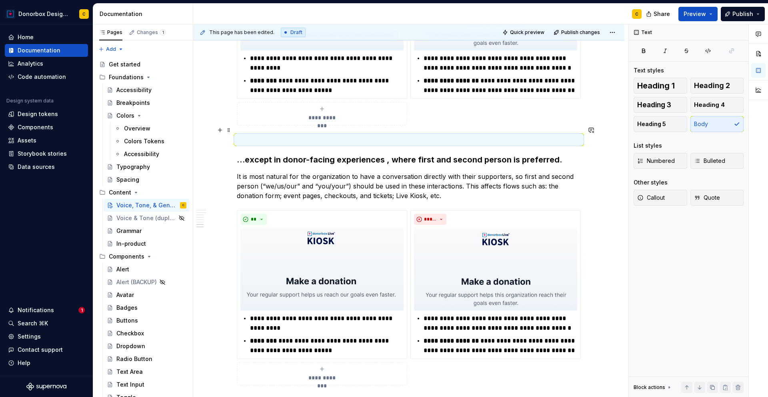
click at [429, 135] on p at bounding box center [409, 140] width 344 height 10
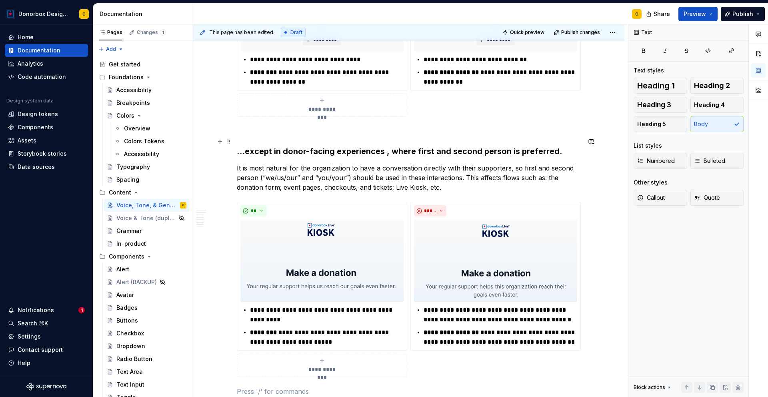
scroll to position [874, 0]
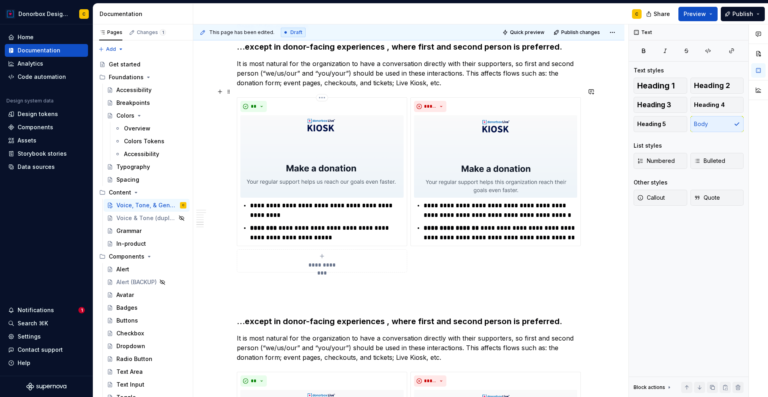
scroll to position [980, 0]
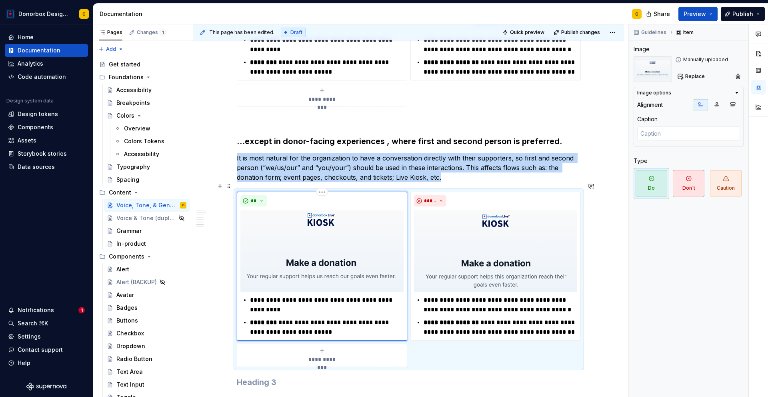
scroll to position [1053, 0]
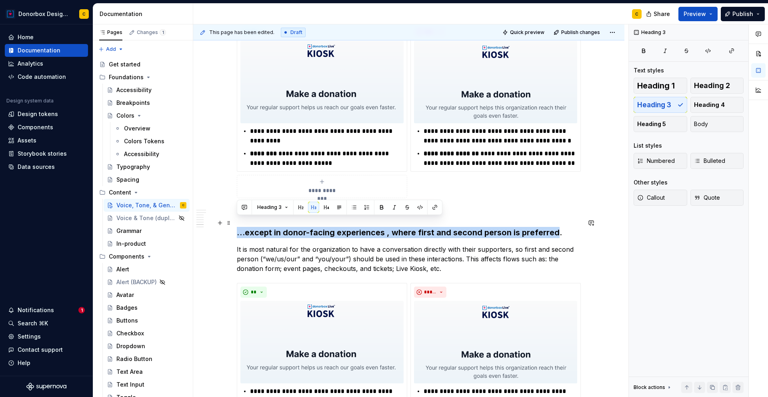
drag, startPoint x: 238, startPoint y: 224, endPoint x: 554, endPoint y: 223, distance: 316.1
click at [554, 227] on h3 "…except in donor-facing experiences , where first and second person is preferre…" at bounding box center [409, 232] width 344 height 11
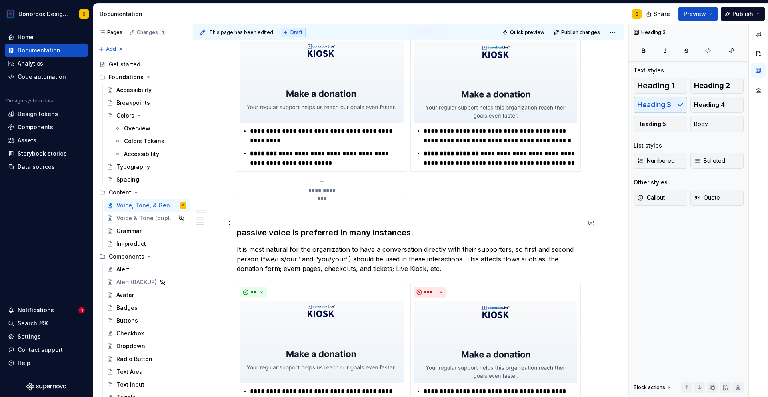
click at [242, 227] on h3 "passive voice is preferred in many instances." at bounding box center [409, 232] width 344 height 11
click at [252, 245] on p "It is most natural for the organization to have a conversation directly with th…" at bounding box center [409, 258] width 344 height 29
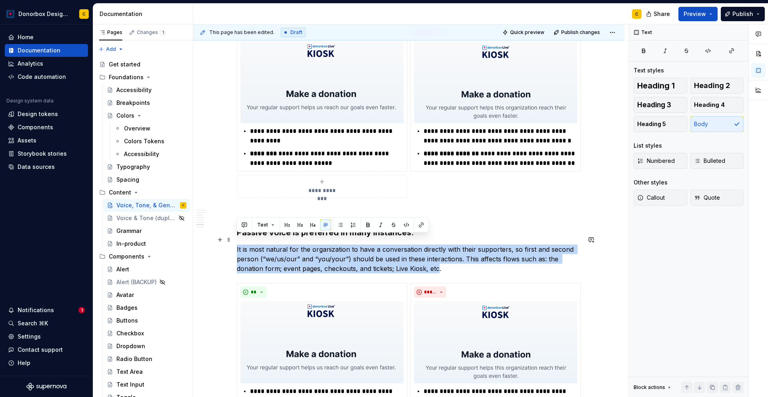
drag, startPoint x: 237, startPoint y: 239, endPoint x: 438, endPoint y: 254, distance: 201.4
click at [438, 254] on p "It is most natural for the organization to have a conversation directly with th…" at bounding box center [409, 258] width 344 height 29
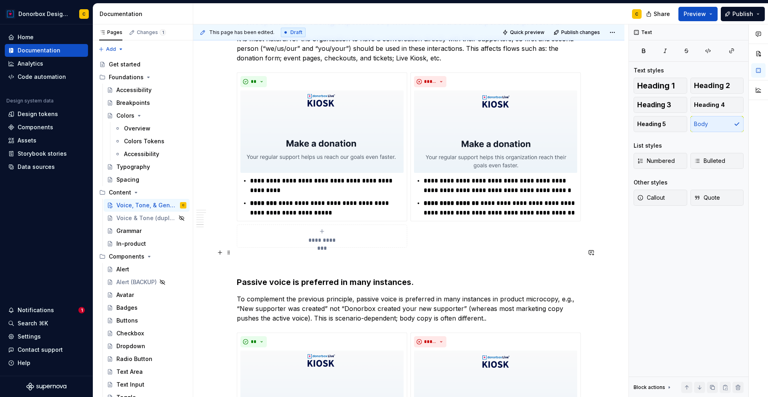
scroll to position [1018, 0]
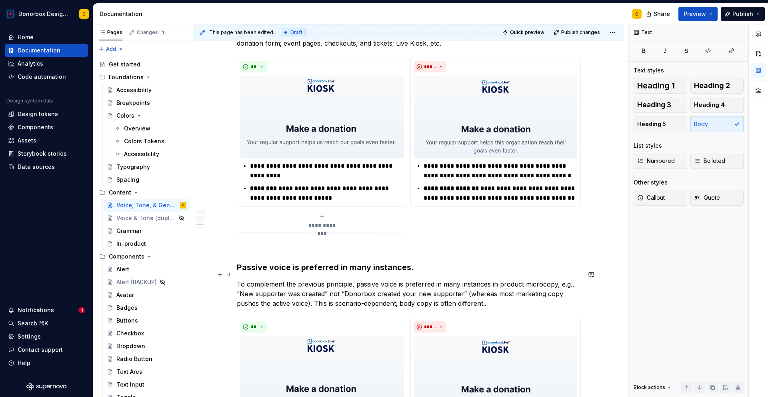
click at [349, 279] on p "To complement the previous principle, passive voice is preferred in many instan…" at bounding box center [409, 293] width 344 height 29
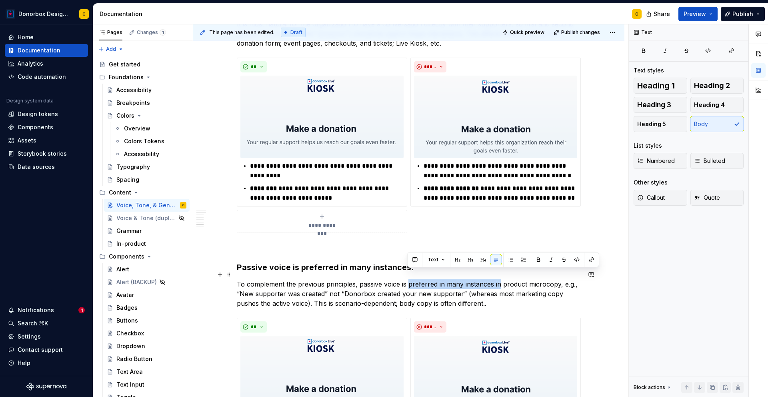
drag, startPoint x: 407, startPoint y: 274, endPoint x: 498, endPoint y: 272, distance: 90.9
click at [498, 279] on p "To complement the previous principles, passive voice is preferred in many insta…" at bounding box center [409, 293] width 344 height 29
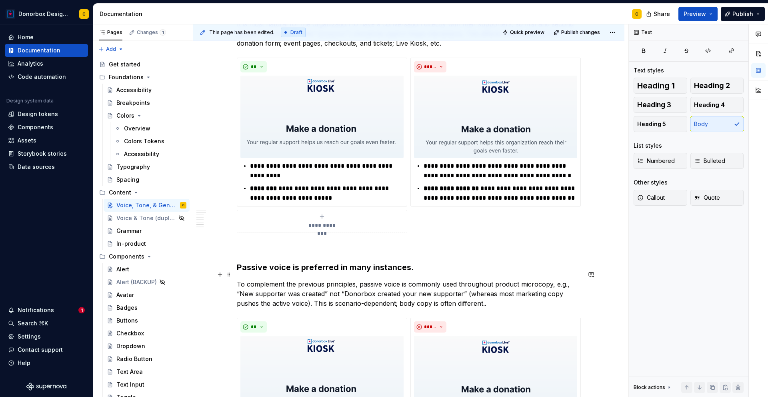
click at [330, 283] on p "To complement the previous principles, passive voice is commonly used throughou…" at bounding box center [409, 293] width 344 height 29
click at [463, 282] on p "To complement the previous principles, passive voice is commonly used throughou…" at bounding box center [409, 293] width 344 height 29
click at [538, 282] on p "To complement the previous principles, passive voice is commonly used throughou…" at bounding box center [409, 293] width 344 height 29
drag, startPoint x: 550, startPoint y: 286, endPoint x: 570, endPoint y: 286, distance: 20.0
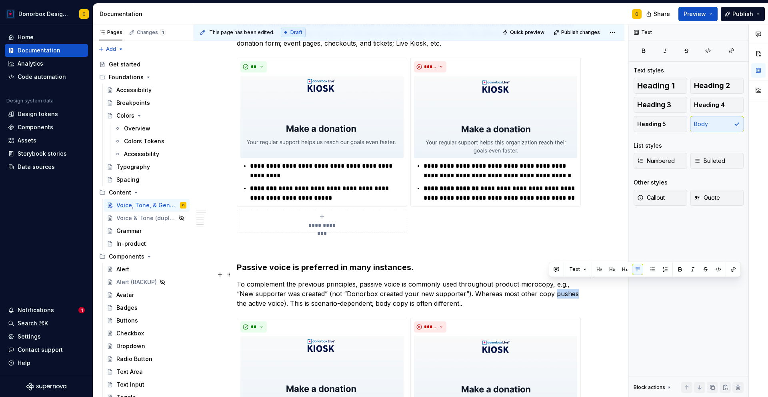
click at [570, 286] on p "To complement the previous principles, passive voice is commonly used throughou…" at bounding box center [409, 293] width 344 height 29
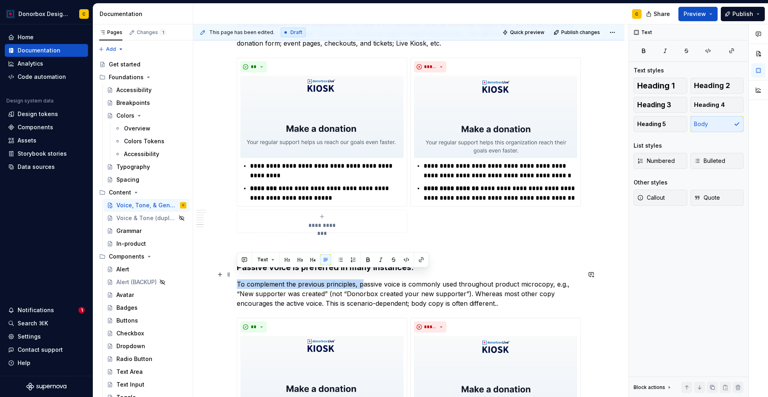
drag, startPoint x: 362, startPoint y: 275, endPoint x: 238, endPoint y: 272, distance: 123.7
click at [238, 279] on p "To complement the previous principles, passive voice is commonly used throughou…" at bounding box center [409, 293] width 344 height 29
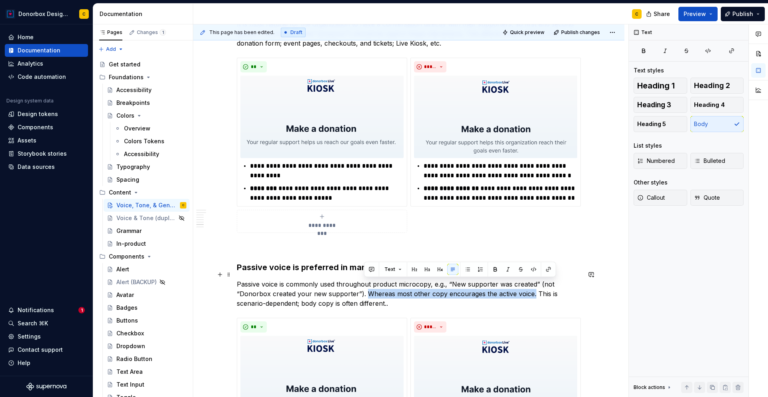
drag, startPoint x: 365, startPoint y: 286, endPoint x: 530, endPoint y: 282, distance: 165.3
click at [530, 282] on p "Passive voice is commonly used throughout product microcopy, e.g., “New support…" at bounding box center [409, 293] width 344 height 29
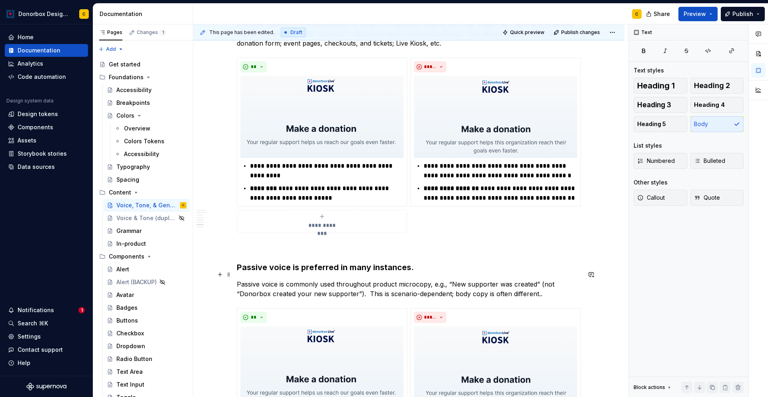
click at [429, 279] on p "Passive voice is commonly used throughout product microcopy, e.g., “New support…" at bounding box center [409, 288] width 344 height 19
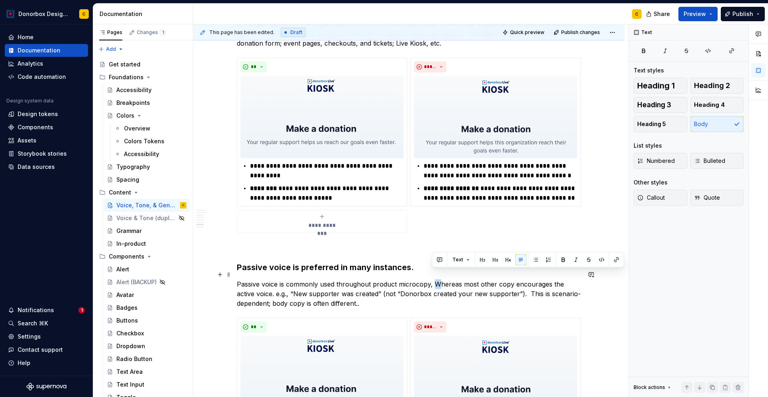
click at [433, 279] on p "Passive voice is commonly used throughout product microcopy, Whereas most other…" at bounding box center [409, 293] width 344 height 29
click at [257, 284] on p "Passive voice is commonly used throughout product microcopy, whereas most other…" at bounding box center [409, 293] width 344 height 29
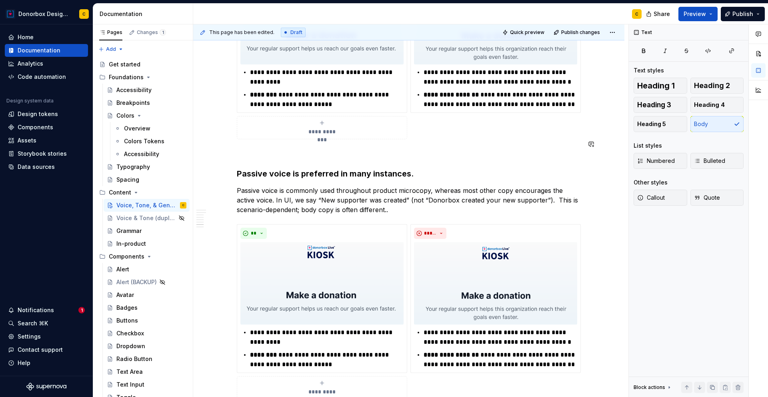
scroll to position [1116, 0]
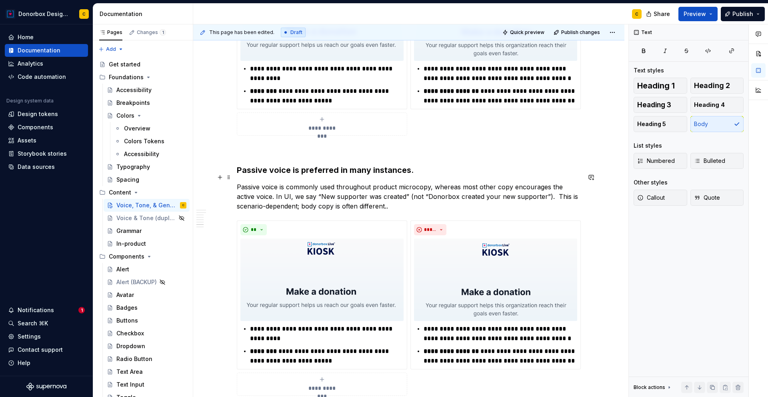
click at [432, 182] on p "Passive voice is commonly used throughout product microcopy, whereas most other…" at bounding box center [409, 196] width 344 height 29
click at [457, 182] on p "Passive voice is commonly used throughout product microcopy, whereas most other…" at bounding box center [409, 196] width 344 height 29
drag, startPoint x: 459, startPoint y: 176, endPoint x: 468, endPoint y: 175, distance: 8.8
click at [468, 182] on p "Passive voice is commonly used throughout product microcopy, where most other c…" at bounding box center [409, 196] width 344 height 29
click at [503, 182] on p "Passive voice is commonly used throughout product microcopy, where many other c…" at bounding box center [409, 196] width 344 height 29
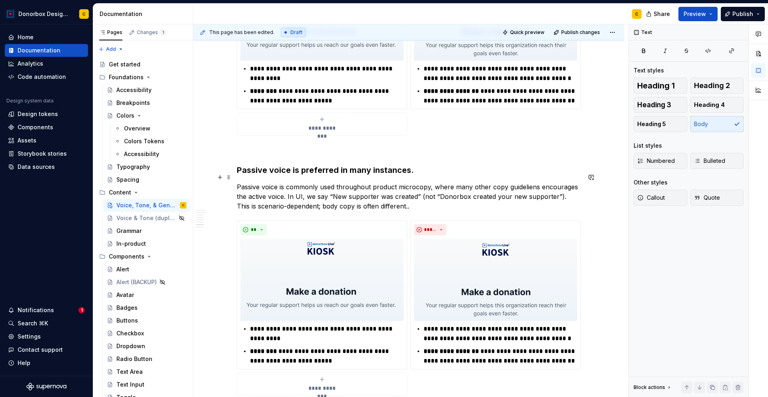
click at [397, 196] on p "Passive voice is commonly used throughout product microcopy, where many other c…" at bounding box center [409, 196] width 344 height 29
click at [512, 182] on p "Passive voice is commonly used throughout product microcopy, where many other c…" at bounding box center [409, 196] width 344 height 29
click at [530, 182] on p "Passive voice is commonly used throughout product microcopy, where many other c…" at bounding box center [409, 196] width 344 height 29
click at [433, 182] on p "Passive voice is commonly used throughout product microcopy, where many other c…" at bounding box center [409, 196] width 344 height 29
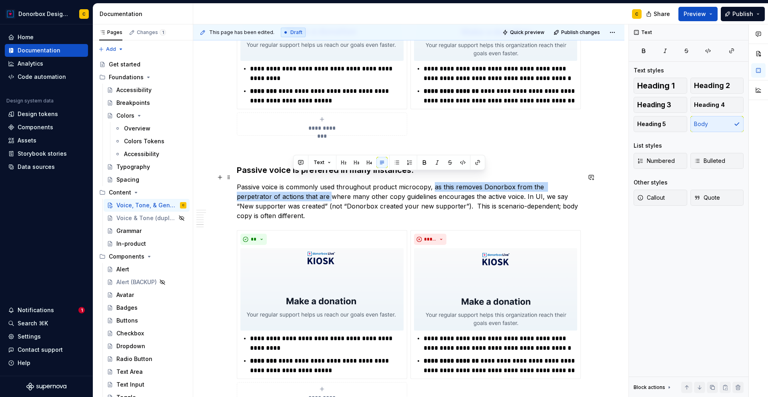
drag, startPoint x: 432, startPoint y: 178, endPoint x: 294, endPoint y: 186, distance: 137.9
click at [294, 186] on p "Passive voice is commonly used throughout product microcopy, as this removes Do…" at bounding box center [409, 201] width 344 height 38
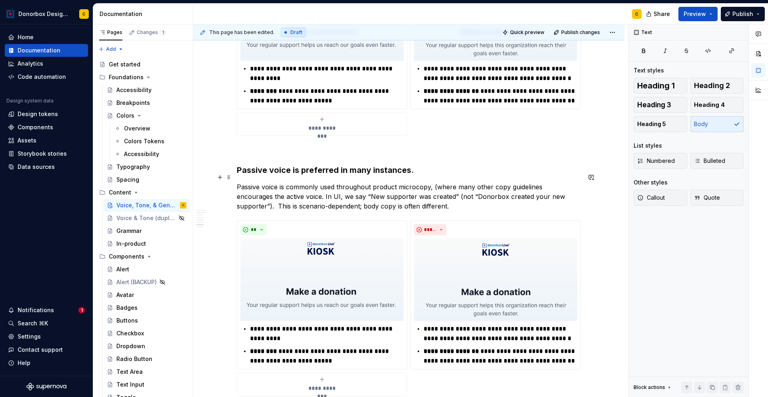
click at [429, 182] on p "Passive voice is commonly used throughout product microcopy, (where many other …" at bounding box center [409, 196] width 344 height 29
click at [454, 182] on p "Passive voice is commonly used throughout product microcopy (where many other c…" at bounding box center [409, 196] width 344 height 29
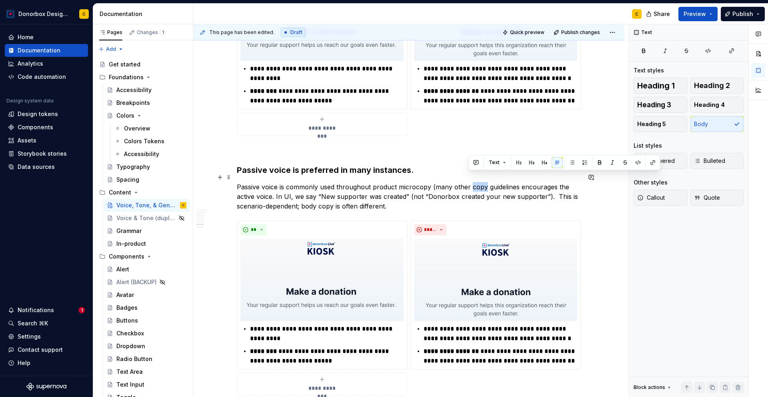
drag, startPoint x: 469, startPoint y: 177, endPoint x: 483, endPoint y: 175, distance: 13.3
click at [483, 182] on p "Passive voice is commonly used throughout product microcopy (many other copy gu…" at bounding box center [409, 196] width 344 height 29
drag, startPoint x: 563, startPoint y: 177, endPoint x: 607, endPoint y: 171, distance: 44.5
click at [562, 182] on p "Passive voice is commonly used throughout product microcopy (many other content…" at bounding box center [409, 196] width 344 height 29
click at [272, 188] on p "Passive voice is commonly used throughout product microcopy (many other content…" at bounding box center [409, 196] width 344 height 29
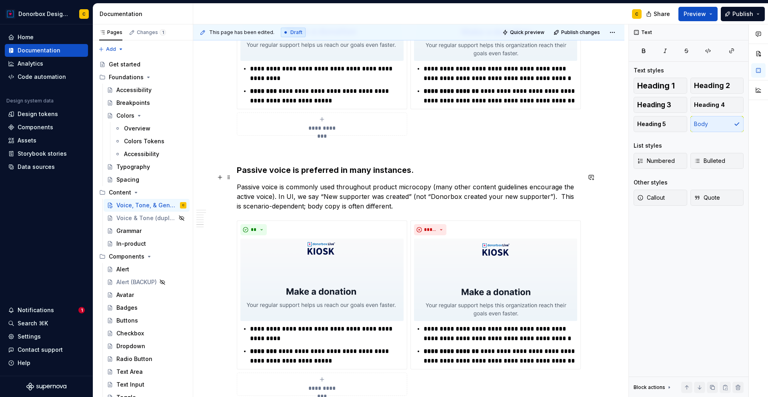
click at [557, 182] on p "Passive voice is commonly used throughout product microcopy (many other content…" at bounding box center [409, 196] width 344 height 29
click at [348, 186] on p "Passive voice is commonly used throughout product microcopy (many other content…" at bounding box center [409, 196] width 344 height 29
click at [354, 188] on p "Passive voice is commonly used throughout product microcopy (many other content…" at bounding box center [409, 196] width 344 height 29
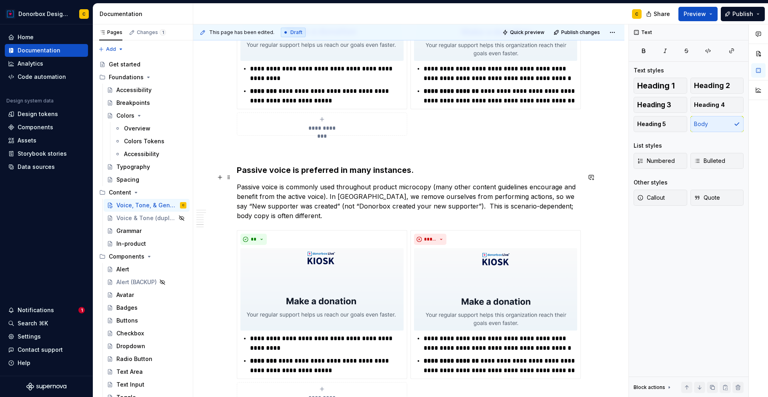
click at [421, 196] on p "Passive voice is commonly used throughout product microcopy (many other content…" at bounding box center [409, 201] width 344 height 38
click at [534, 196] on p "Passive voice is commonly used throughout product microcopy (many other content…" at bounding box center [409, 201] width 344 height 38
click at [381, 164] on h3 "Passive voice is preferred in many instances." at bounding box center [409, 169] width 344 height 11
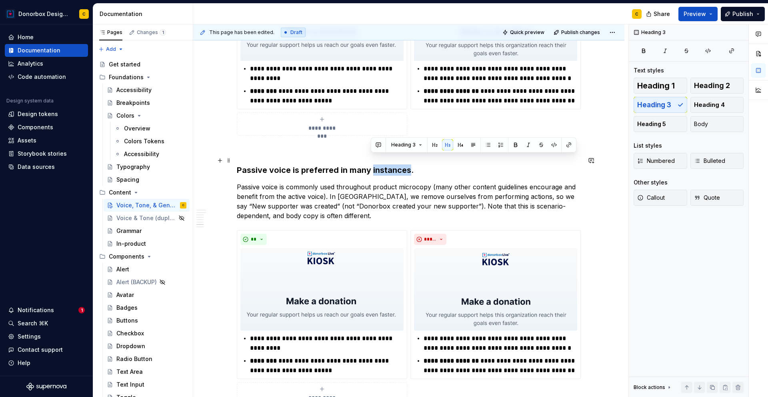
click at [381, 164] on h3 "Passive voice is preferred in many instances." at bounding box center [409, 169] width 344 height 11
drag, startPoint x: 370, startPoint y: 162, endPoint x: 350, endPoint y: 162, distance: 20.4
click at [350, 164] on h3 "Passive voice is preferred in many micrcopy." at bounding box center [409, 169] width 344 height 11
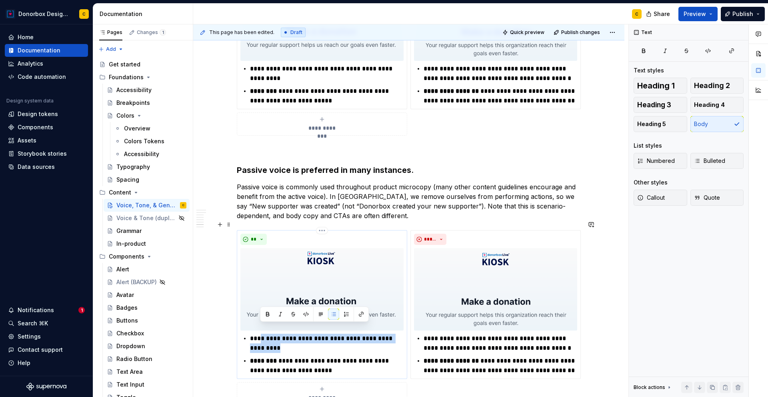
drag, startPoint x: 260, startPoint y: 330, endPoint x: 279, endPoint y: 337, distance: 19.8
click at [279, 337] on p "**********" at bounding box center [327, 343] width 154 height 19
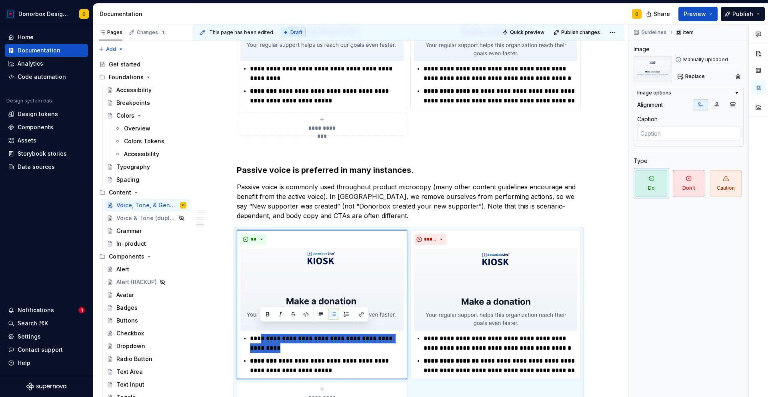
type textarea "*"
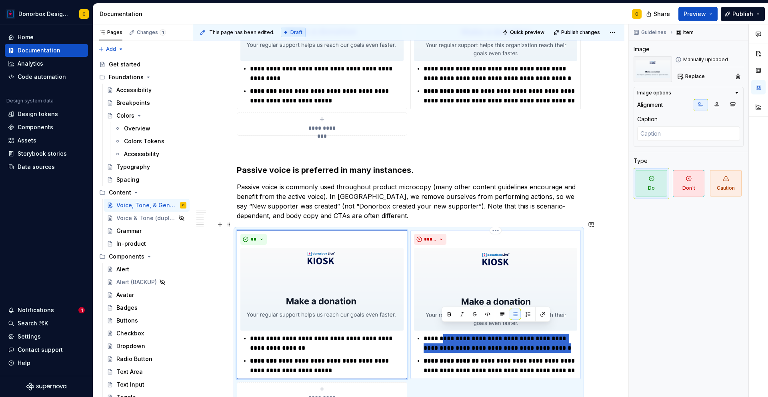
drag, startPoint x: 443, startPoint y: 330, endPoint x: 558, endPoint y: 335, distance: 115.4
click at [558, 335] on p "**********" at bounding box center [501, 343] width 154 height 19
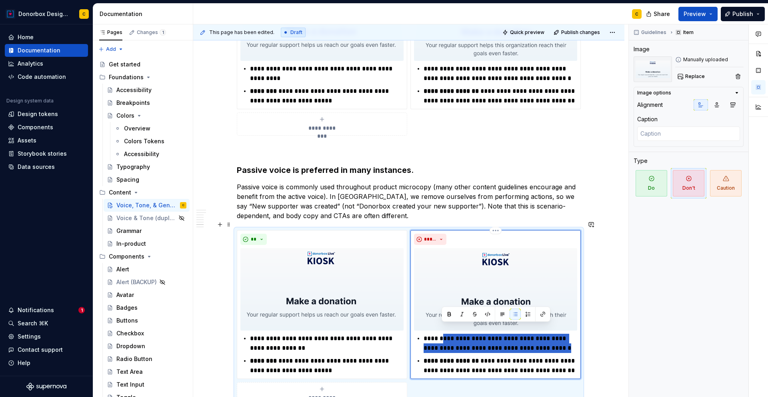
type textarea "*"
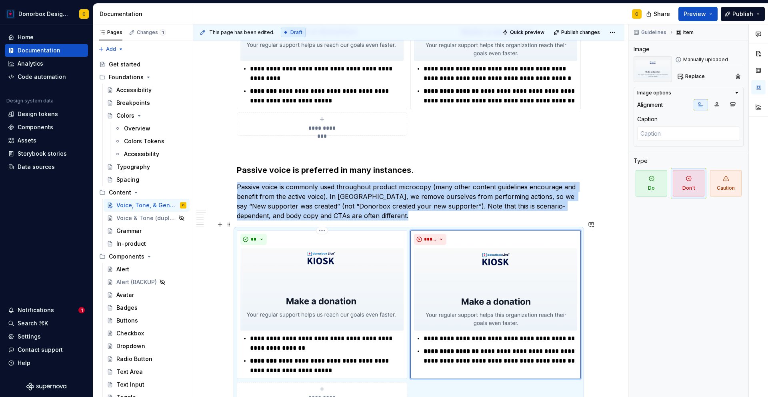
click at [319, 266] on img at bounding box center [321, 289] width 163 height 82
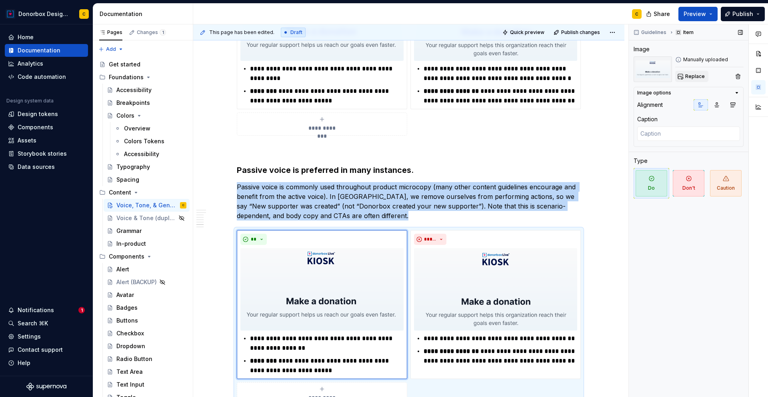
click at [692, 73] on span "Replace" at bounding box center [695, 76] width 20 height 6
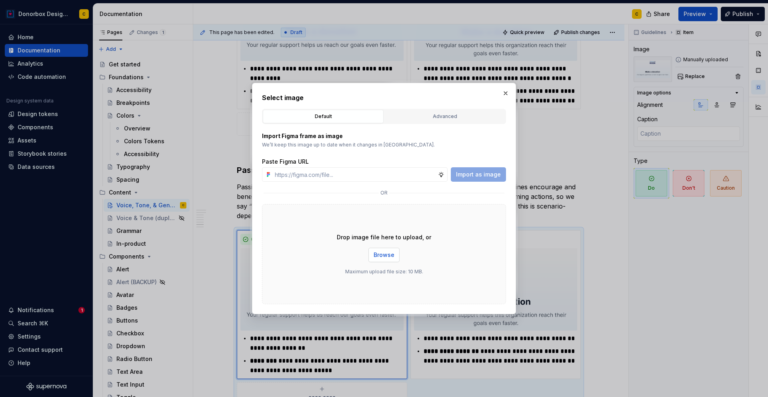
click at [387, 259] on button "Browse" at bounding box center [384, 255] width 31 height 14
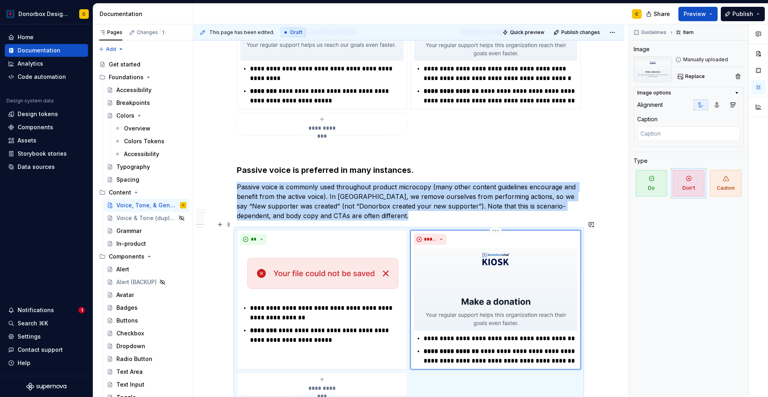
click at [526, 266] on img at bounding box center [495, 289] width 163 height 82
click at [687, 76] on span "Replace" at bounding box center [695, 76] width 20 height 6
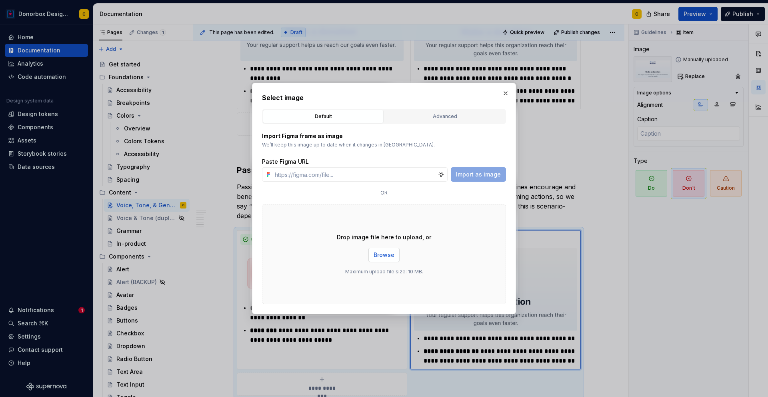
click at [391, 254] on span "Browse" at bounding box center [384, 255] width 21 height 8
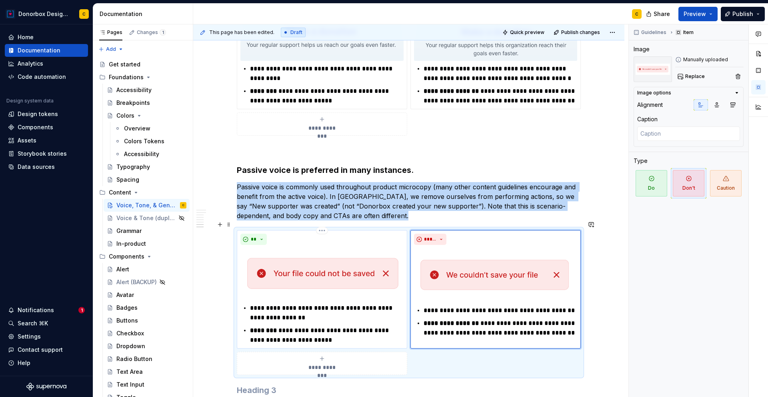
click at [285, 326] on p "**********" at bounding box center [327, 335] width 154 height 19
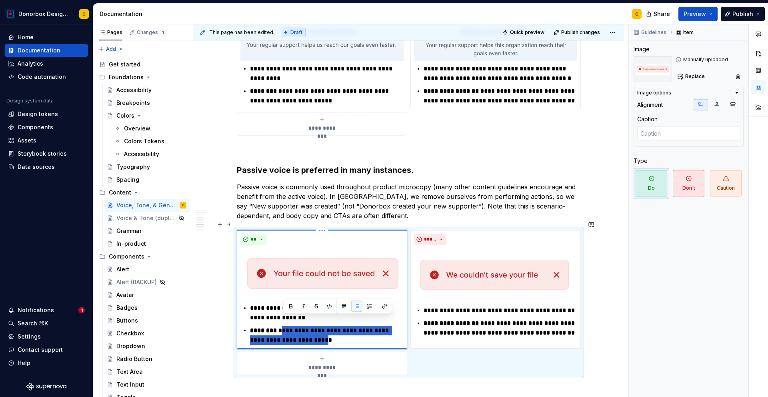
drag, startPoint x: 284, startPoint y: 321, endPoint x: 303, endPoint y: 330, distance: 20.6
click at [303, 330] on p "**********" at bounding box center [327, 335] width 154 height 19
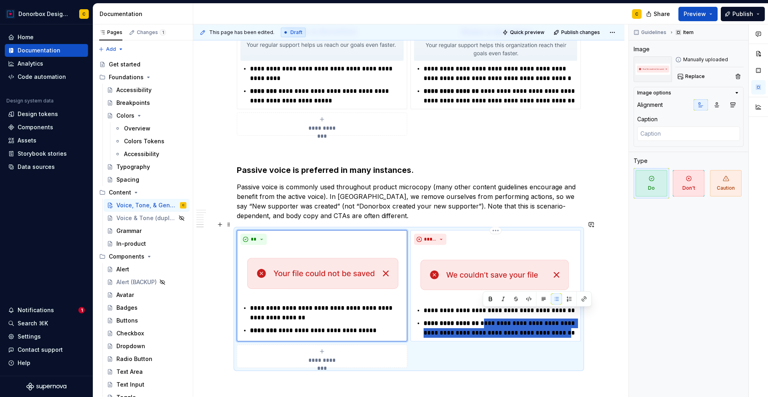
drag, startPoint x: 484, startPoint y: 312, endPoint x: 551, endPoint y: 322, distance: 67.6
click at [551, 322] on p "**********" at bounding box center [501, 328] width 154 height 19
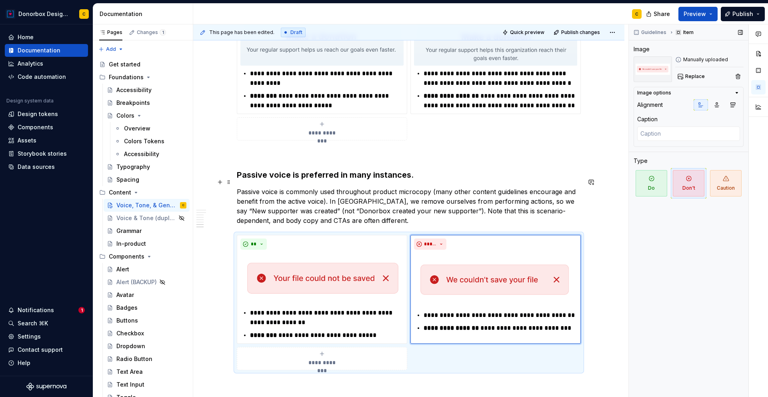
scroll to position [1110, 0]
click at [730, 17] on button "Publish" at bounding box center [743, 14] width 44 height 14
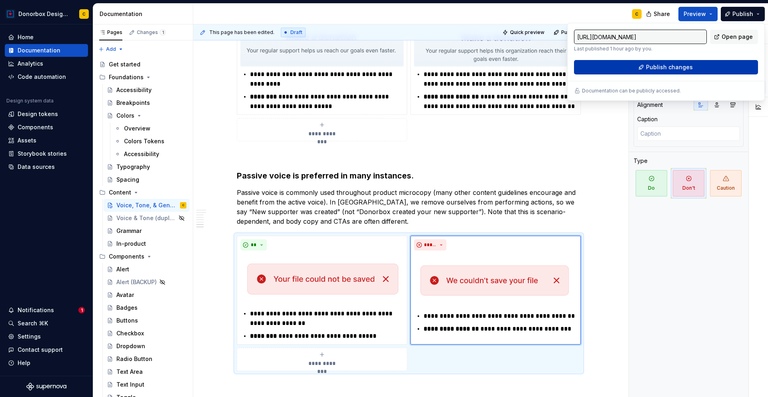
click at [705, 66] on button "Publish changes" at bounding box center [666, 67] width 184 height 14
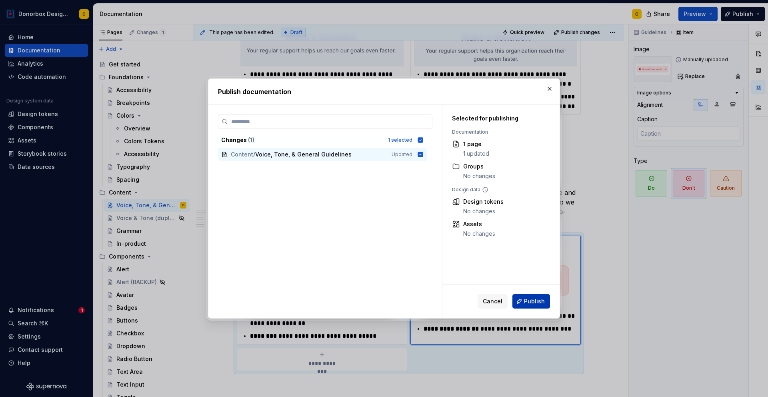
click at [531, 302] on span "Publish" at bounding box center [534, 301] width 21 height 8
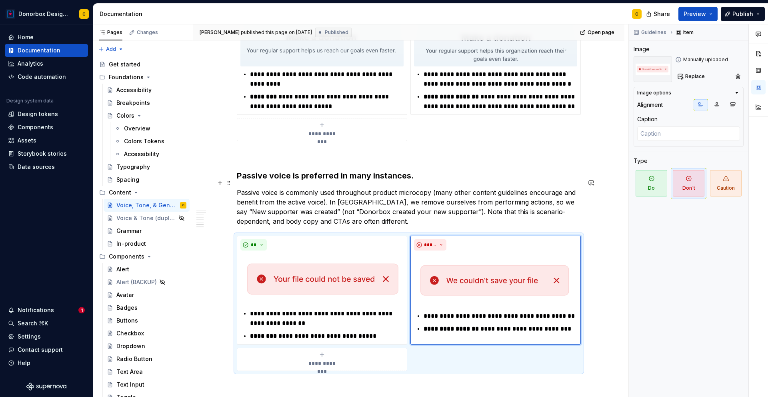
click at [504, 204] on p "Passive voice is commonly used throughout product microcopy (many other content…" at bounding box center [409, 207] width 344 height 38
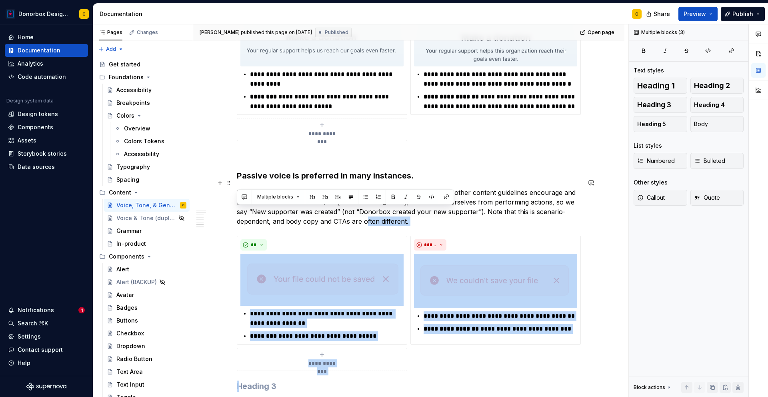
click at [504, 204] on p "Passive voice is commonly used throughout product microcopy (many other content…" at bounding box center [409, 207] width 344 height 38
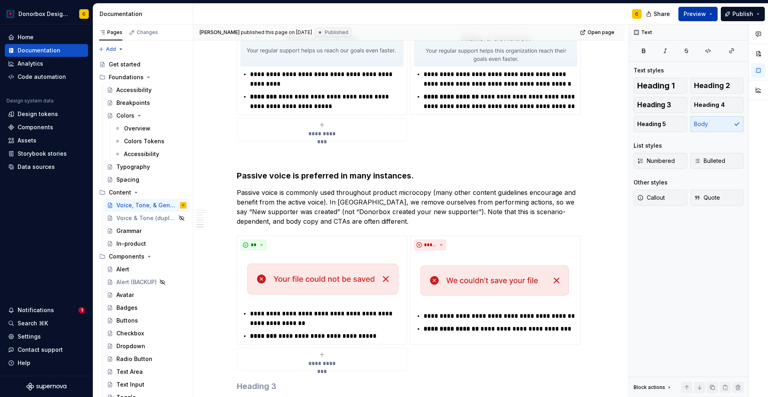
click at [692, 12] on span "Preview" at bounding box center [695, 14] width 22 height 8
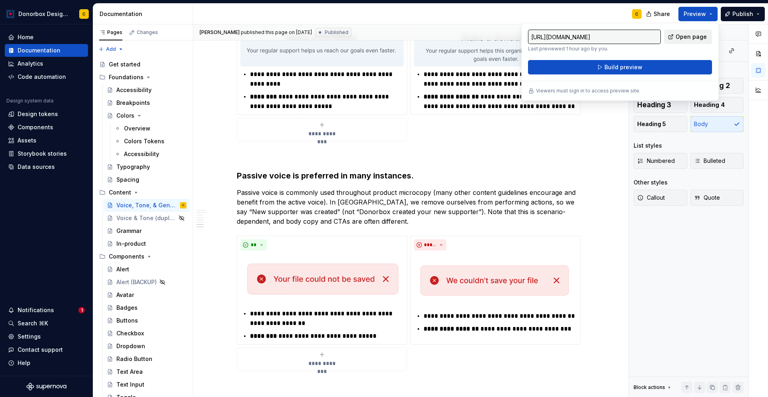
click at [691, 40] on span "Open page" at bounding box center [691, 37] width 31 height 8
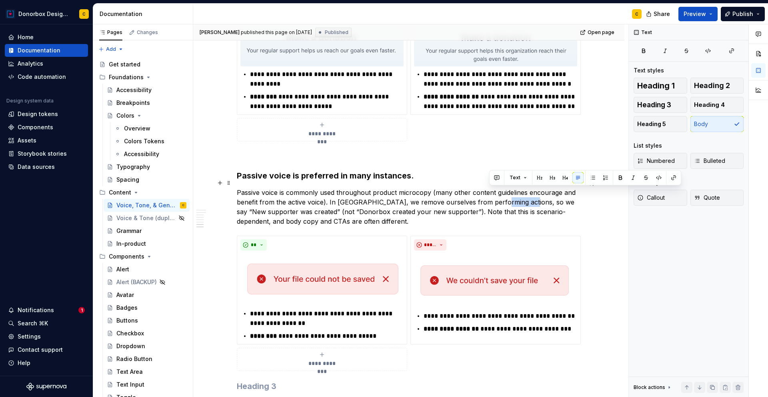
drag, startPoint x: 489, startPoint y: 190, endPoint x: 519, endPoint y: 195, distance: 30.1
click at [519, 195] on p "Passive voice is commonly used throughout product microcopy (many other content…" at bounding box center [409, 207] width 344 height 38
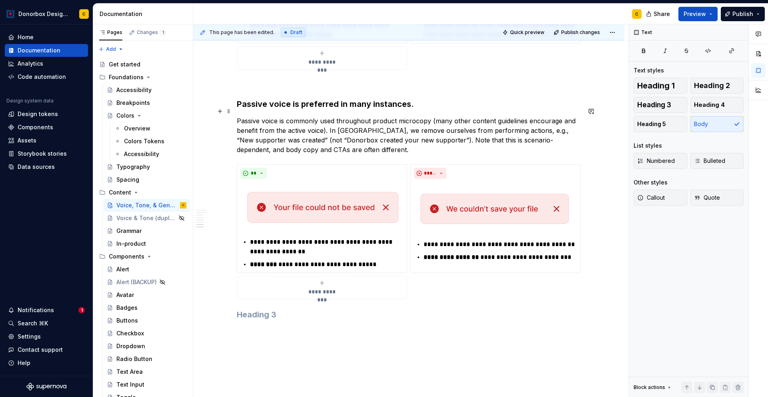
scroll to position [1184, 0]
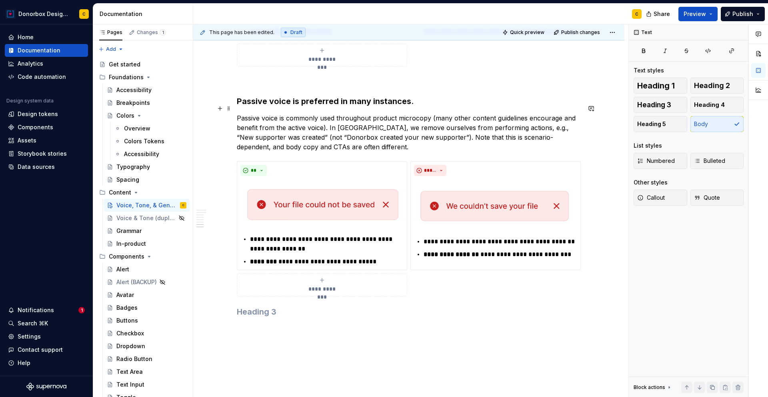
click at [518, 129] on p "Passive voice is commonly used throughout product microcopy (many other content…" at bounding box center [409, 132] width 344 height 38
click at [516, 129] on p "Passive voice is commonly used throughout product microcopy (many other content…" at bounding box center [409, 132] width 344 height 38
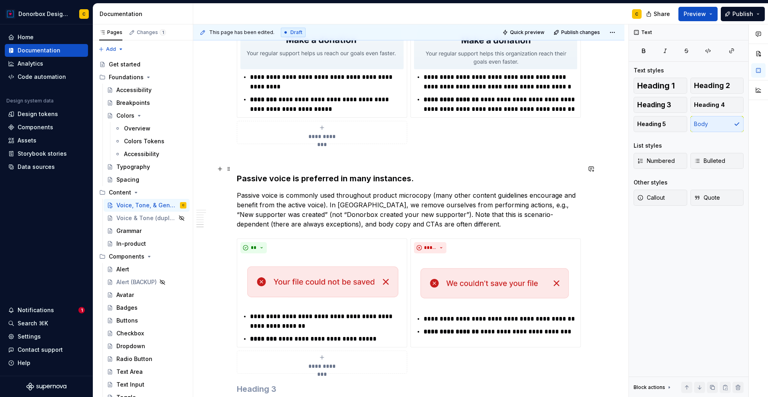
scroll to position [921, 0]
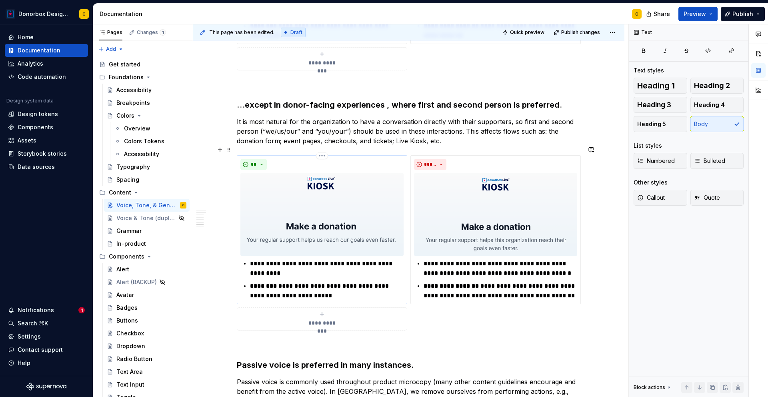
click at [280, 263] on p "**********" at bounding box center [327, 268] width 154 height 19
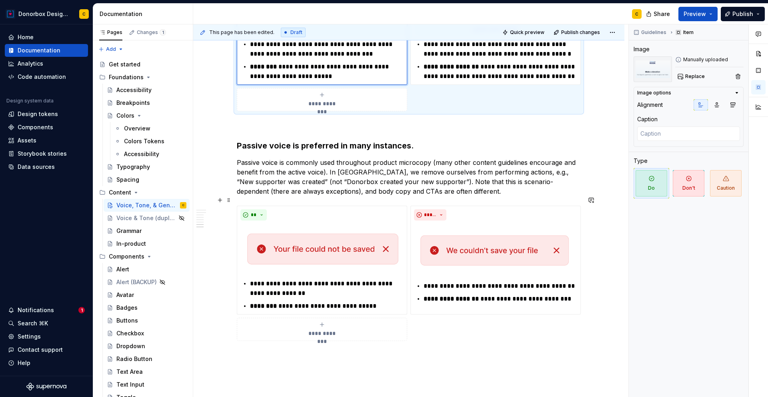
scroll to position [1170, 0]
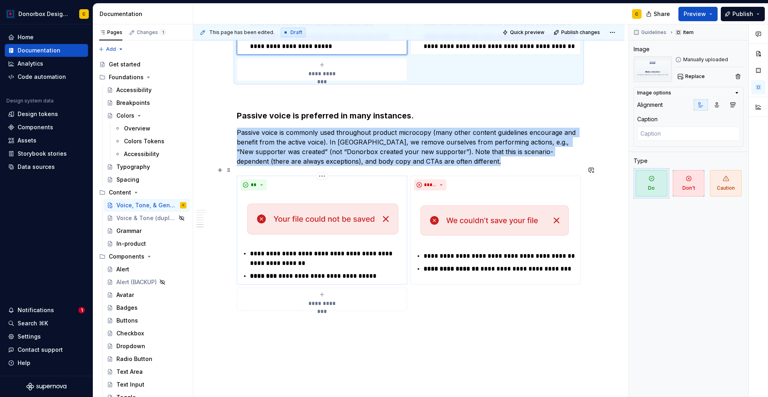
click at [314, 194] on img at bounding box center [321, 220] width 163 height 52
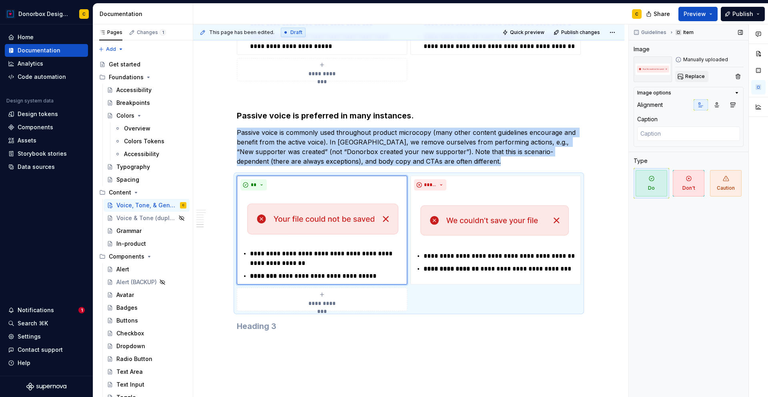
click at [698, 74] on span "Replace" at bounding box center [695, 76] width 20 height 6
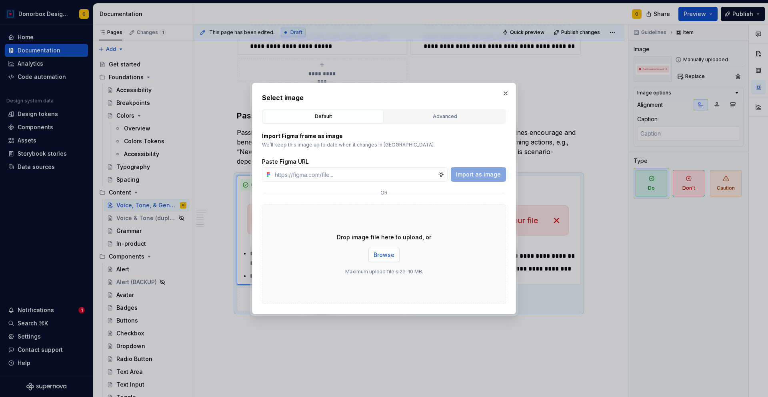
click at [377, 254] on span "Browse" at bounding box center [384, 255] width 21 height 8
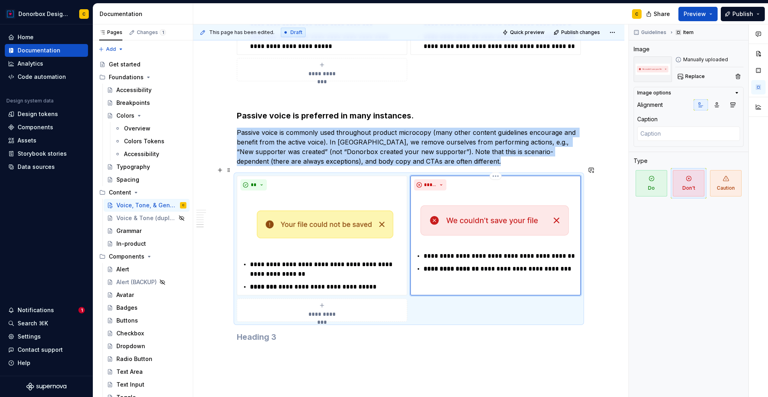
click at [508, 212] on img at bounding box center [495, 221] width 163 height 54
click at [698, 78] on span "Replace" at bounding box center [695, 76] width 20 height 6
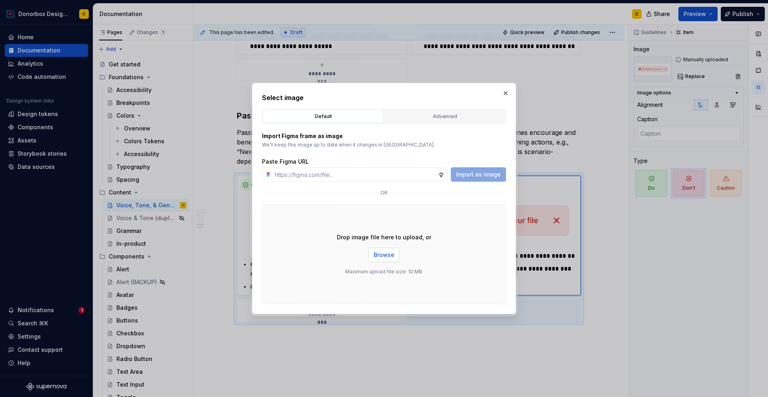
click at [391, 260] on button "Browse" at bounding box center [384, 255] width 31 height 14
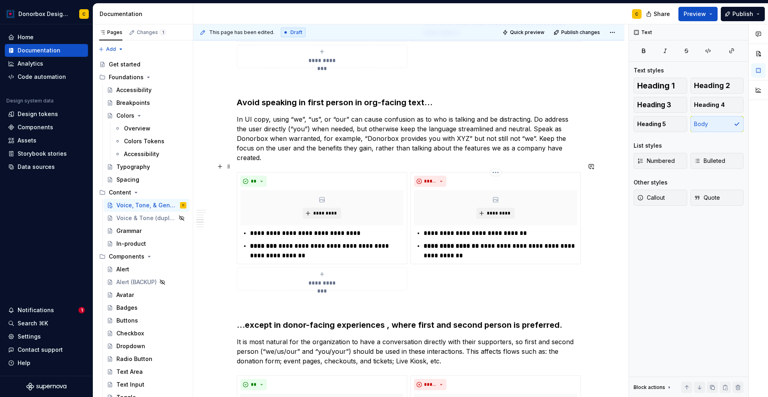
scroll to position [713, 0]
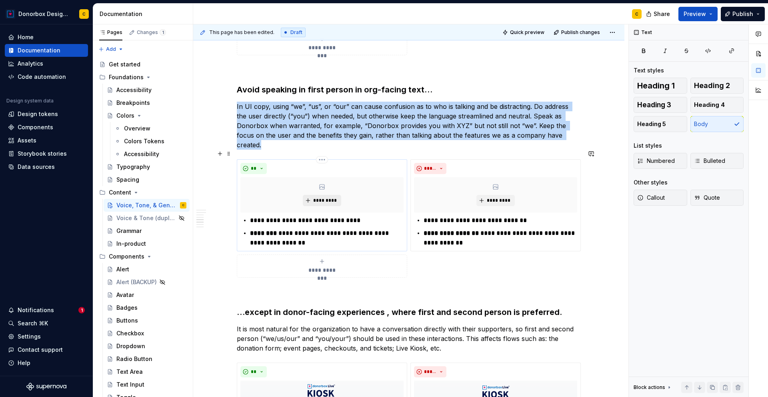
click at [330, 197] on span "*********" at bounding box center [325, 200] width 24 height 6
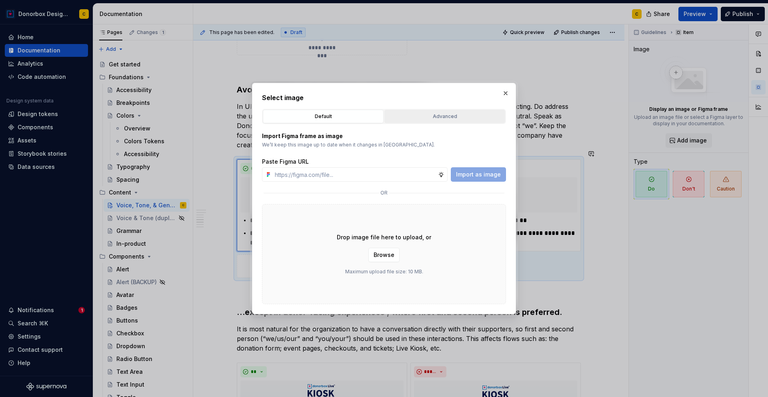
click at [423, 112] on div "Advanced" at bounding box center [444, 116] width 115 height 8
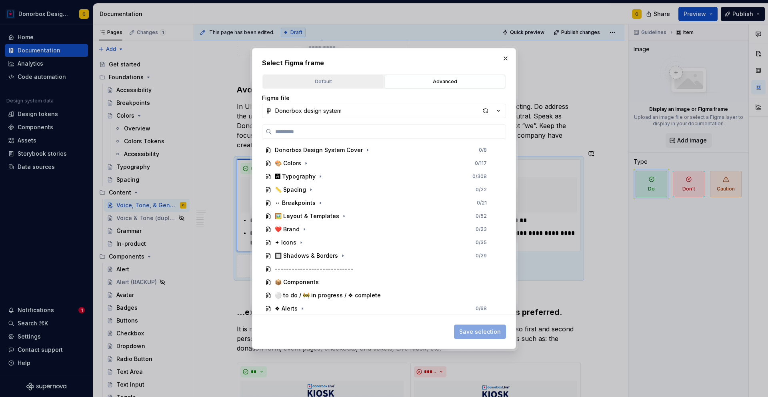
click at [319, 78] on div "Default" at bounding box center [323, 82] width 115 height 8
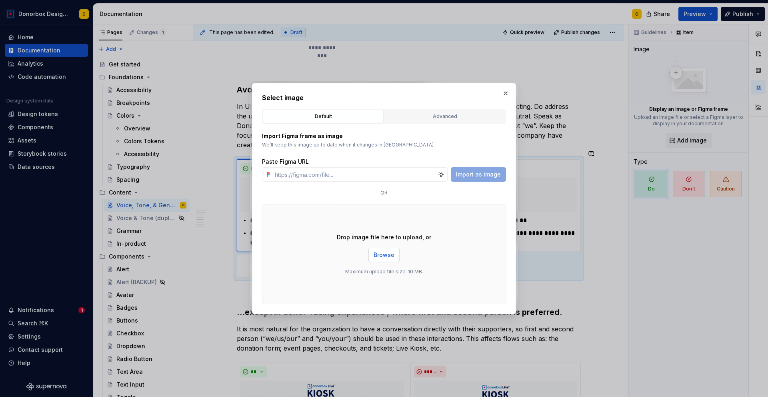
click at [389, 252] on span "Browse" at bounding box center [384, 255] width 21 height 8
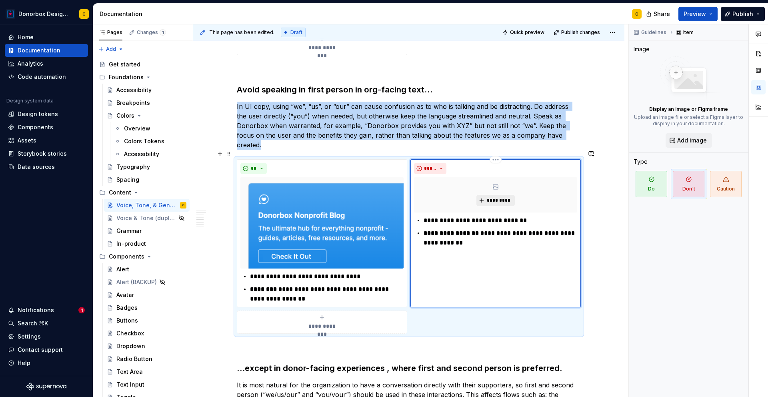
click at [506, 197] on span "*********" at bounding box center [499, 200] width 24 height 6
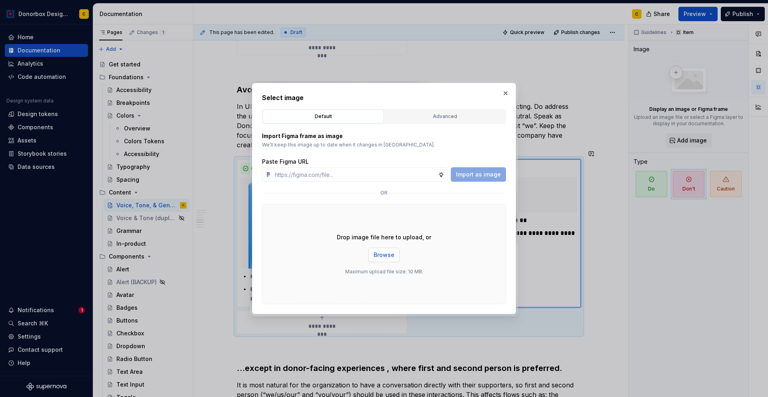
click at [386, 256] on span "Browse" at bounding box center [384, 255] width 21 height 8
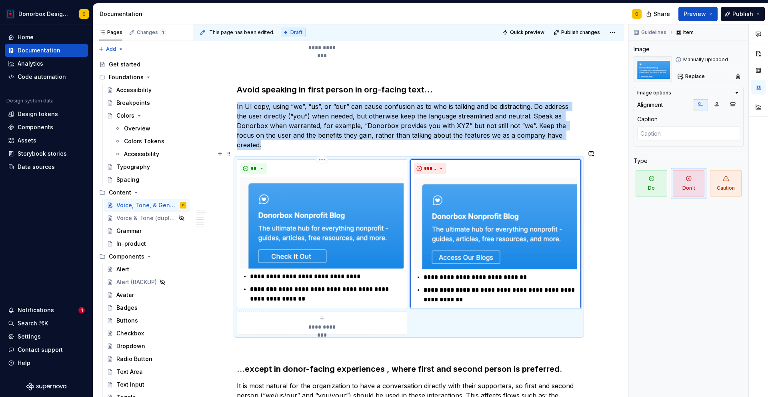
click at [281, 272] on p "**********" at bounding box center [327, 277] width 154 height 10
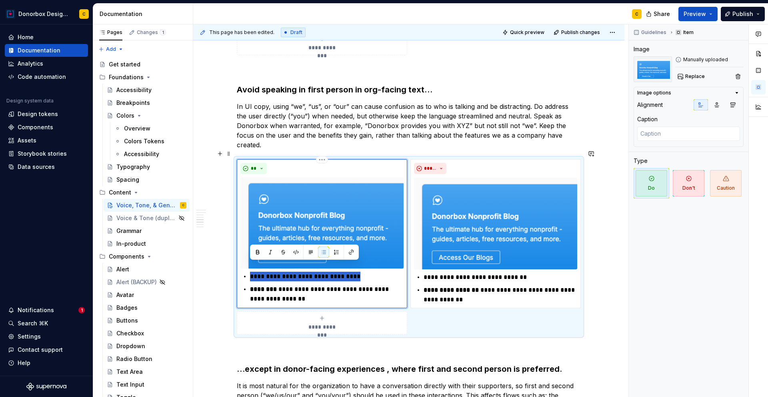
drag, startPoint x: 358, startPoint y: 268, endPoint x: 245, endPoint y: 270, distance: 113.2
click at [250, 272] on li "**********" at bounding box center [327, 277] width 154 height 10
type textarea "*"
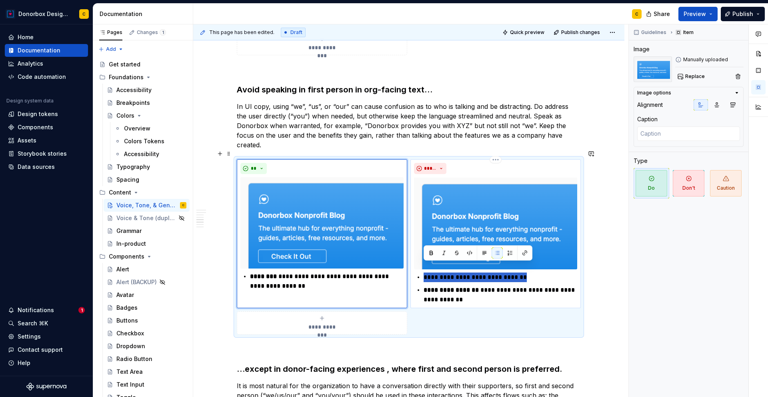
drag, startPoint x: 532, startPoint y: 271, endPoint x: 421, endPoint y: 270, distance: 110.4
click at [421, 272] on div "**********" at bounding box center [495, 288] width 163 height 32
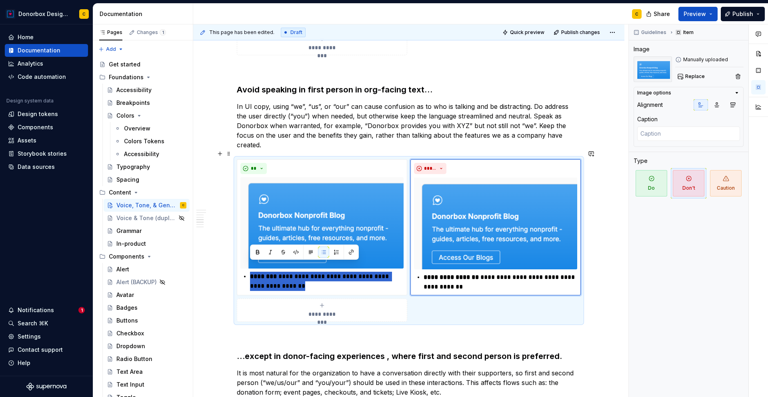
drag, startPoint x: 292, startPoint y: 277, endPoint x: 231, endPoint y: 268, distance: 62.3
click at [231, 268] on div "**********" at bounding box center [408, 207] width 431 height 1529
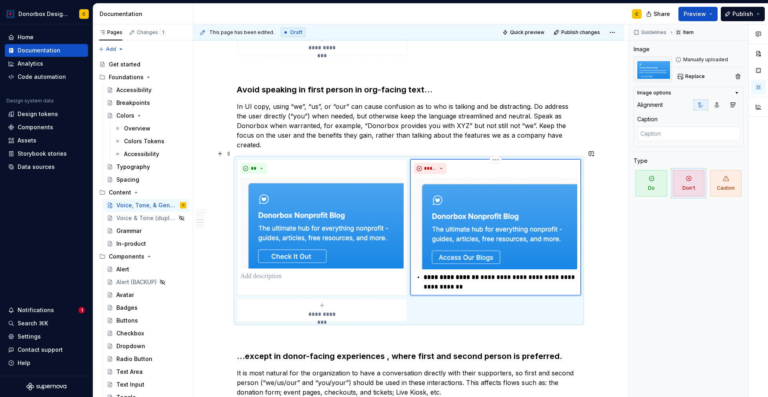
click at [463, 275] on p "**********" at bounding box center [501, 281] width 154 height 19
type textarea "*"
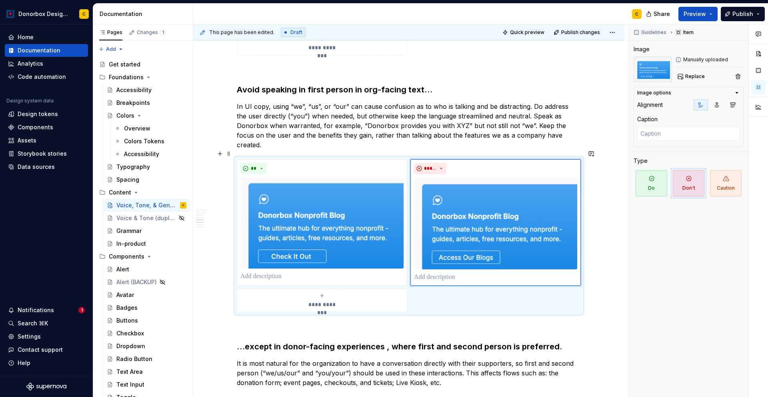
click at [611, 296] on div "**********" at bounding box center [408, 202] width 431 height 1519
click at [739, 21] on div "Share Preview Publish" at bounding box center [708, 14] width 120 height 20
click at [740, 15] on span "Publish" at bounding box center [743, 14] width 21 height 8
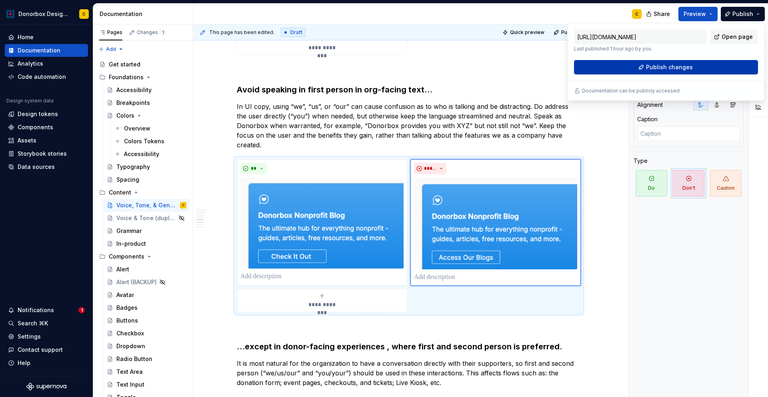
click at [697, 67] on button "Publish changes" at bounding box center [666, 67] width 184 height 14
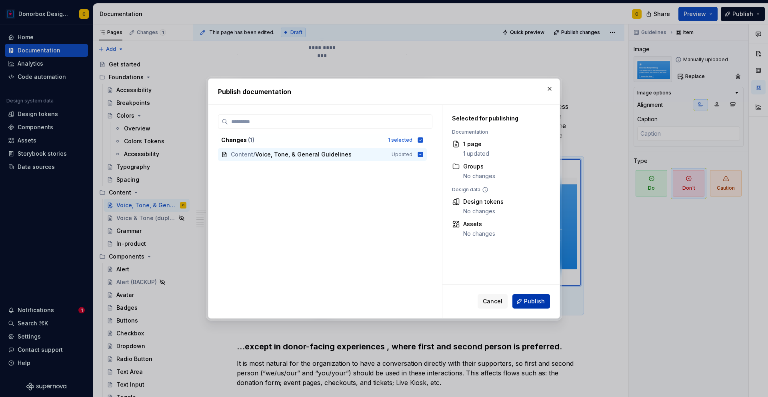
click at [531, 306] on button "Publish" at bounding box center [532, 301] width 38 height 14
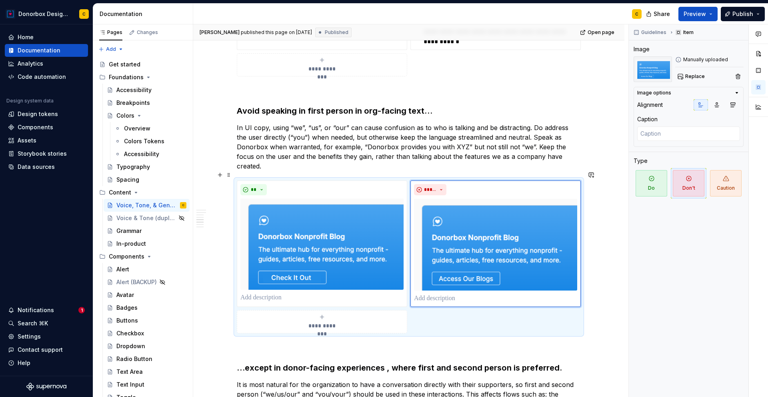
scroll to position [705, 0]
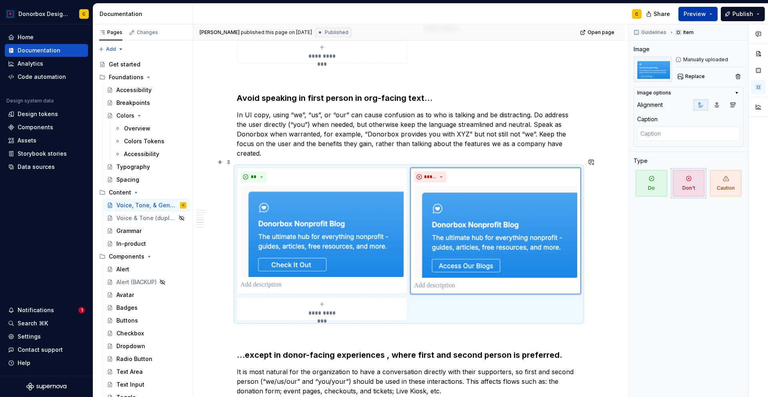
click at [693, 15] on span "Preview" at bounding box center [695, 14] width 22 height 8
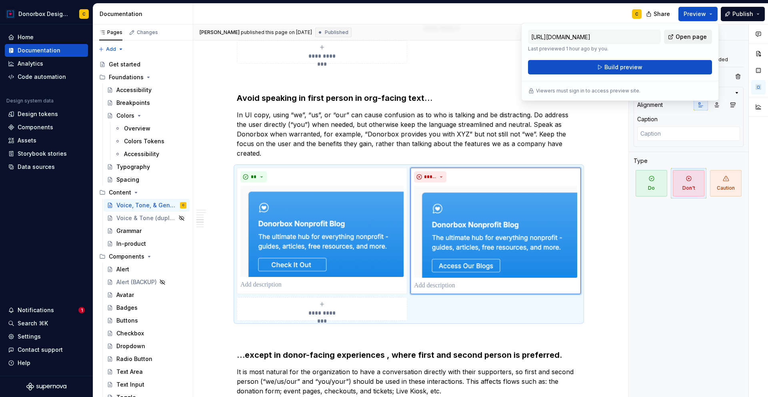
click at [695, 36] on span "Open page" at bounding box center [691, 37] width 31 height 8
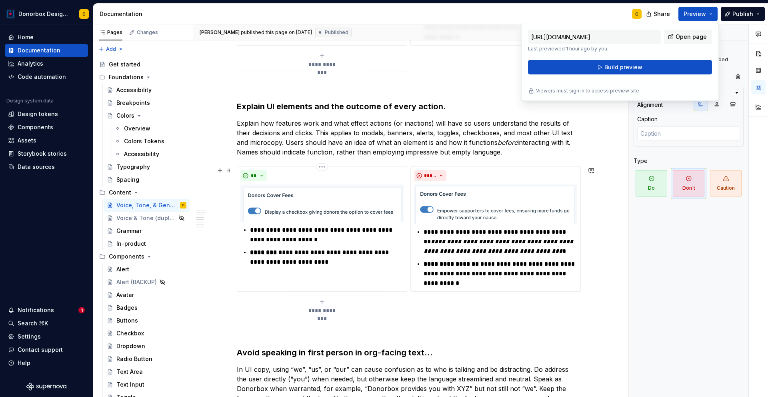
scroll to position [432, 0]
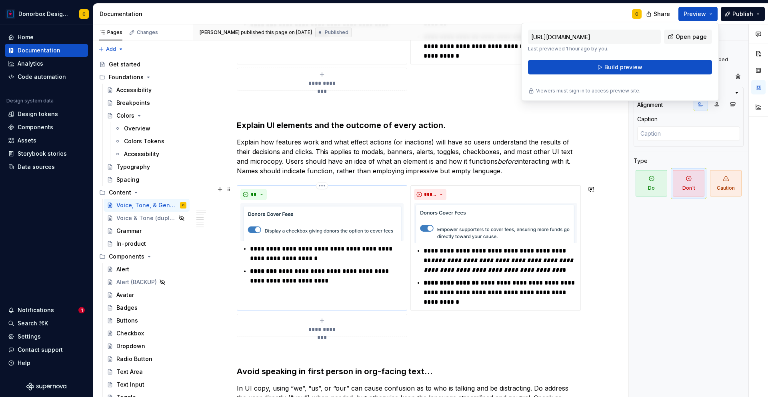
click at [250, 271] on strong "********" at bounding box center [263, 271] width 27 height 6
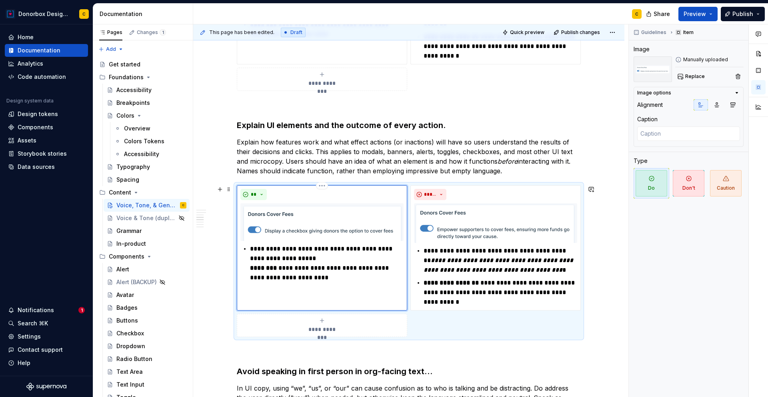
click at [294, 258] on p "**********" at bounding box center [327, 263] width 154 height 38
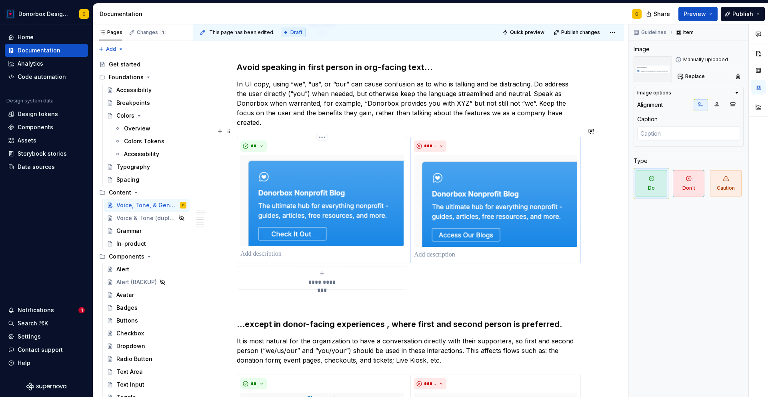
scroll to position [744, 0]
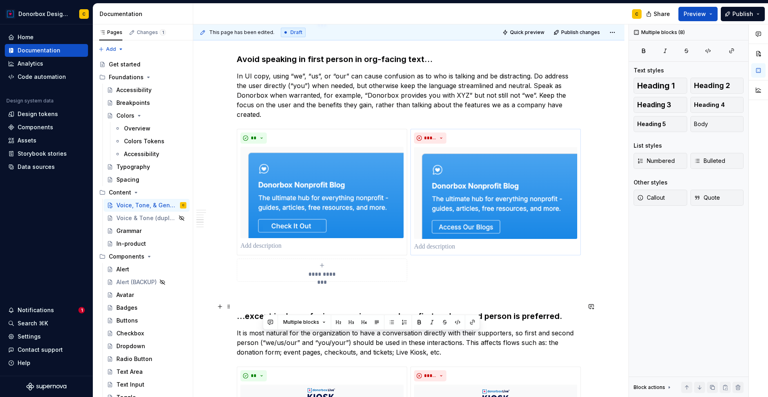
drag, startPoint x: 246, startPoint y: 307, endPoint x: 264, endPoint y: 309, distance: 18.2
click at [264, 310] on h3 "…except in donor-facing experiences , where first and second person is preferre…" at bounding box center [409, 315] width 344 height 11
click at [265, 310] on h3 "…except in donor-facing experiences , where first and second person is preferre…" at bounding box center [409, 315] width 344 height 11
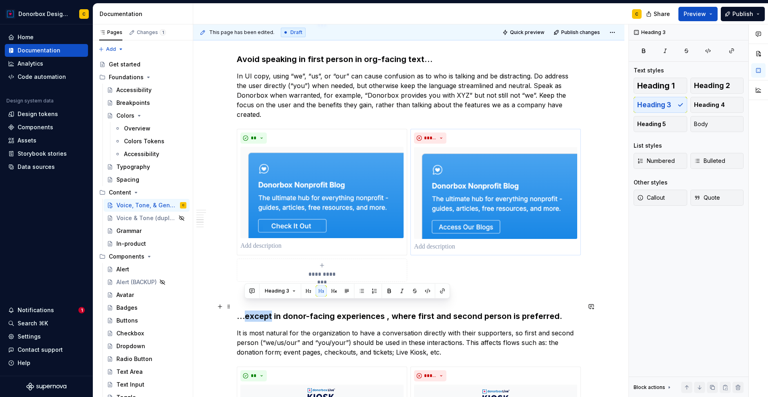
drag, startPoint x: 271, startPoint y: 305, endPoint x: 245, endPoint y: 304, distance: 26.1
click at [245, 310] on h3 "…except in donor-facing experiences , where first and second person is preferre…" at bounding box center [409, 315] width 344 height 11
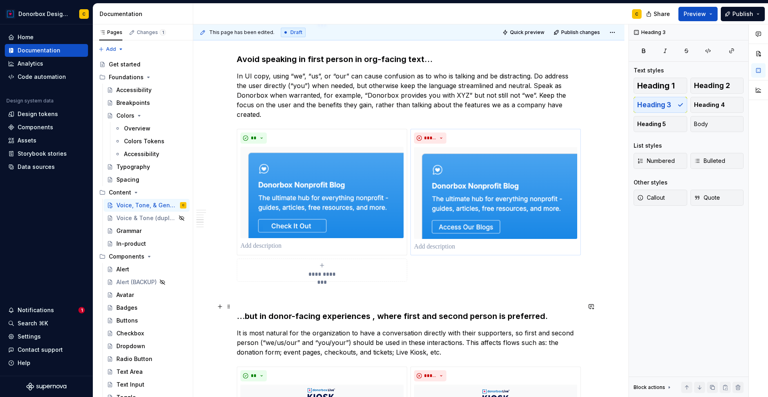
click at [370, 310] on h3 "…but in donor-facing experiences , where first and second person is preferred." at bounding box center [409, 315] width 344 height 11
drag, startPoint x: 401, startPoint y: 306, endPoint x: 374, endPoint y: 306, distance: 27.2
click at [374, 310] on h3 "…but in donor-facing experiences, where first and second person is preferred." at bounding box center [409, 315] width 344 height 11
click at [523, 310] on h3 "…but in donor-facing experiences, first and second person is preferred." at bounding box center [409, 315] width 344 height 11
click at [391, 310] on h3 "…but in donor-facing experiences, first and second person is preferred." at bounding box center [409, 315] width 344 height 11
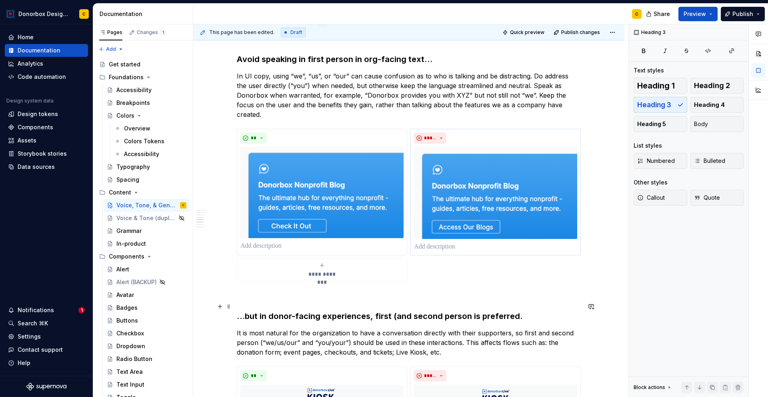
click at [467, 310] on h3 "…but in donor-facing experiences, first (and second person is preferred." at bounding box center [409, 315] width 344 height 11
click at [439, 310] on h3 "…but in donor-facing experiences, first (and second person is preferred." at bounding box center [409, 315] width 344 height 11
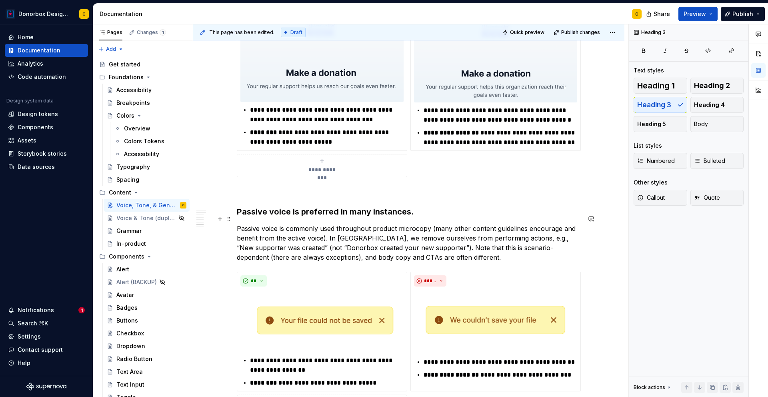
scroll to position [1110, 0]
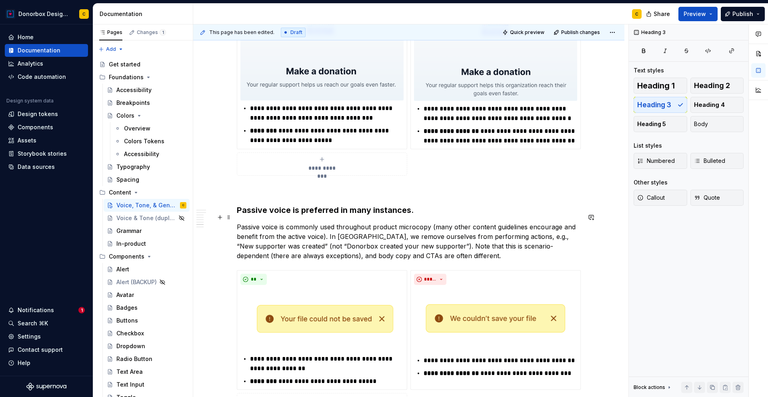
click at [398, 244] on p "Passive voice is commonly used throughout product microcopy (many other content…" at bounding box center [409, 241] width 344 height 38
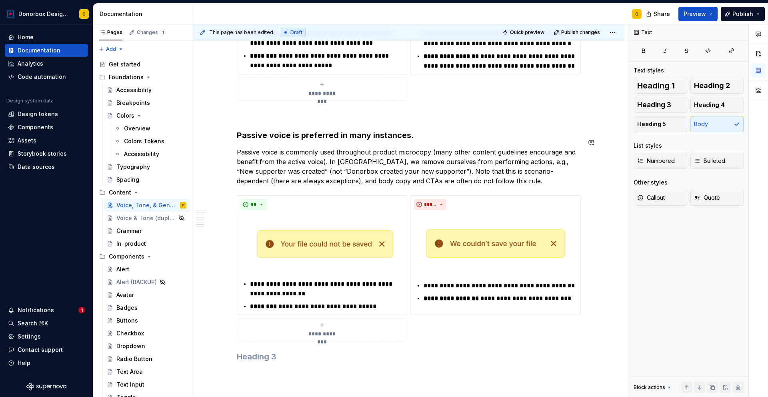
scroll to position [1185, 0]
click at [363, 172] on p "Passive voice is commonly used throughout product microcopy (many other content…" at bounding box center [409, 166] width 344 height 38
click at [299, 129] on h3 "Passive voice is preferred in many instances." at bounding box center [409, 134] width 344 height 11
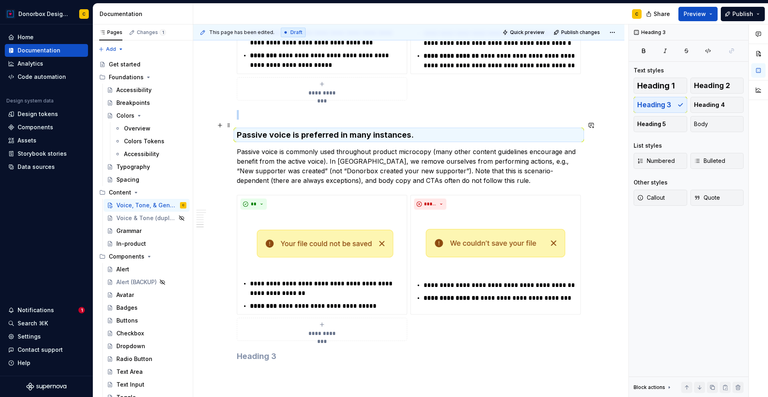
click at [299, 129] on h3 "Passive voice is preferred in many instances." at bounding box center [409, 134] width 344 height 11
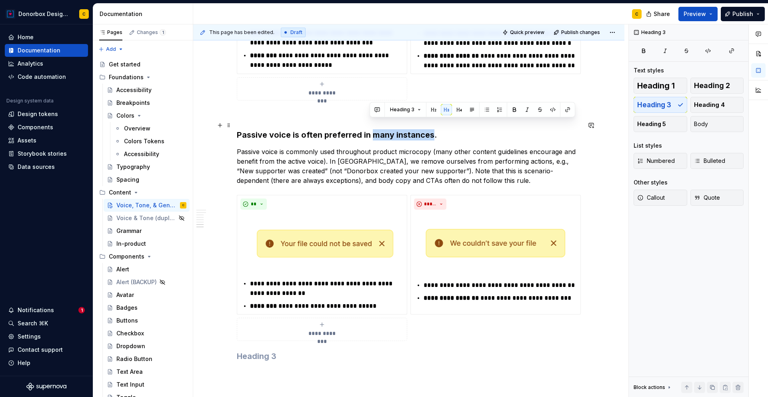
drag, startPoint x: 373, startPoint y: 126, endPoint x: 429, endPoint y: 126, distance: 56.4
click at [429, 129] on h3 "Passive voice is often preferred in many instances." at bounding box center [409, 134] width 344 height 11
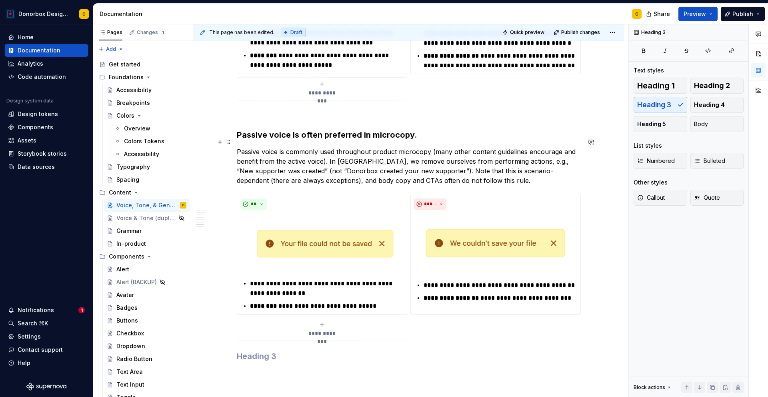
click at [427, 147] on p "Passive voice is commonly used throughout product microcopy (many other content…" at bounding box center [409, 166] width 344 height 38
type textarea "*"
